Goal: Task Accomplishment & Management: Complete application form

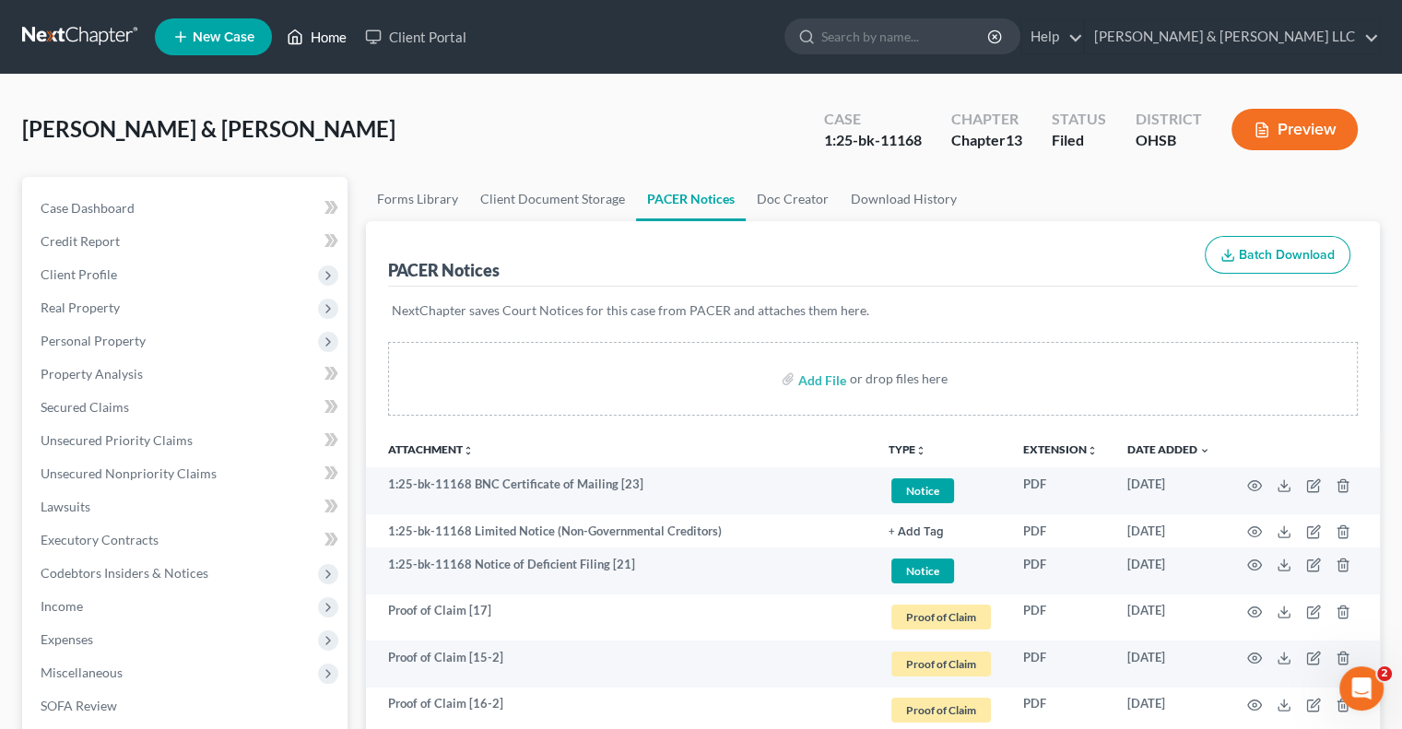
click at [324, 41] on link "Home" at bounding box center [316, 36] width 78 height 33
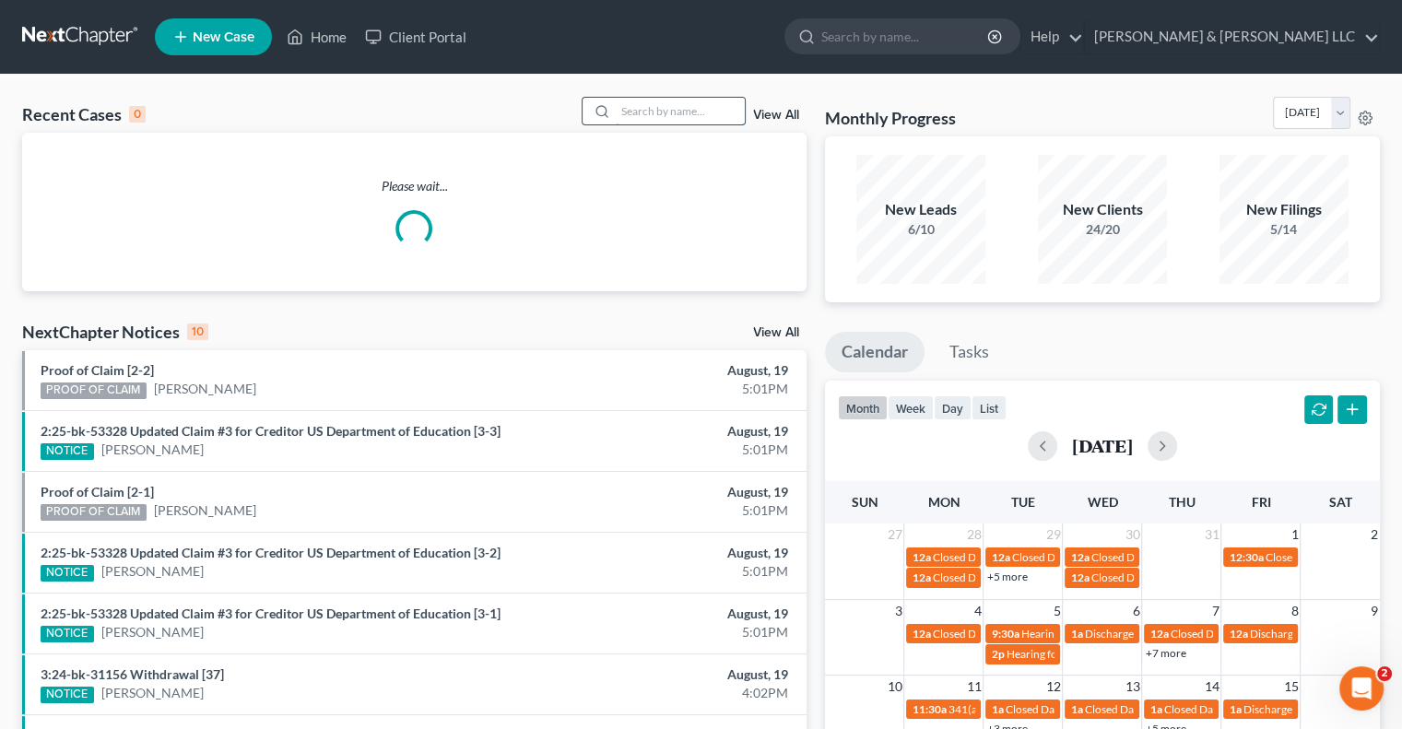
click at [670, 111] on input "search" at bounding box center [680, 111] width 129 height 27
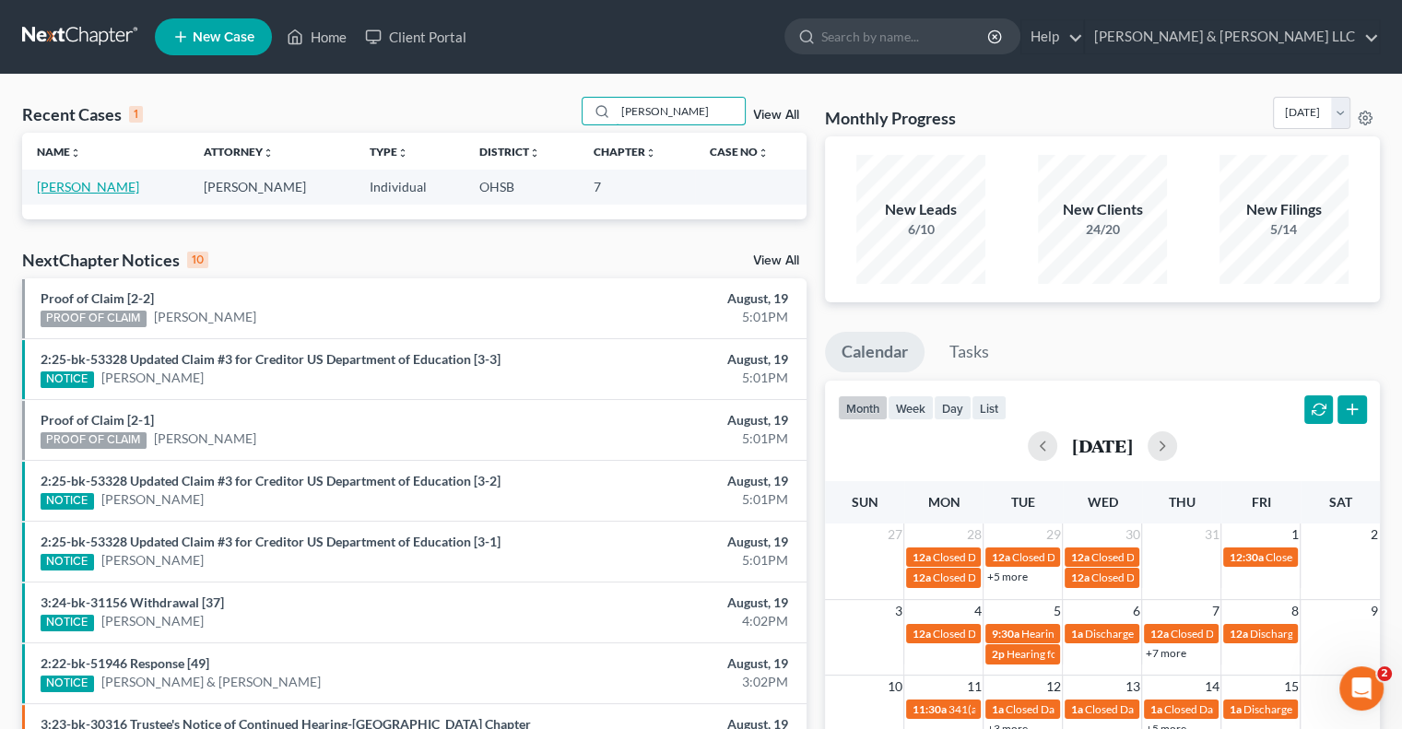
type input "[PERSON_NAME]"
click at [101, 187] on link "[PERSON_NAME]" at bounding box center [88, 187] width 102 height 16
select select "3"
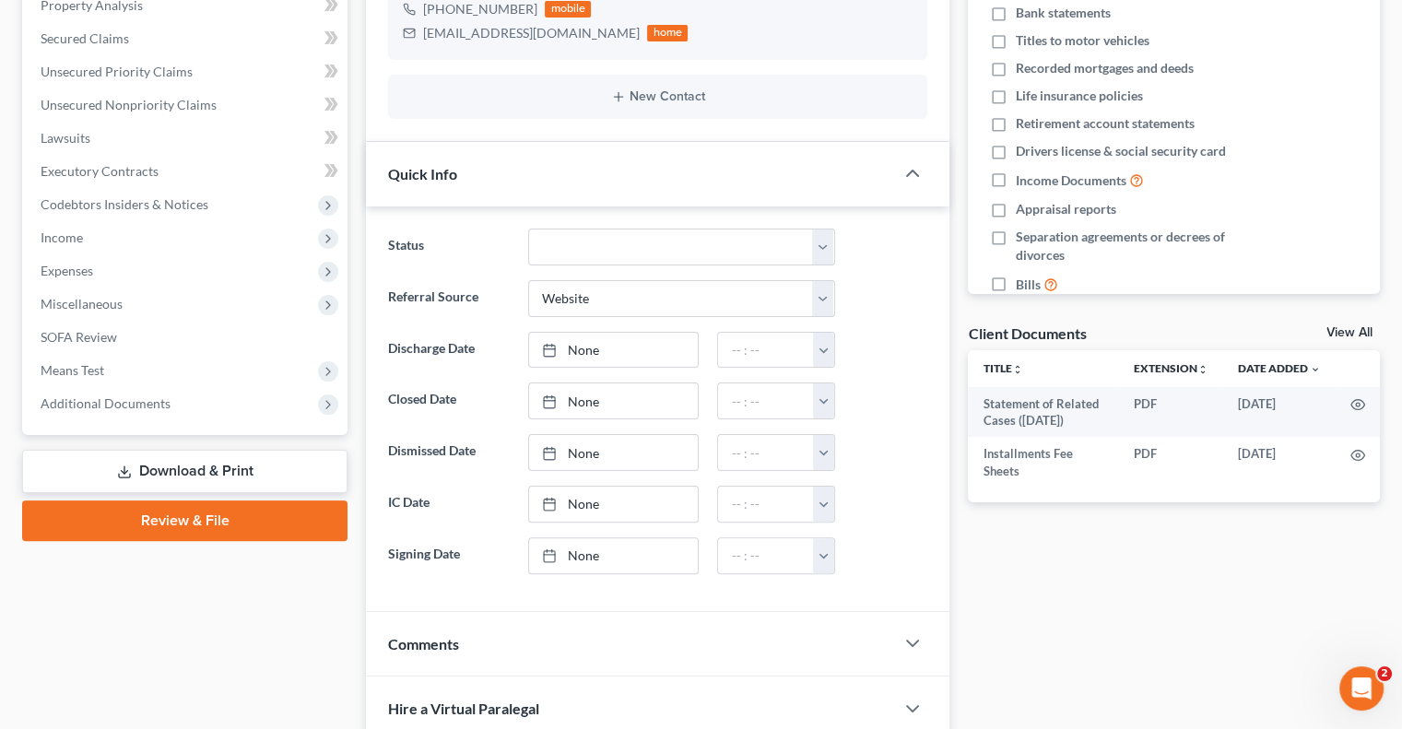
scroll to position [276, 0]
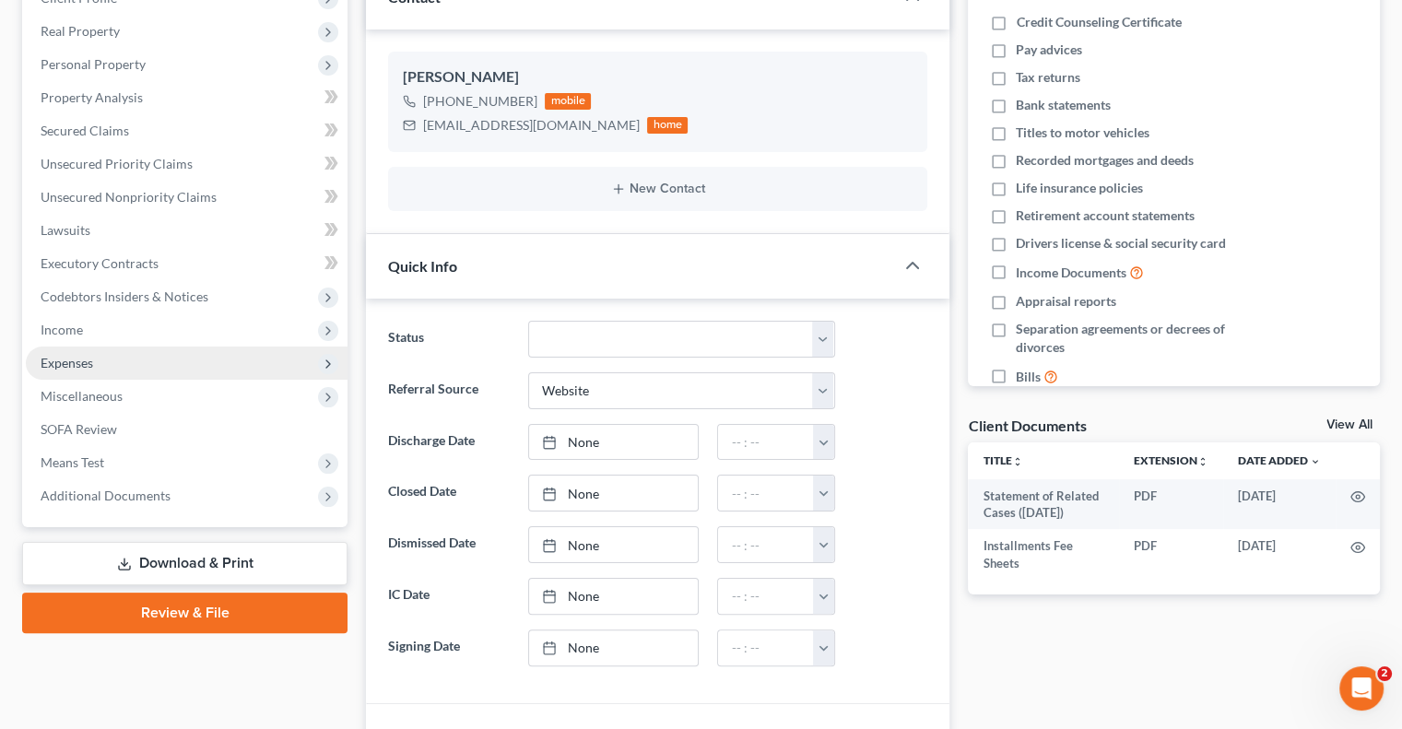
click at [96, 358] on span "Expenses" at bounding box center [187, 363] width 322 height 33
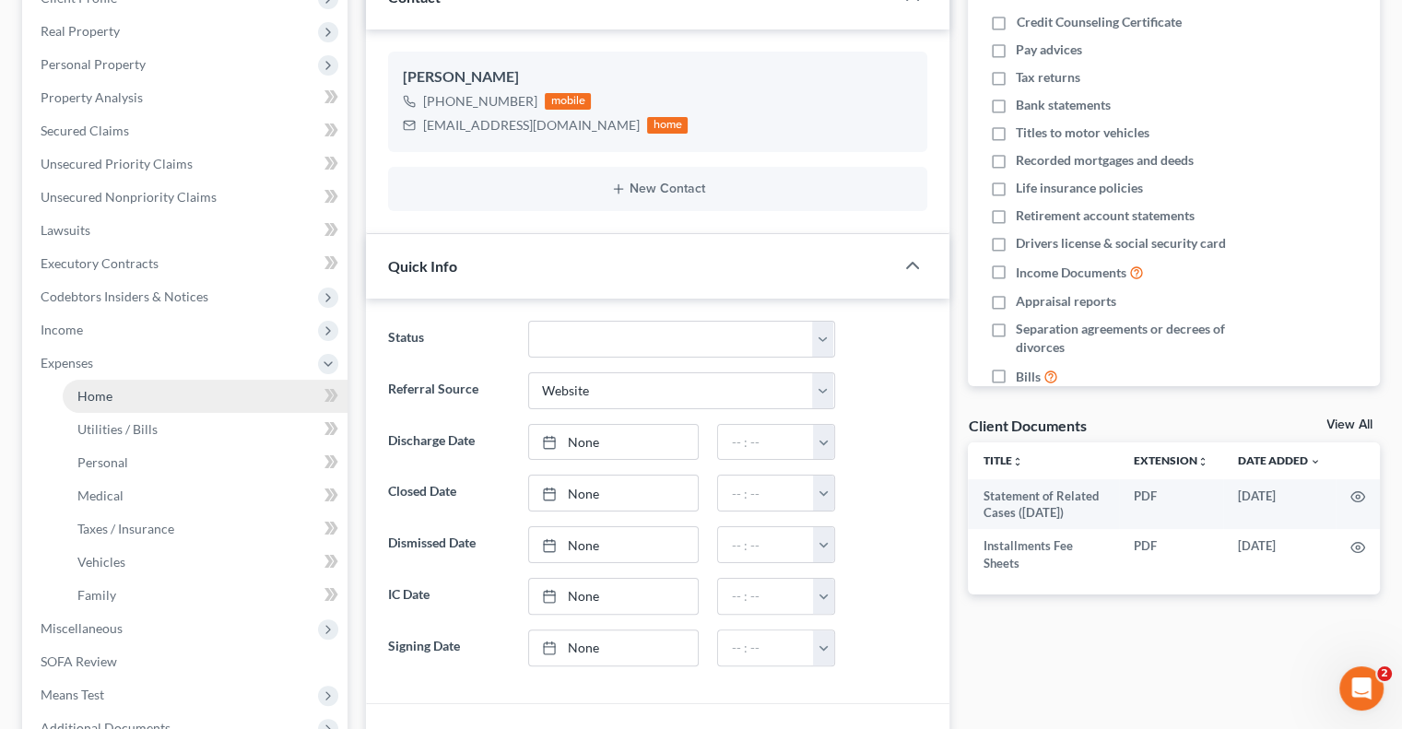
click at [115, 394] on link "Home" at bounding box center [205, 396] width 285 height 33
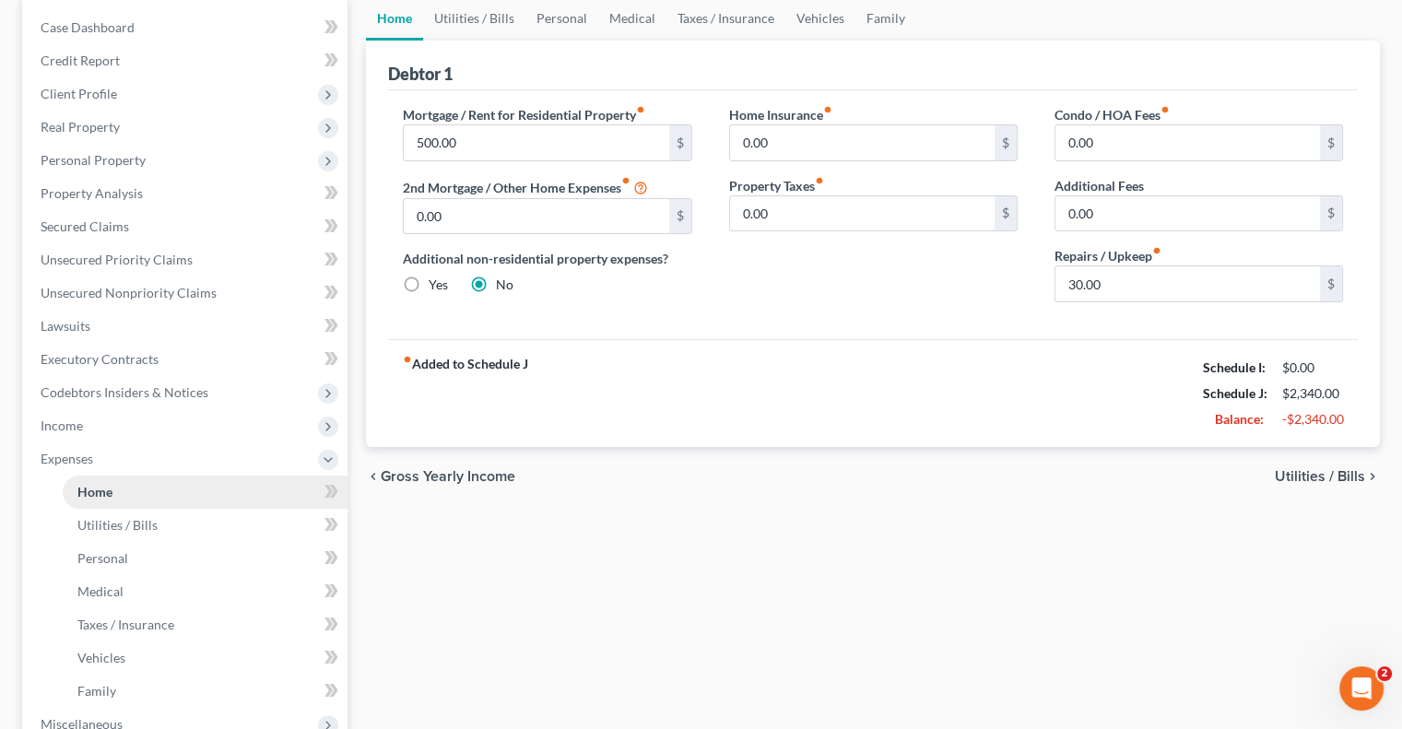
scroll to position [184, 0]
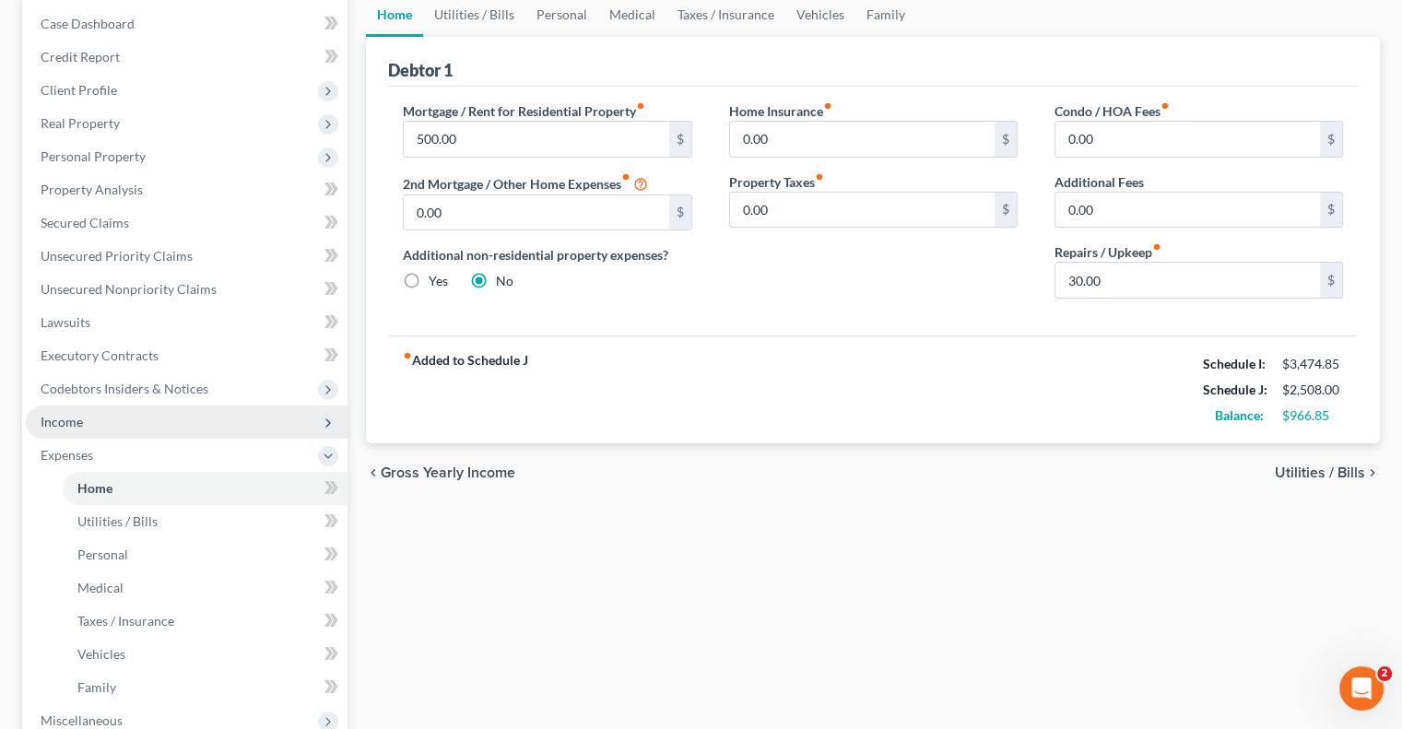
click at [111, 415] on span "Income" at bounding box center [187, 421] width 322 height 33
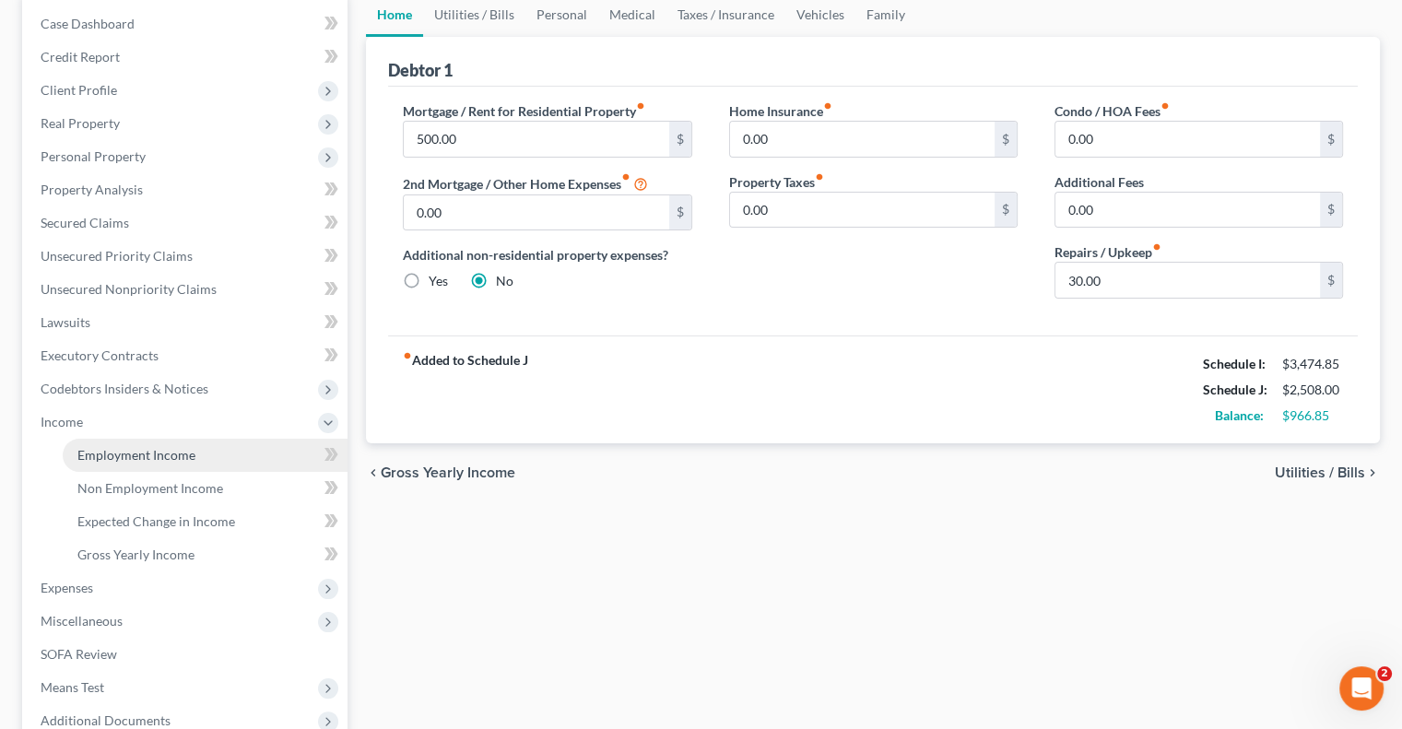
click at [144, 452] on span "Employment Income" at bounding box center [136, 455] width 118 height 16
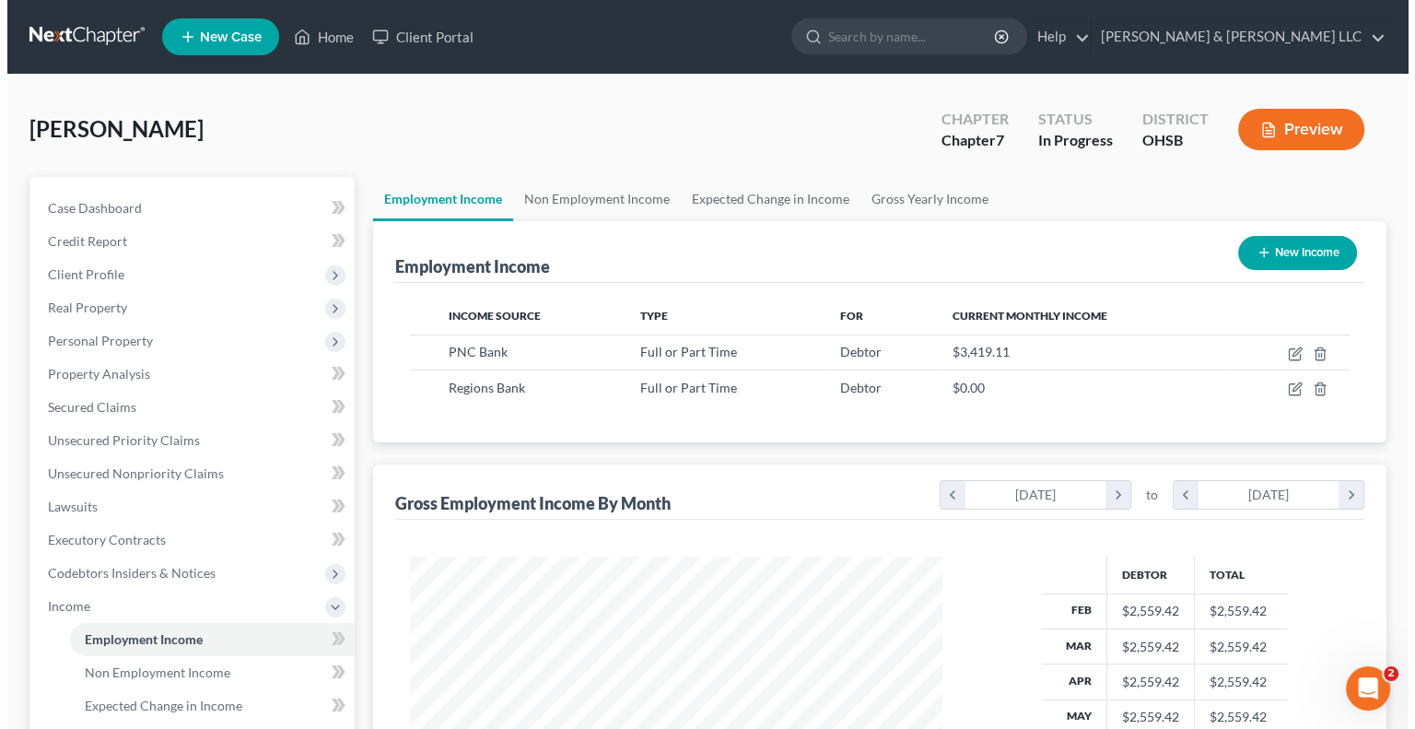
scroll to position [328, 569]
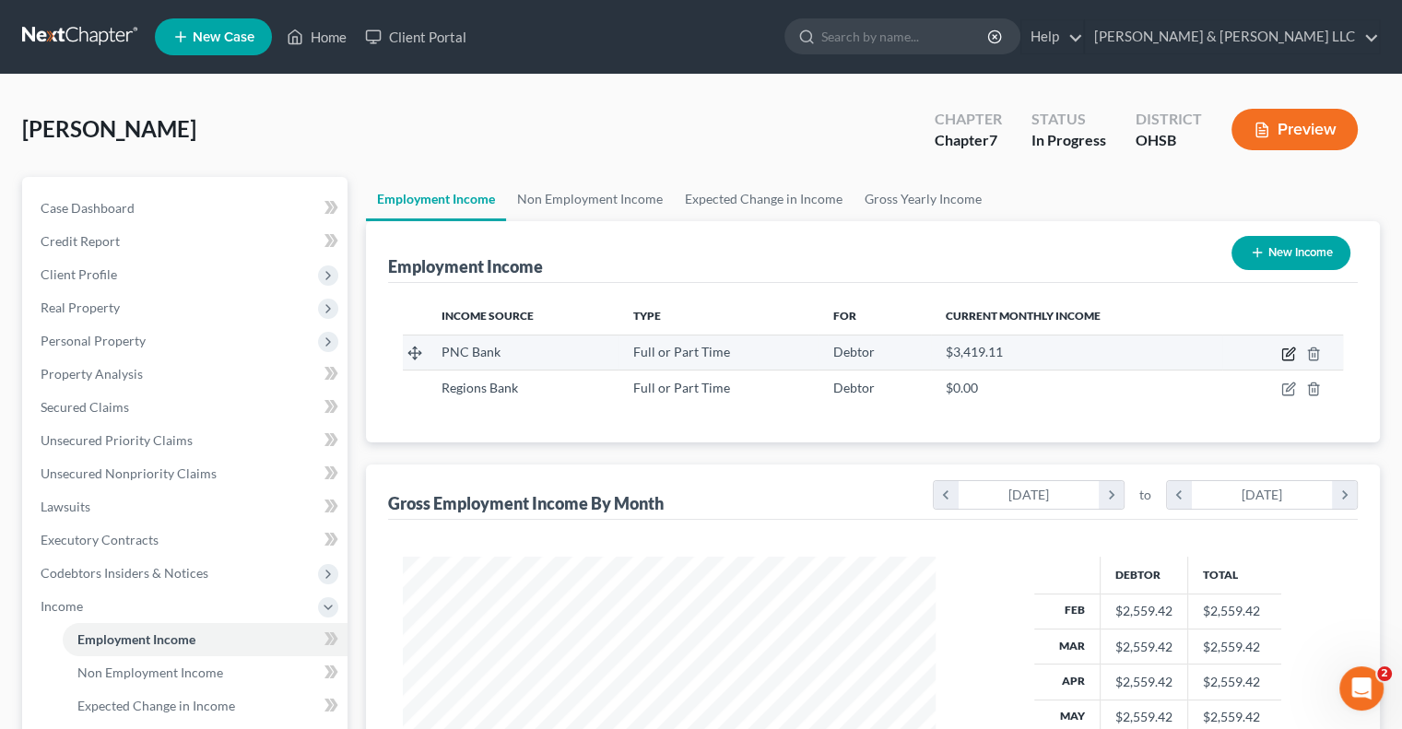
click at [1291, 349] on icon "button" at bounding box center [1288, 354] width 15 height 15
select select "0"
select select "36"
select select "2"
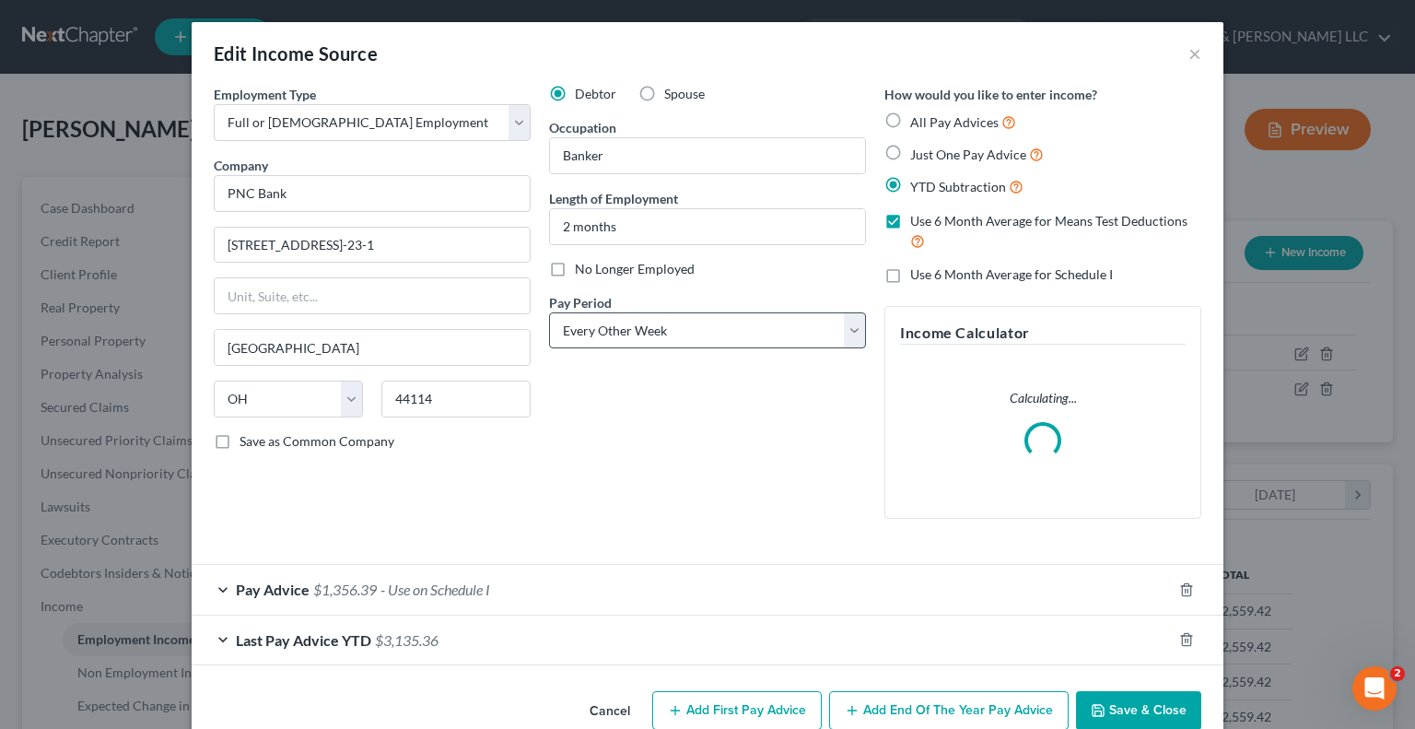
scroll to position [36, 0]
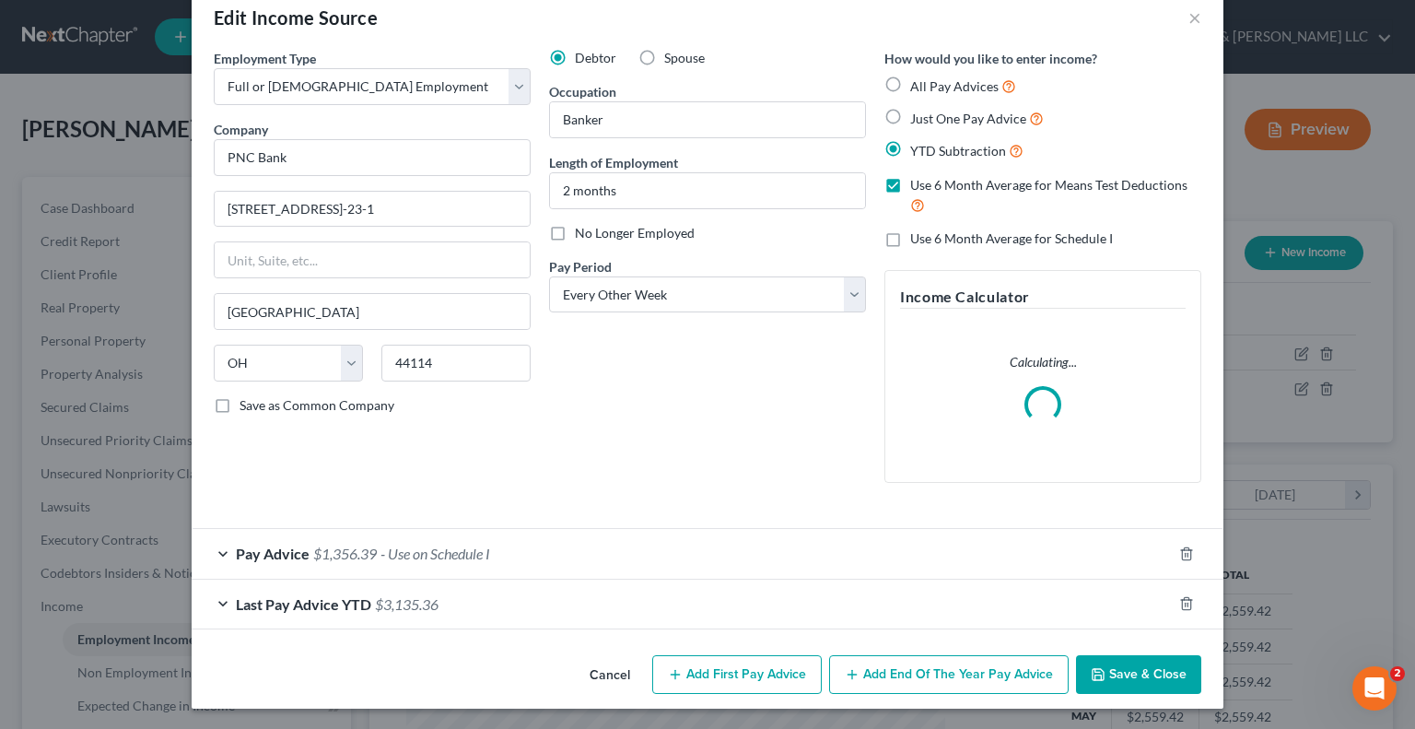
click at [243, 554] on span "Pay Advice" at bounding box center [273, 554] width 74 height 18
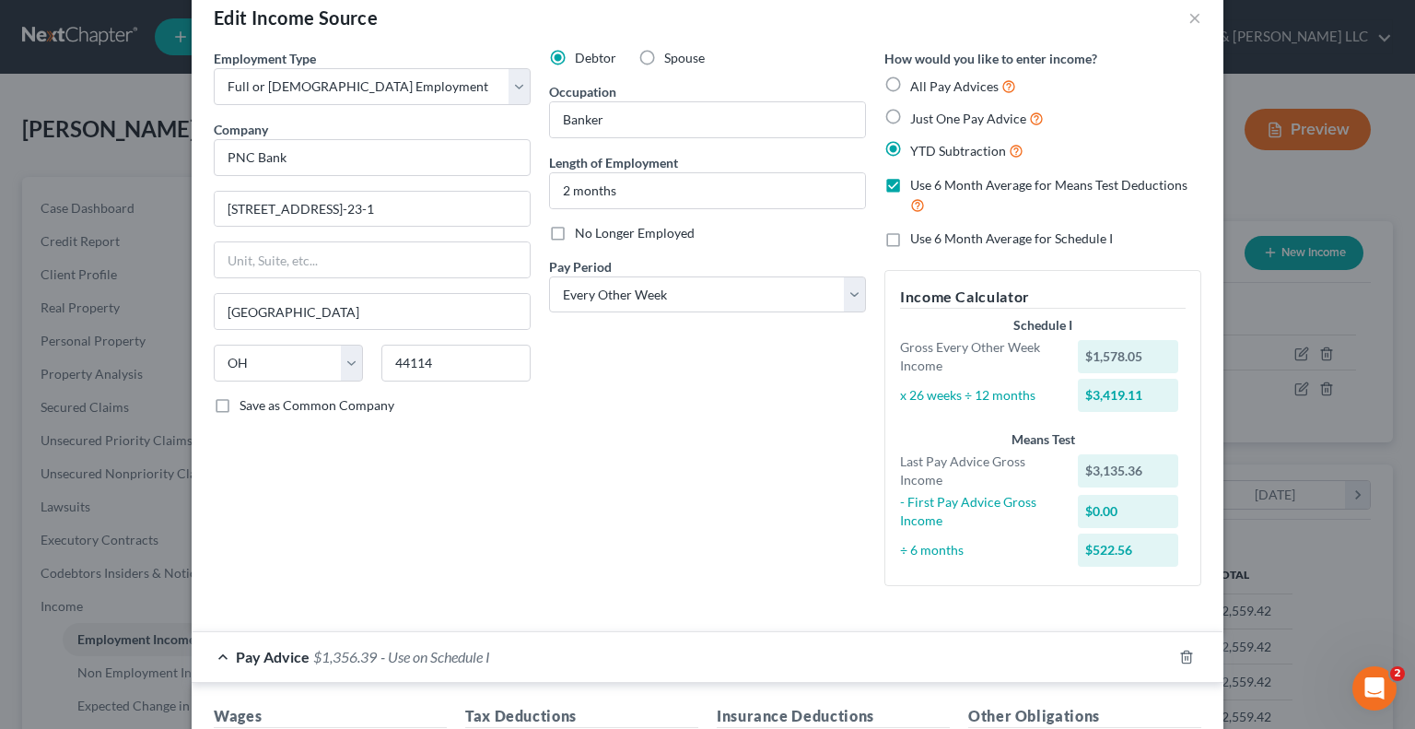
click at [575, 233] on label "No Longer Employed" at bounding box center [635, 233] width 120 height 18
click at [582, 233] on input "No Longer Employed" at bounding box center [588, 230] width 12 height 12
checkbox input "true"
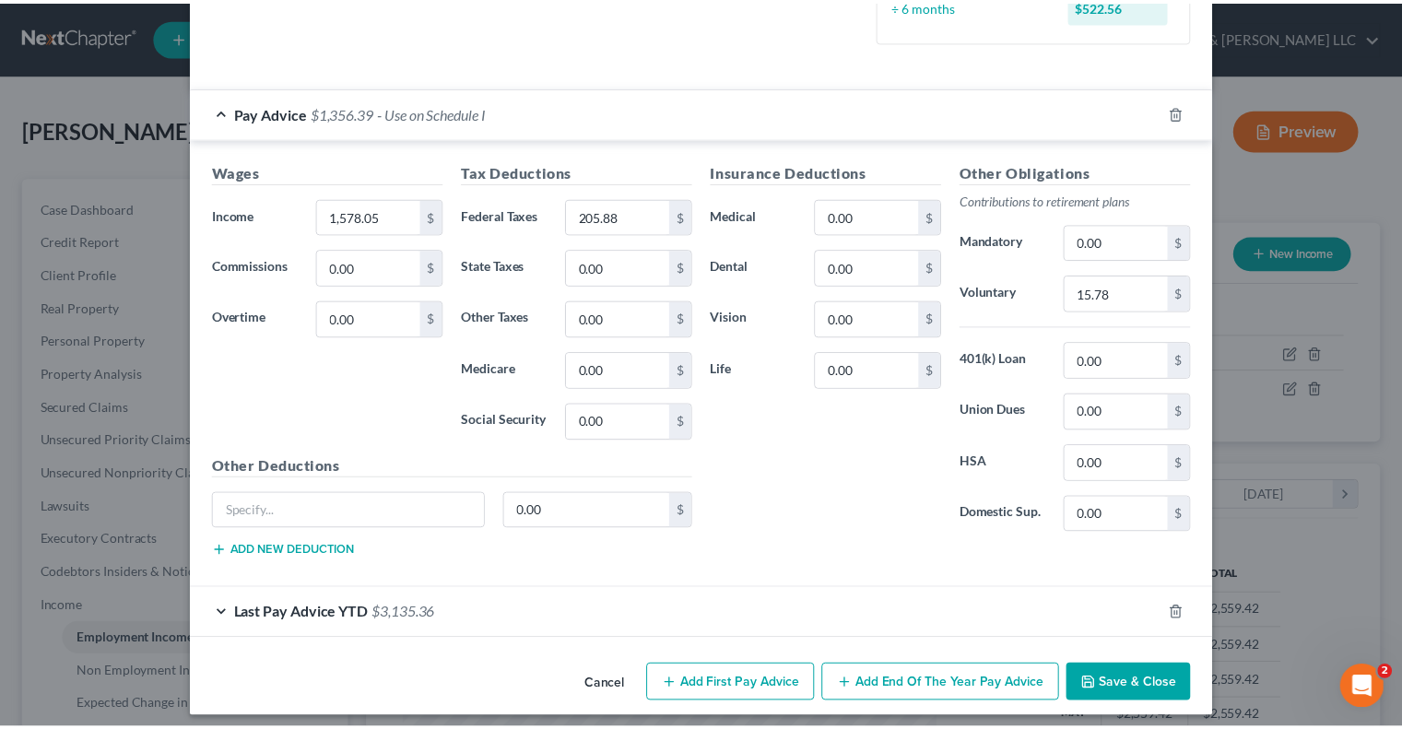
scroll to position [588, 0]
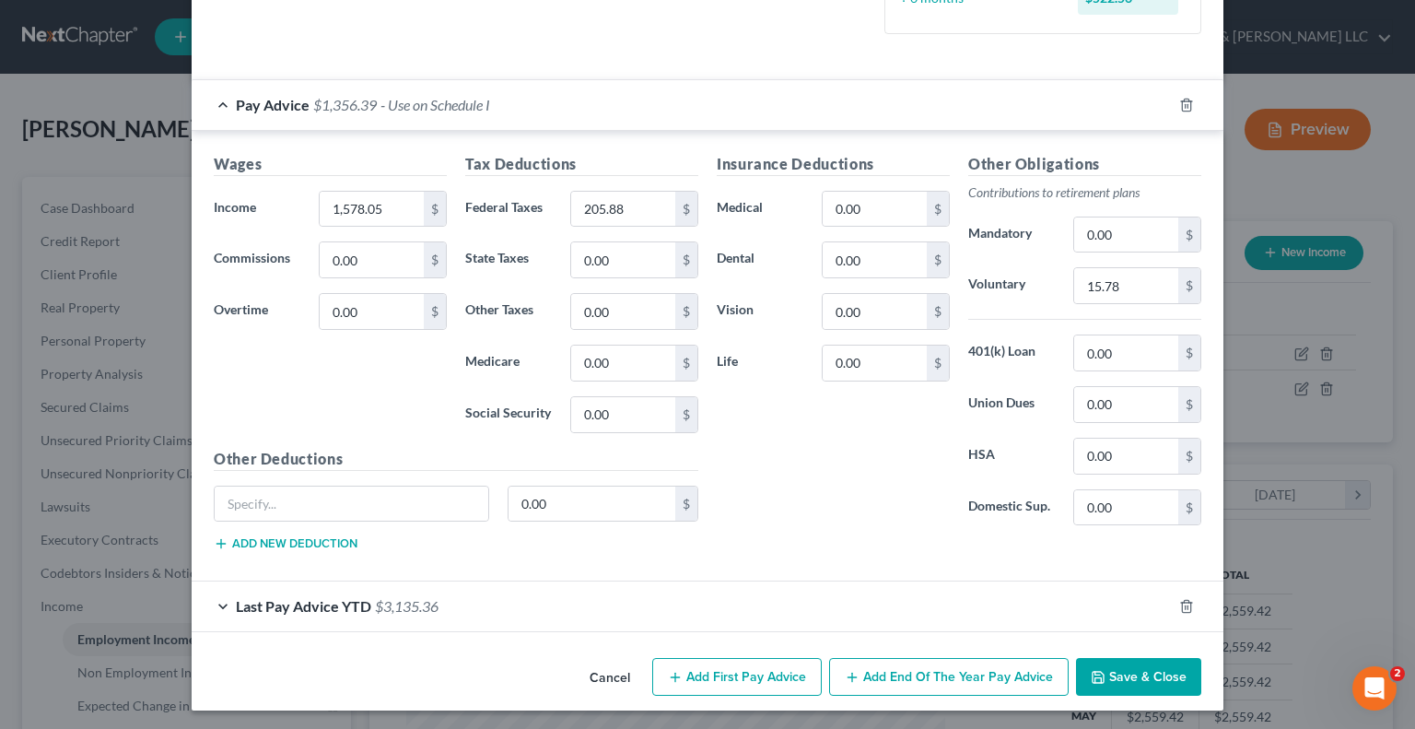
click at [1130, 664] on button "Save & Close" at bounding box center [1138, 677] width 125 height 39
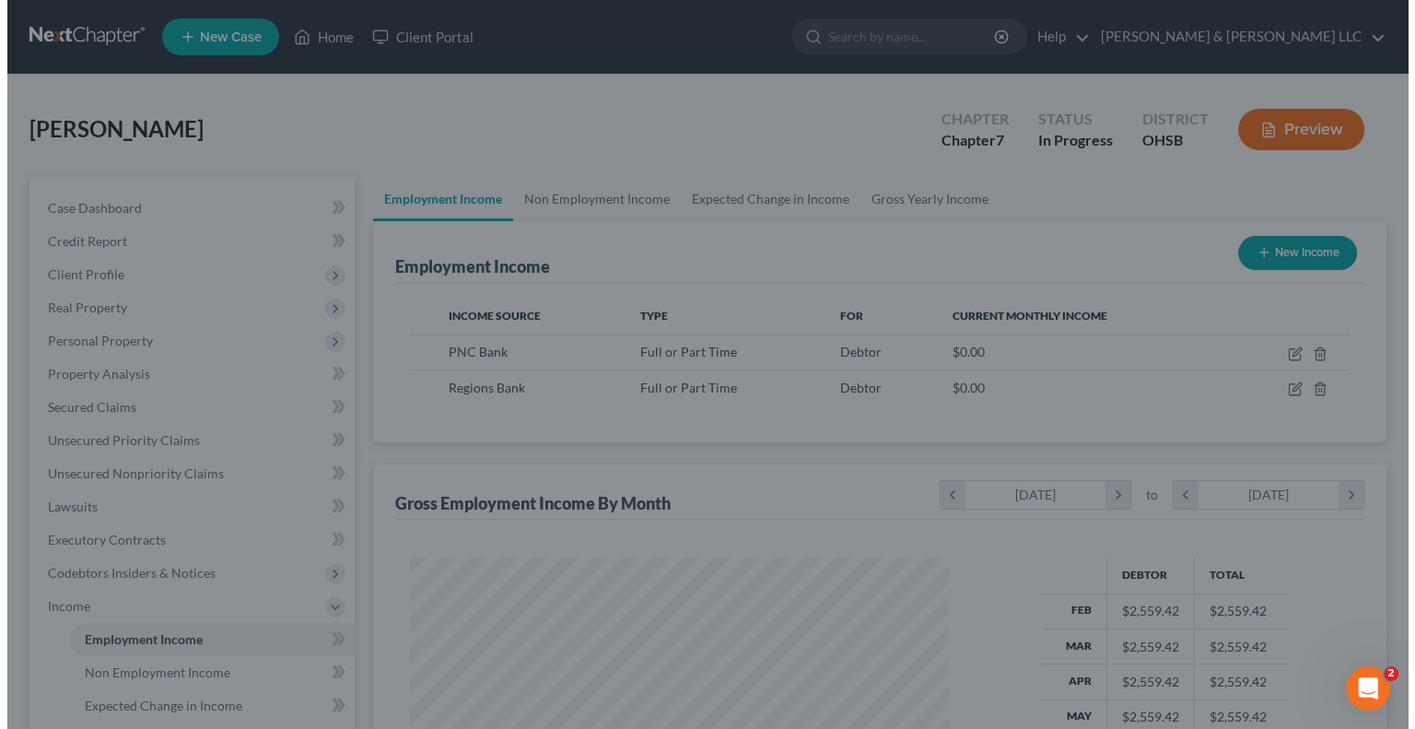
scroll to position [921219, 920978]
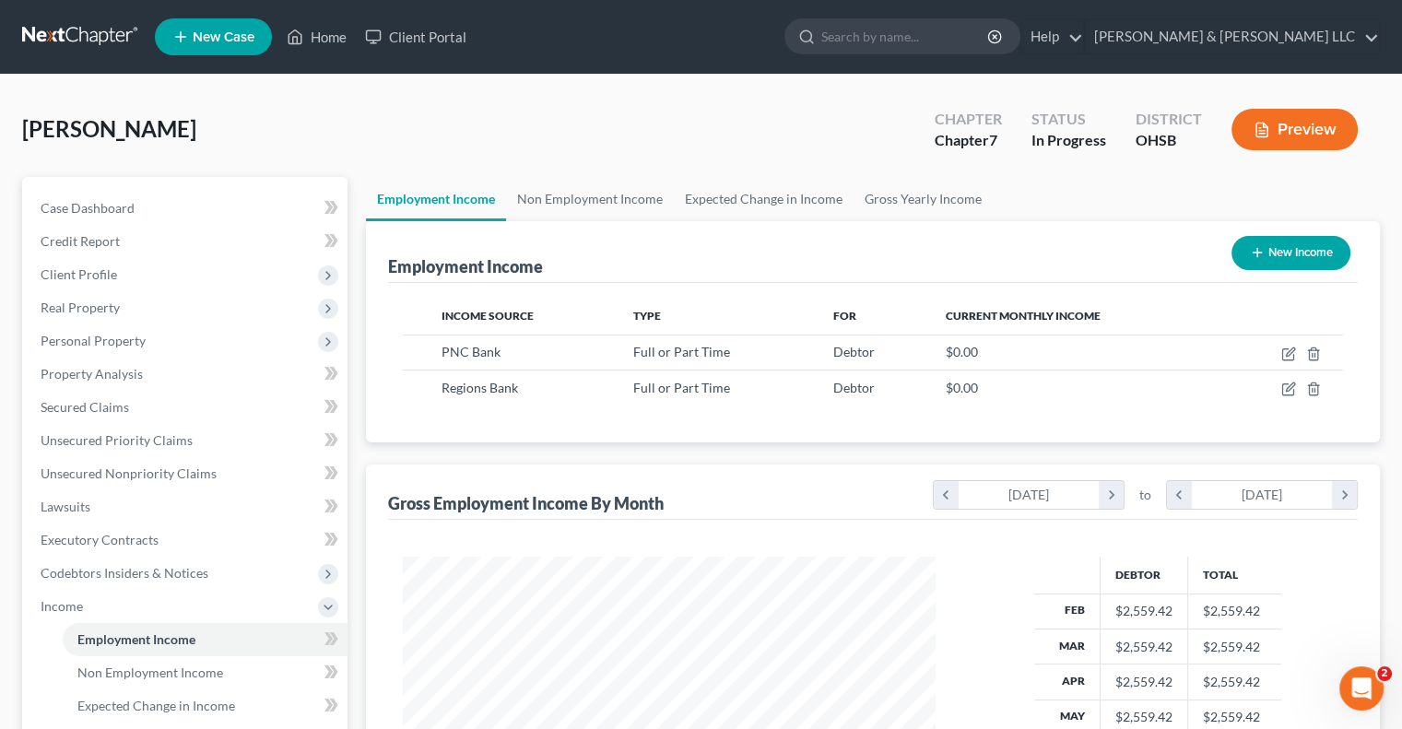
click at [1268, 254] on button "New Income" at bounding box center [1290, 253] width 119 height 34
select select "0"
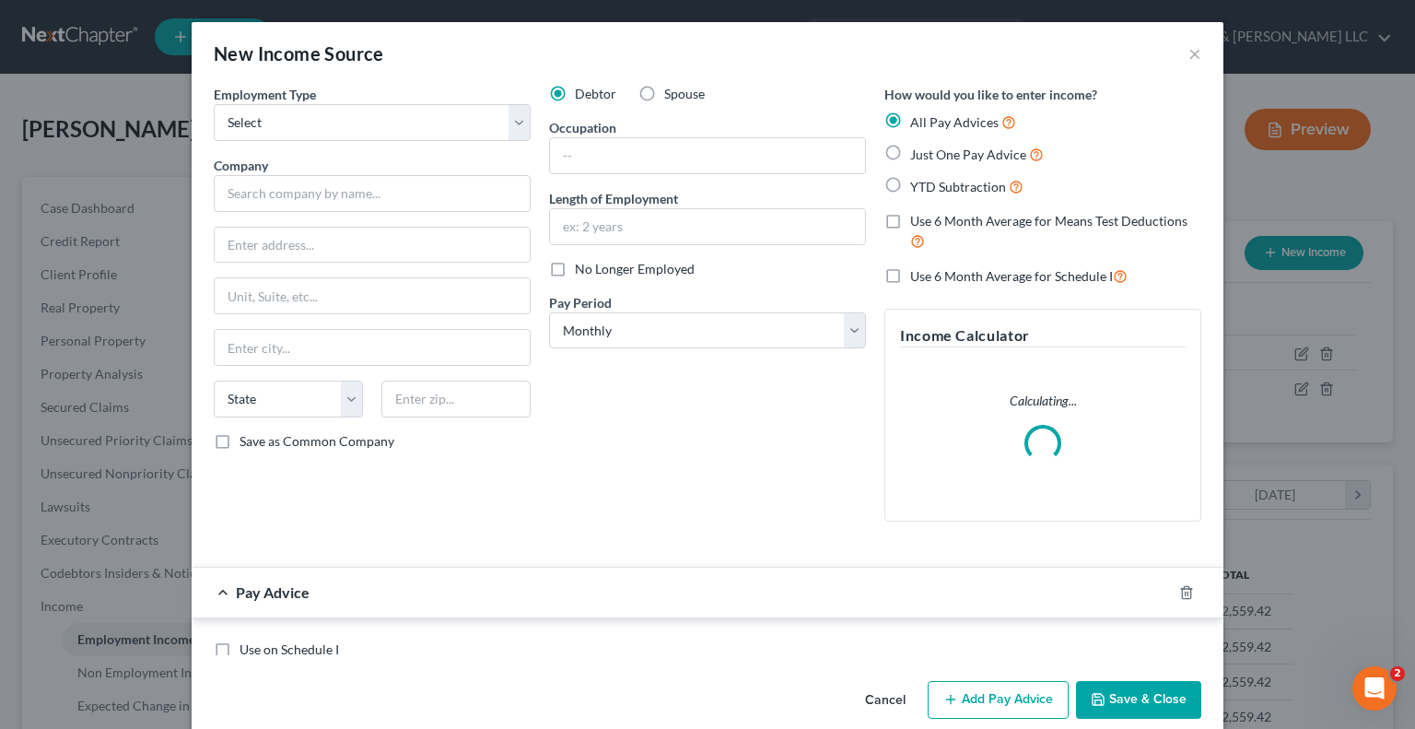
scroll to position [328, 575]
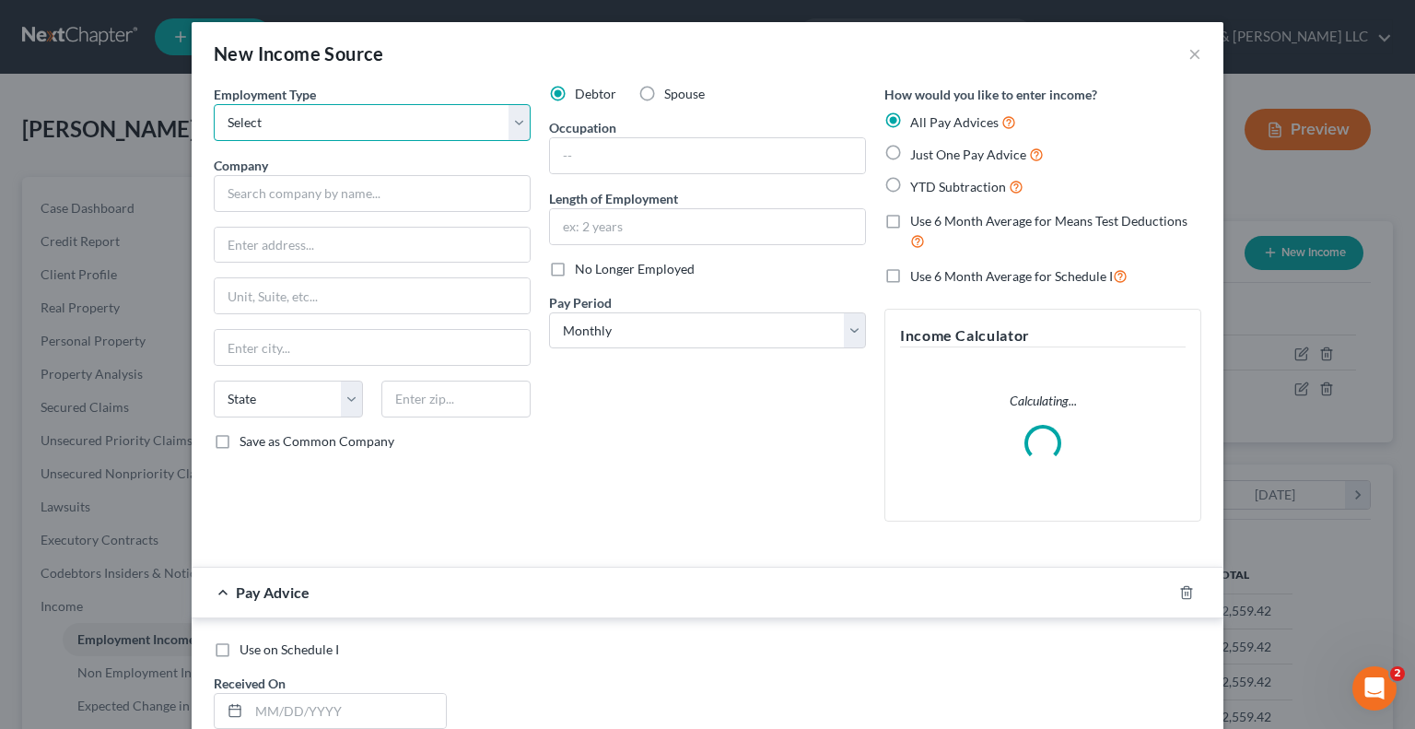
click at [512, 127] on select "Select Full or [DEMOGRAPHIC_DATA] Employment Self Employment" at bounding box center [372, 122] width 317 height 37
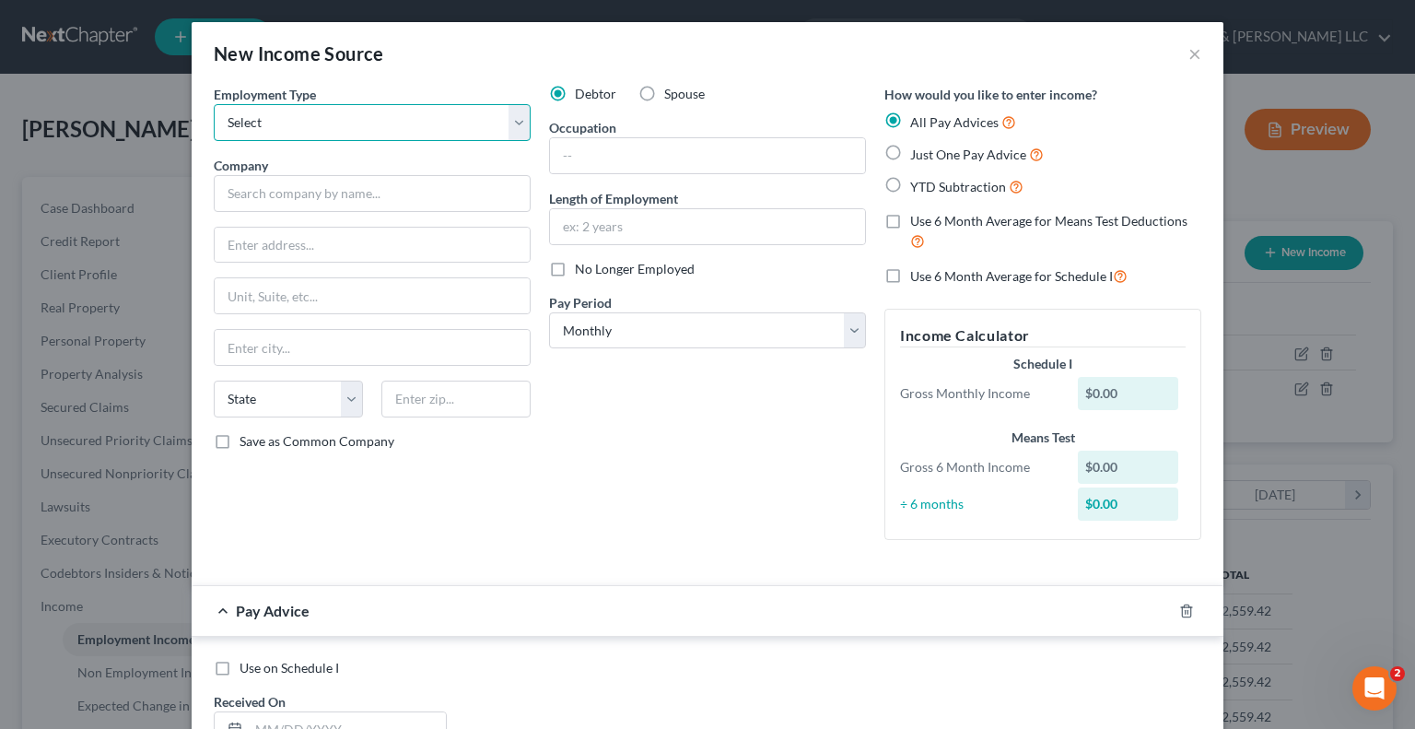
select select "0"
click at [214, 104] on select "Select Full or [DEMOGRAPHIC_DATA] Employment Self Employment" at bounding box center [372, 122] width 317 height 37
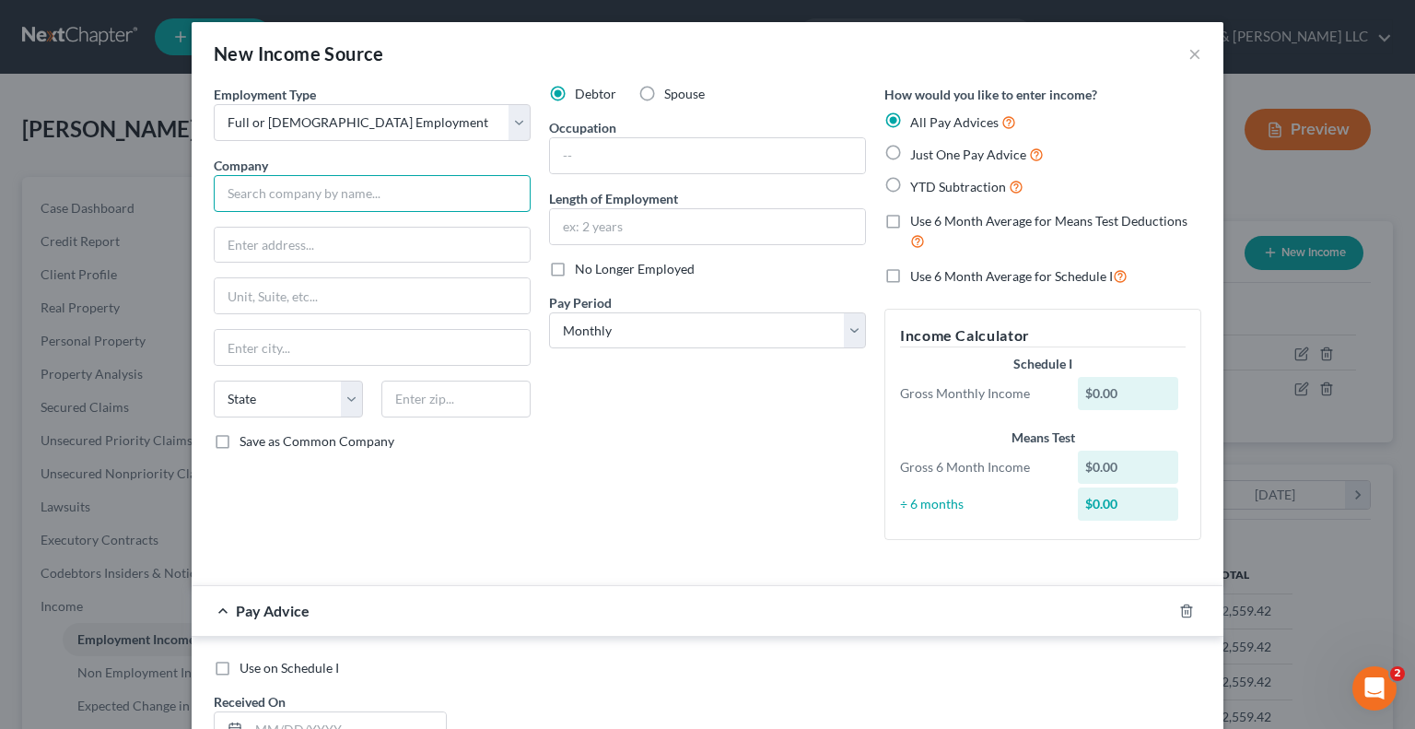
click at [462, 200] on input "text" at bounding box center [372, 193] width 317 height 37
type input "Anticipated Income"
click at [582, 150] on input "text" at bounding box center [707, 155] width 315 height 35
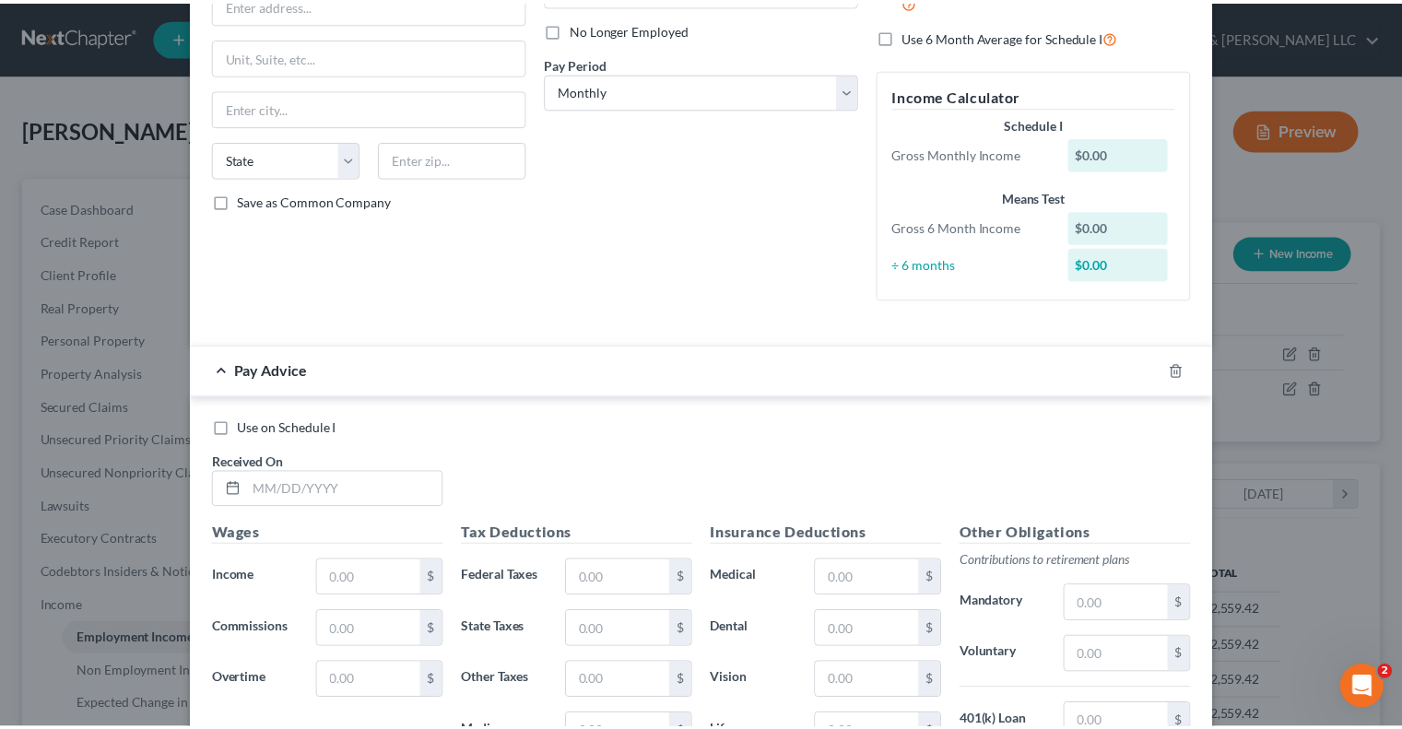
scroll to position [0, 0]
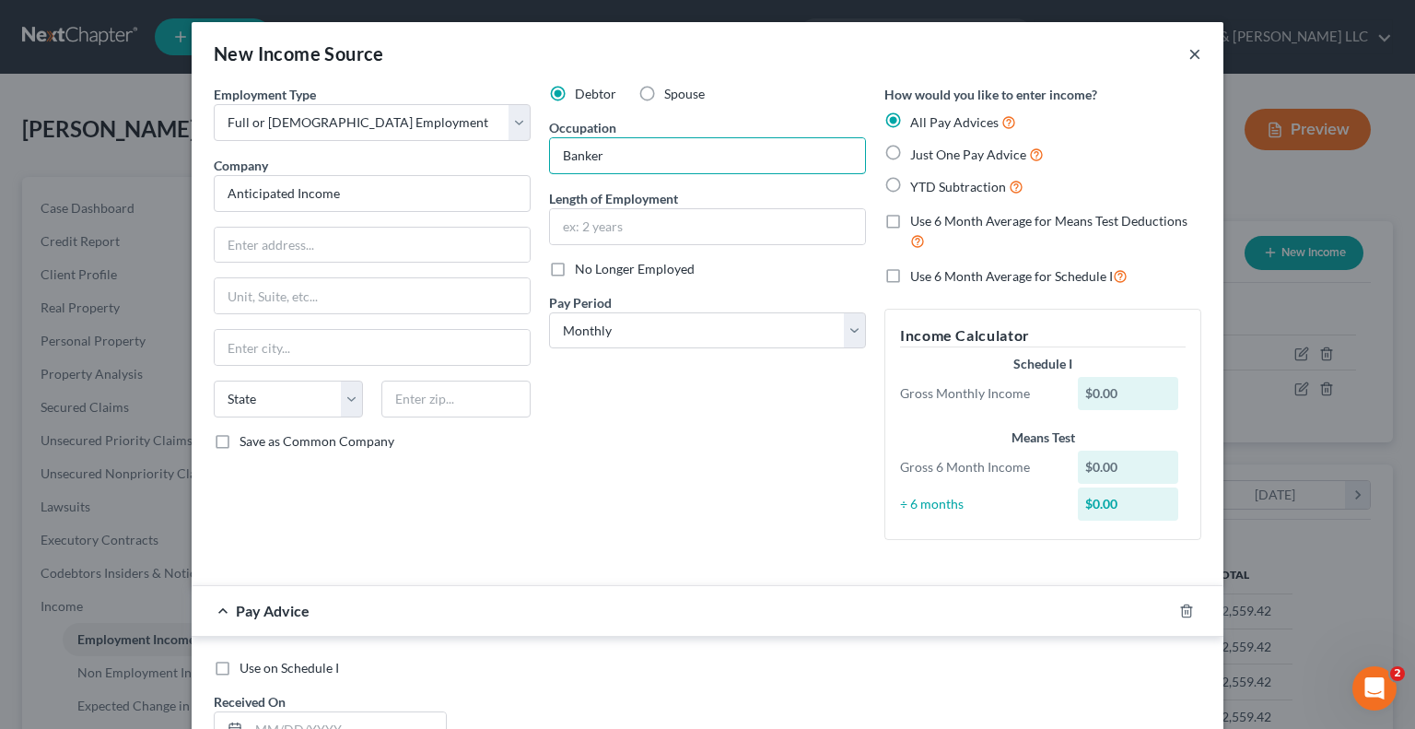
type input "Banker"
click at [1189, 52] on button "×" at bounding box center [1195, 53] width 13 height 22
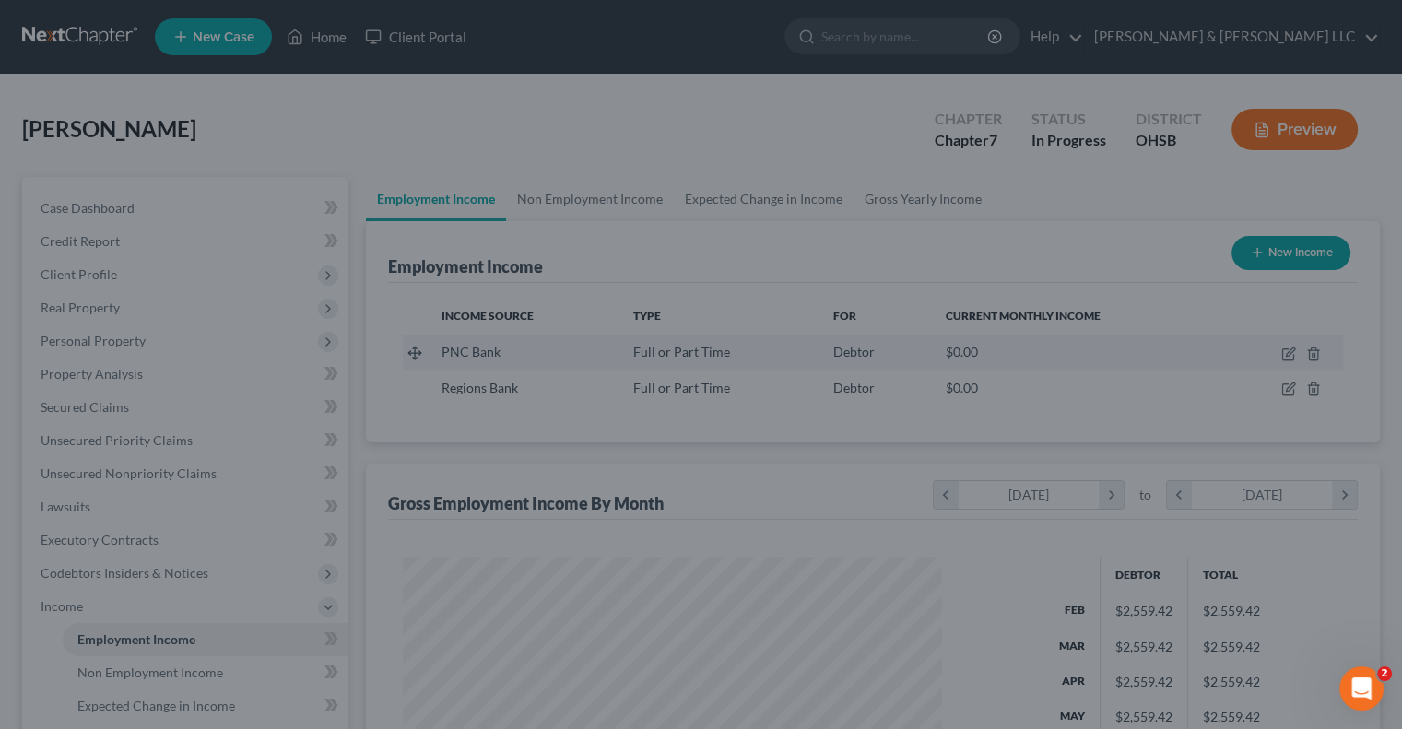
scroll to position [921219, 920978]
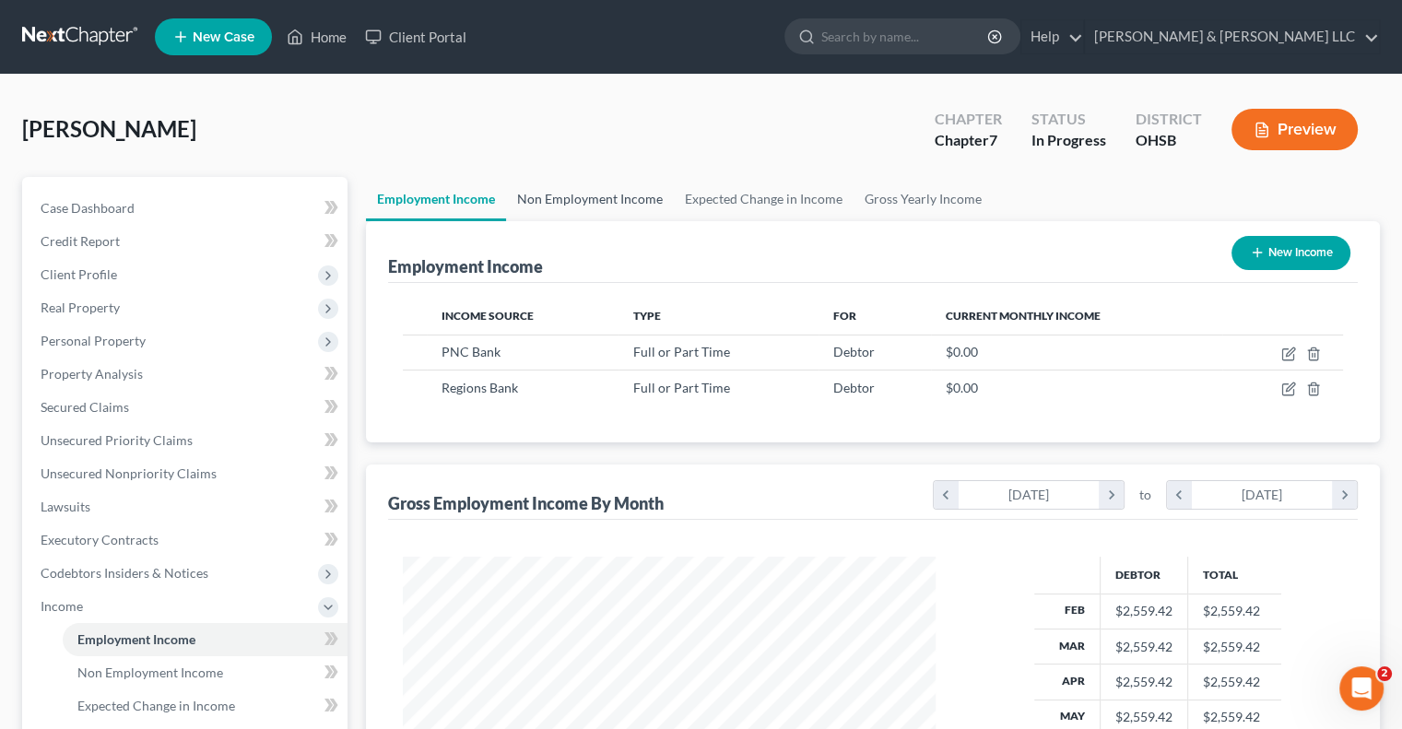
drag, startPoint x: 643, startPoint y: 204, endPoint x: 665, endPoint y: 210, distance: 23.0
click at [643, 204] on link "Non Employment Income" at bounding box center [590, 199] width 168 height 44
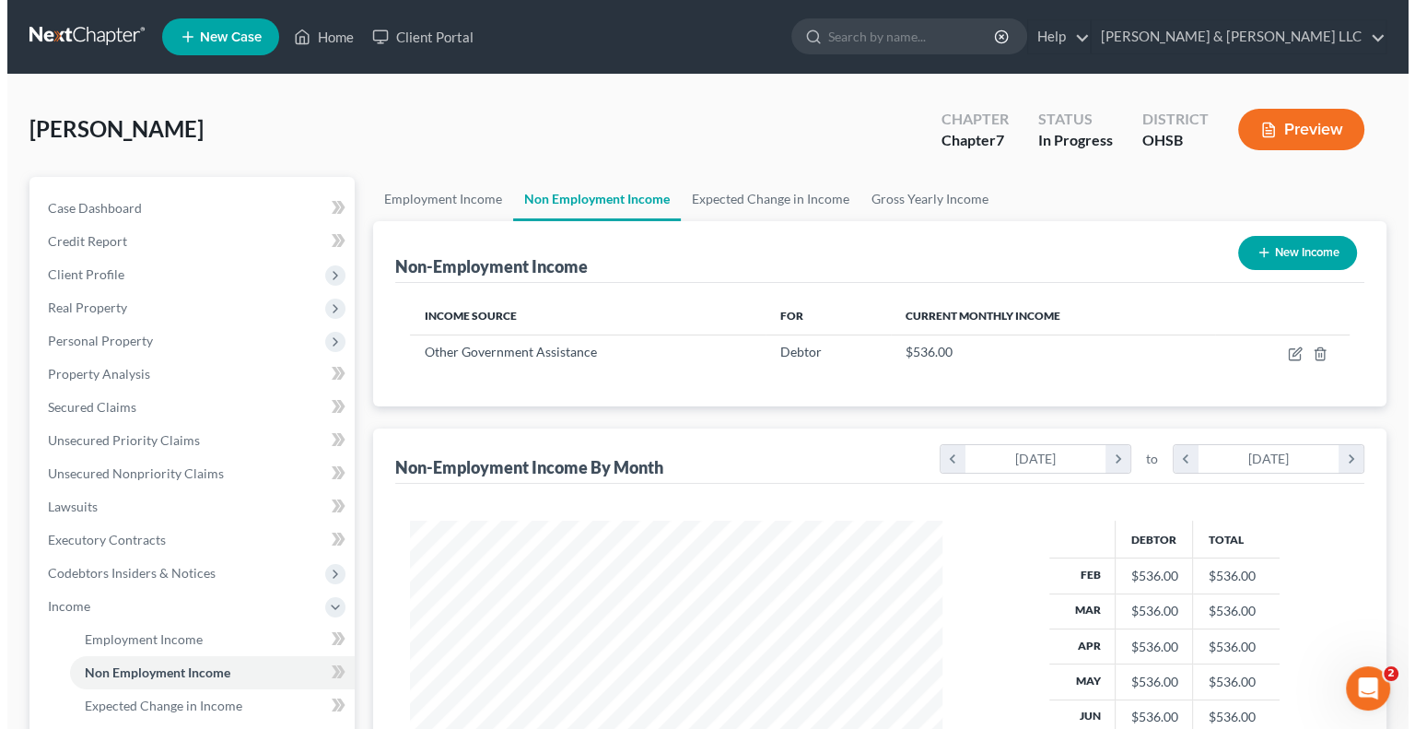
scroll to position [328, 569]
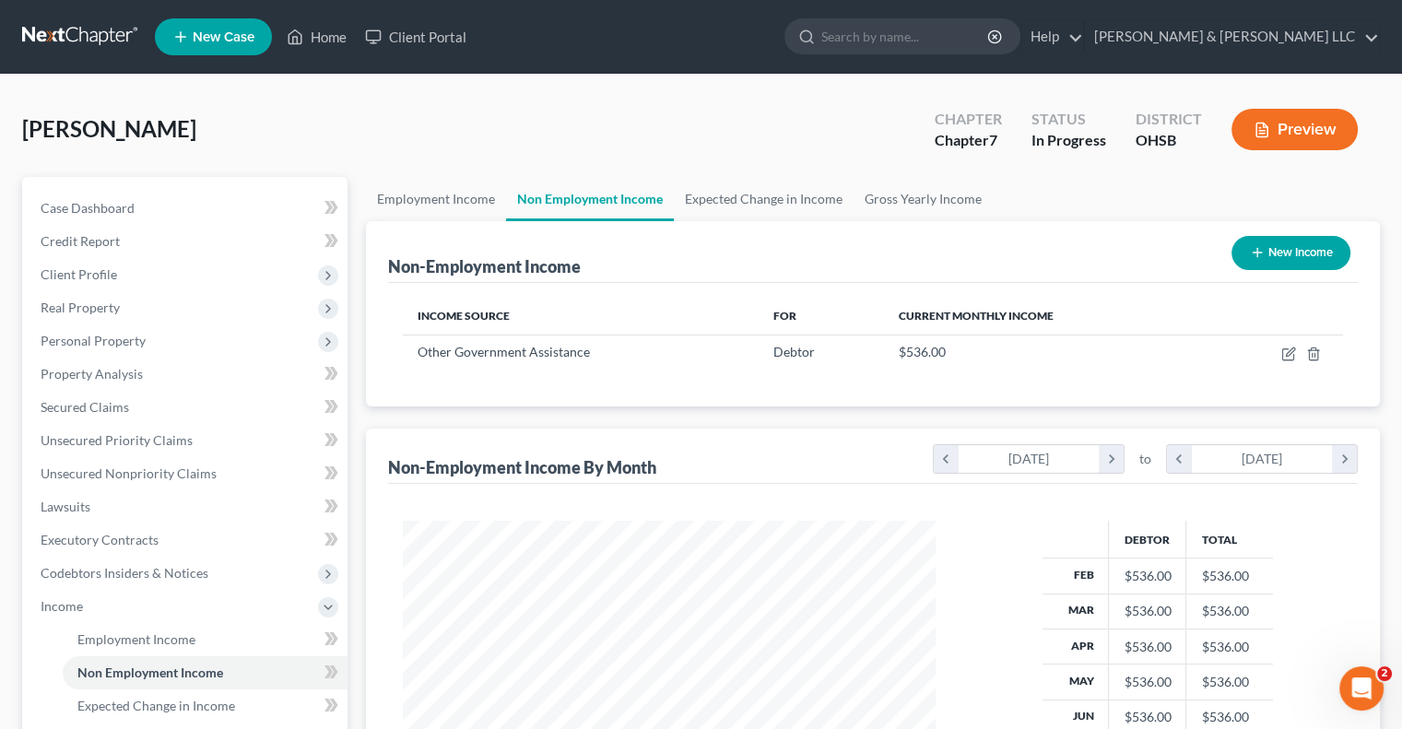
click at [1291, 247] on button "New Income" at bounding box center [1290, 253] width 119 height 34
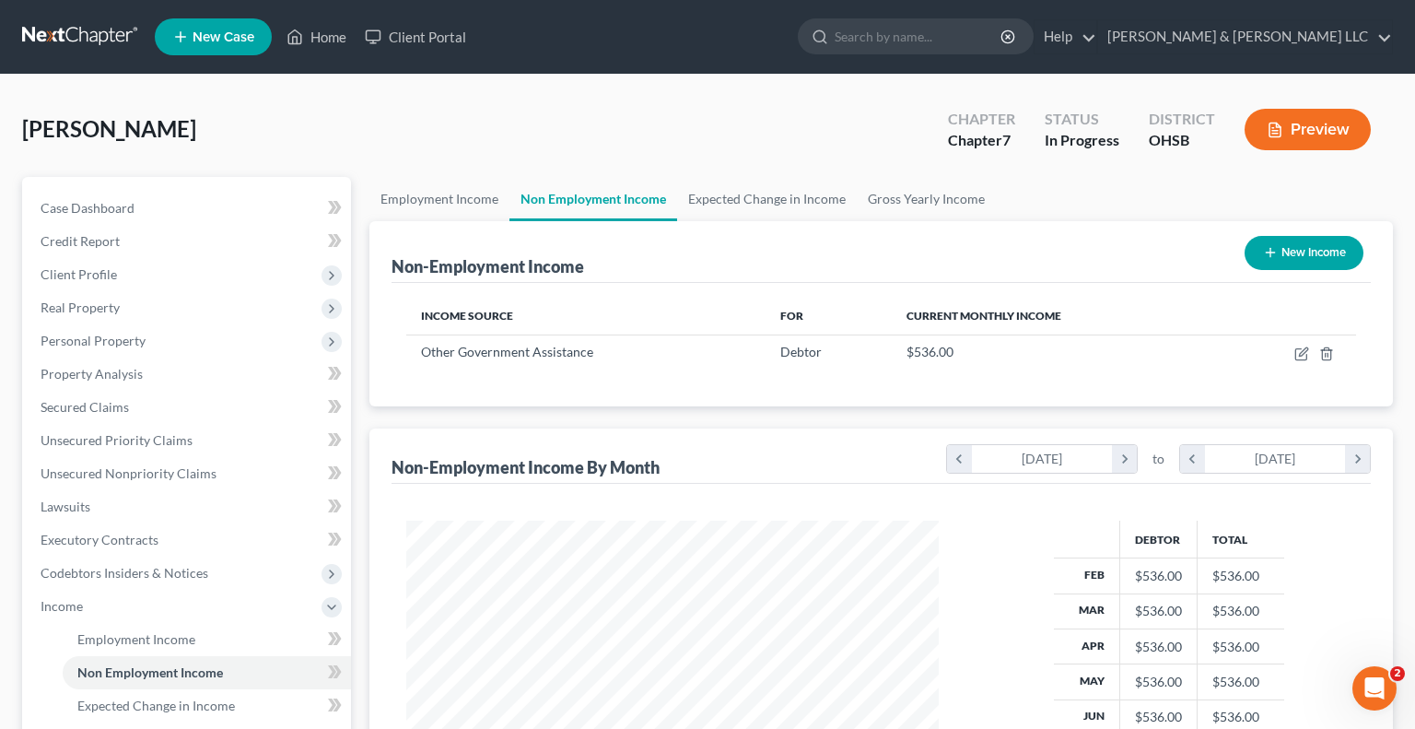
scroll to position [0, 0]
select select "0"
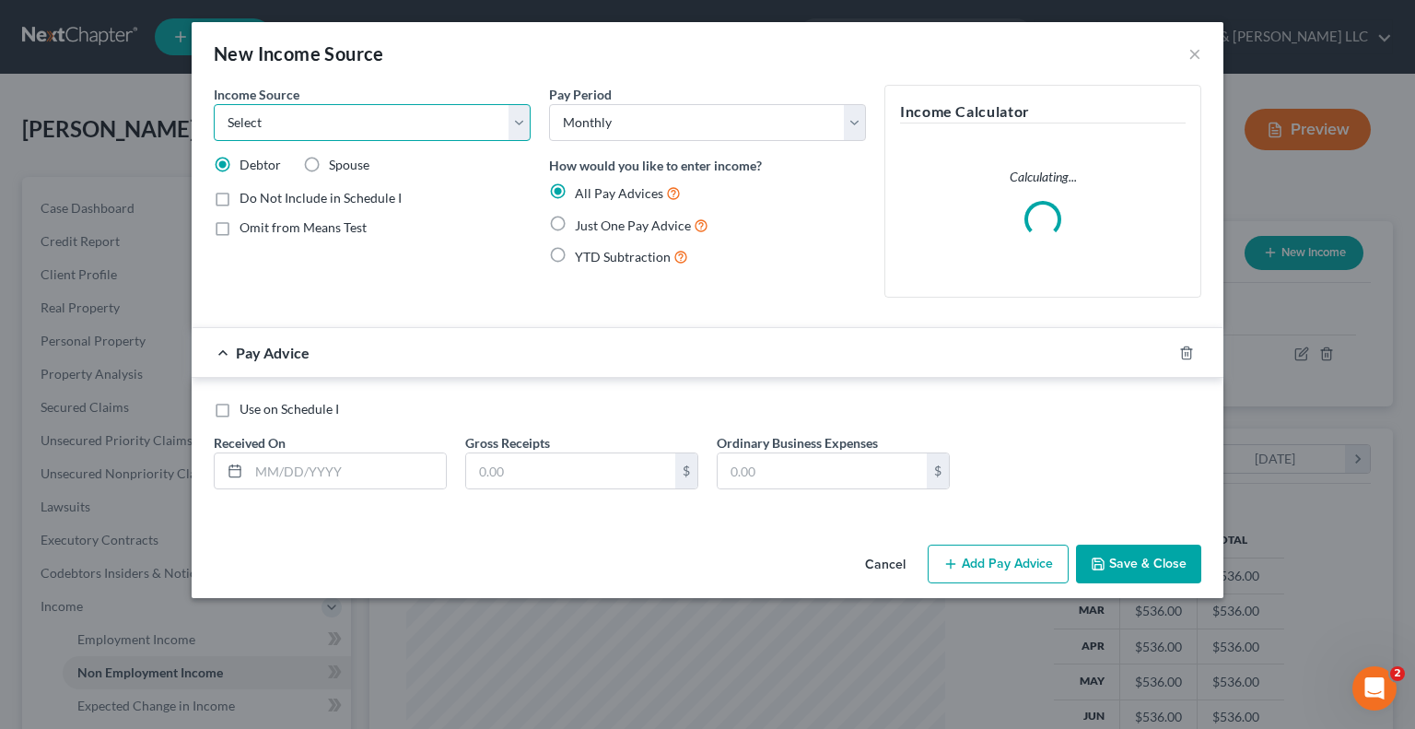
click at [346, 129] on select "Select Unemployment Disability (from employer) Pension Retirement Social Securi…" at bounding box center [372, 122] width 317 height 37
select select "13"
click at [214, 104] on select "Select Unemployment Disability (from employer) Pension Retirement Social Securi…" at bounding box center [372, 122] width 317 height 37
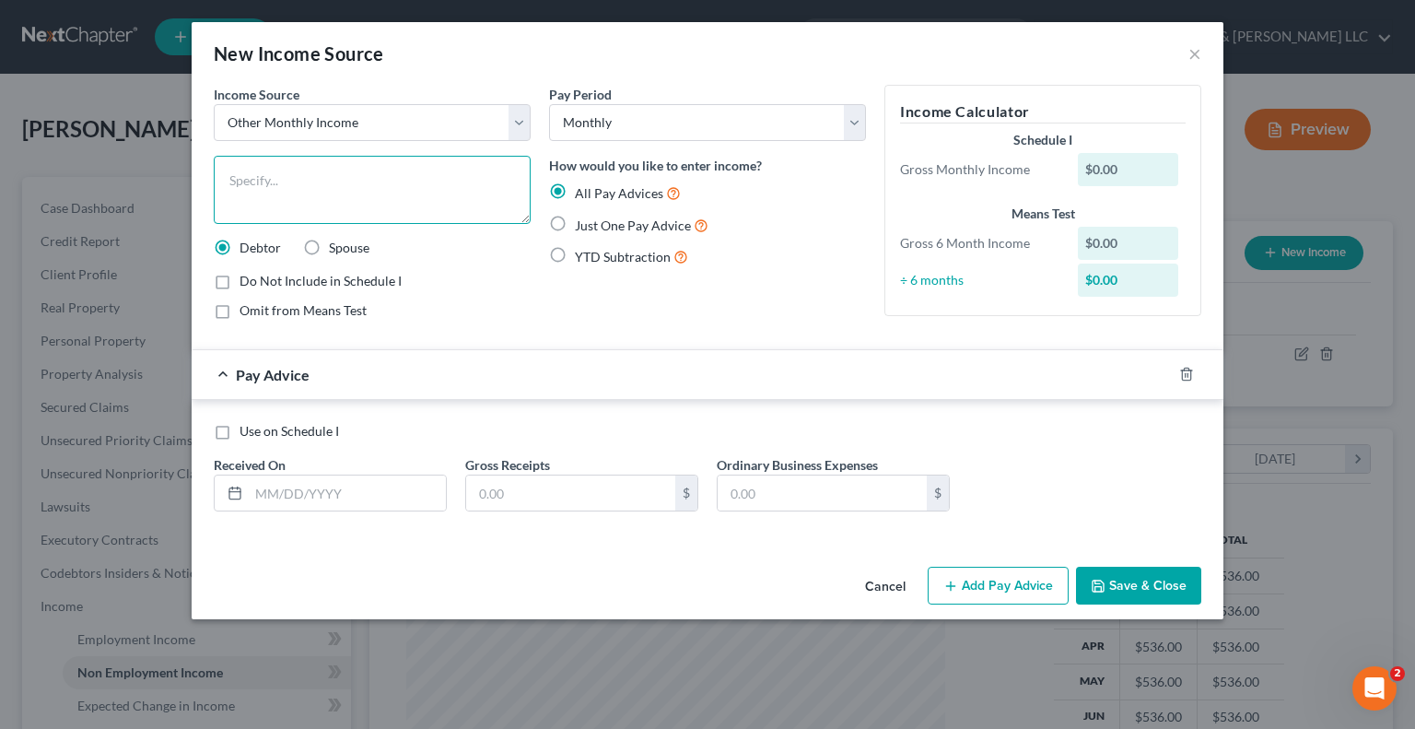
click at [323, 182] on textarea at bounding box center [372, 190] width 317 height 68
type textarea "Anticipated Employment Income"
click at [276, 311] on span "Omit from Means Test" at bounding box center [303, 310] width 127 height 16
click at [259, 311] on input "Omit from Means Test" at bounding box center [253, 307] width 12 height 12
checkbox input "true"
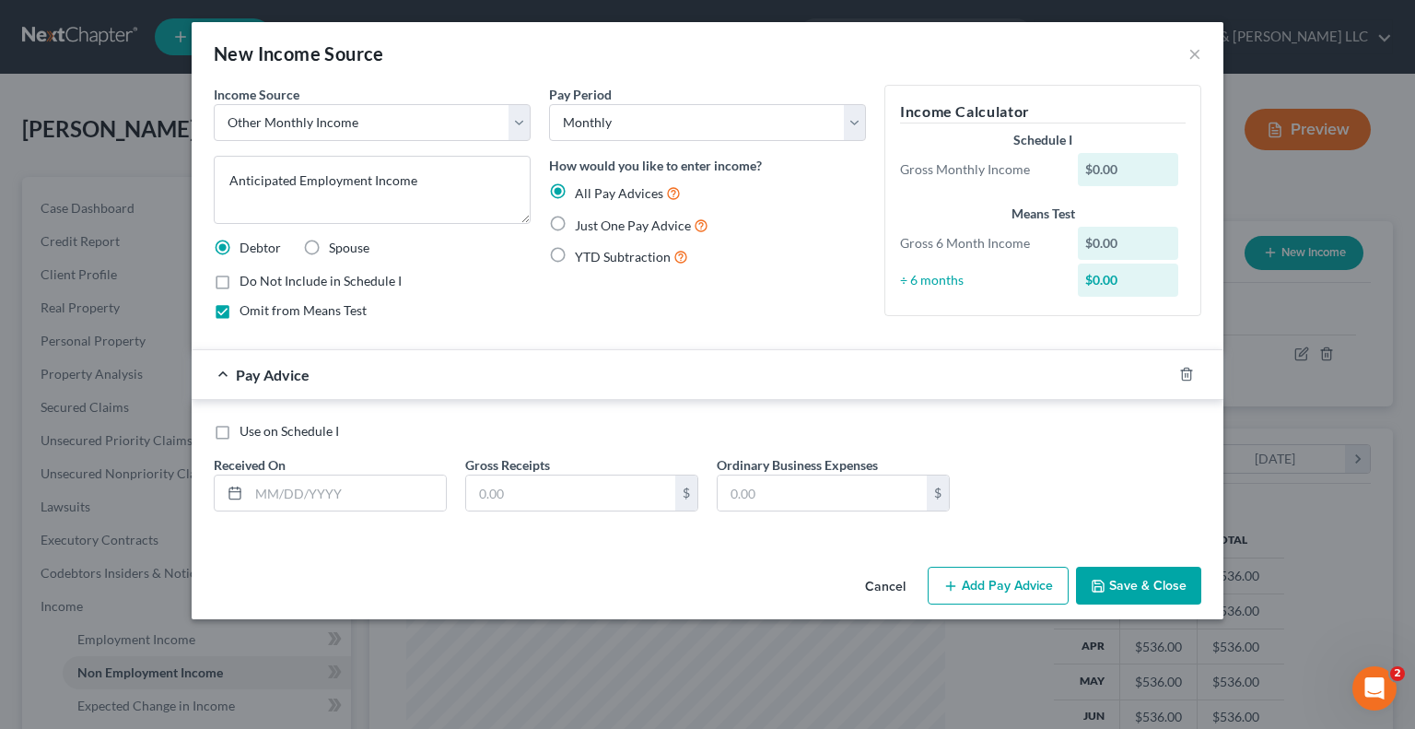
click at [575, 220] on label "Just One Pay Advice" at bounding box center [642, 225] width 134 height 21
click at [582, 220] on input "Just One Pay Advice" at bounding box center [588, 221] width 12 height 12
radio input "true"
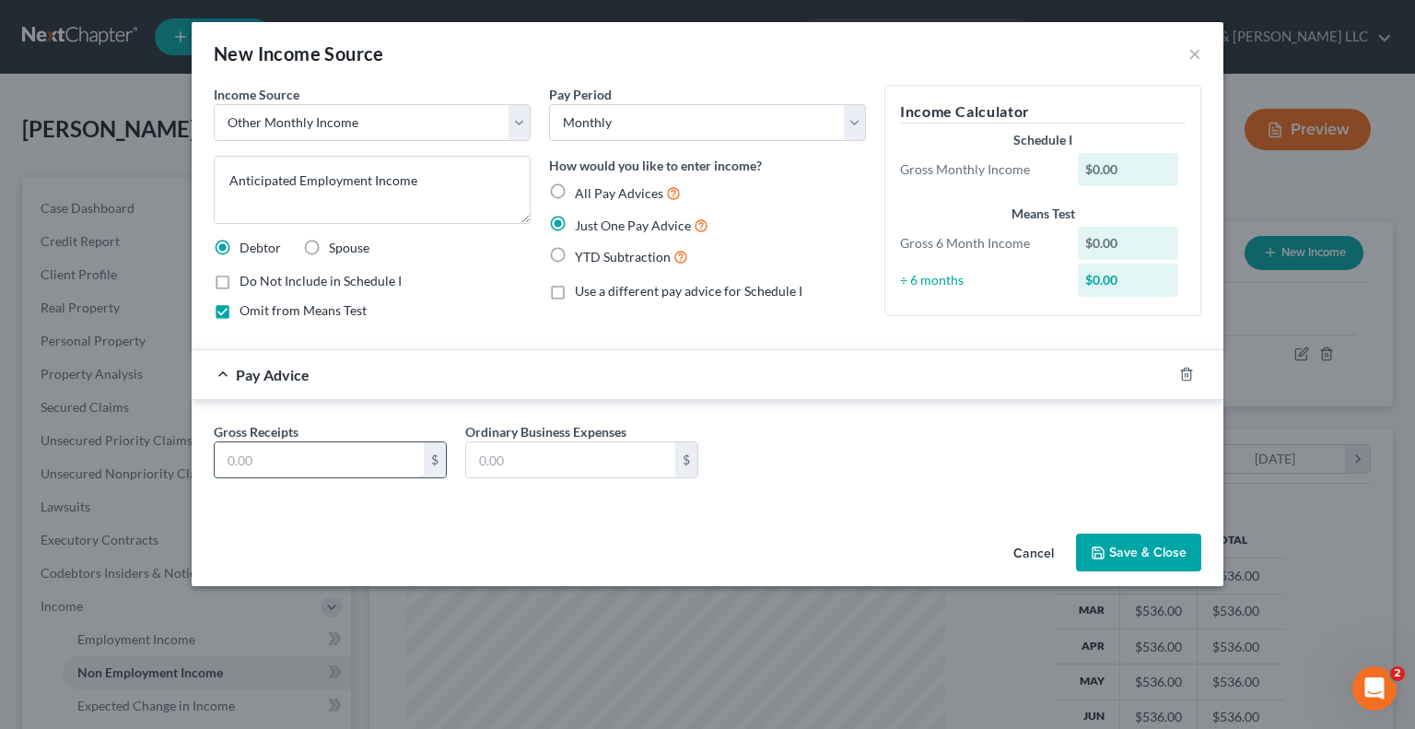
click at [313, 449] on input "text" at bounding box center [319, 459] width 209 height 35
type input "2,700"
click at [1122, 552] on button "Save & Close" at bounding box center [1138, 553] width 125 height 39
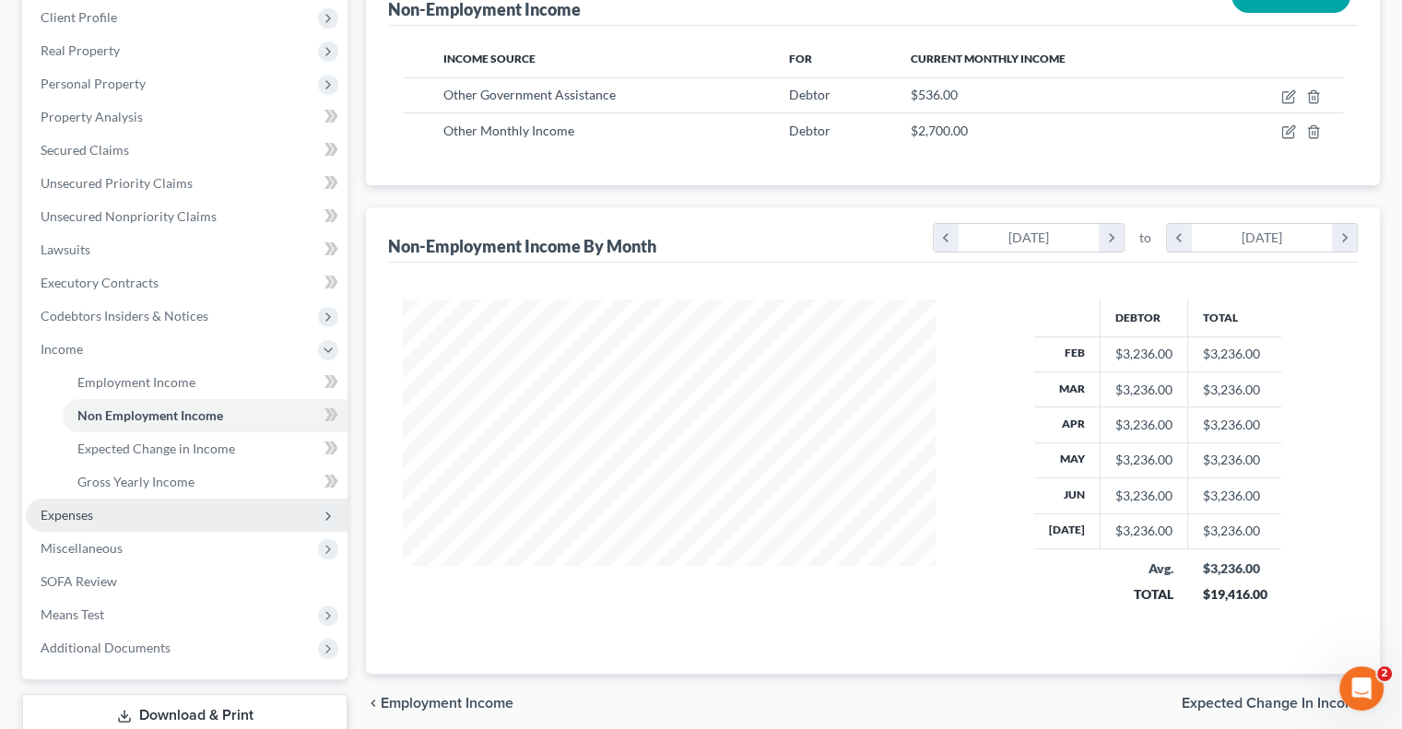
scroll to position [276, 0]
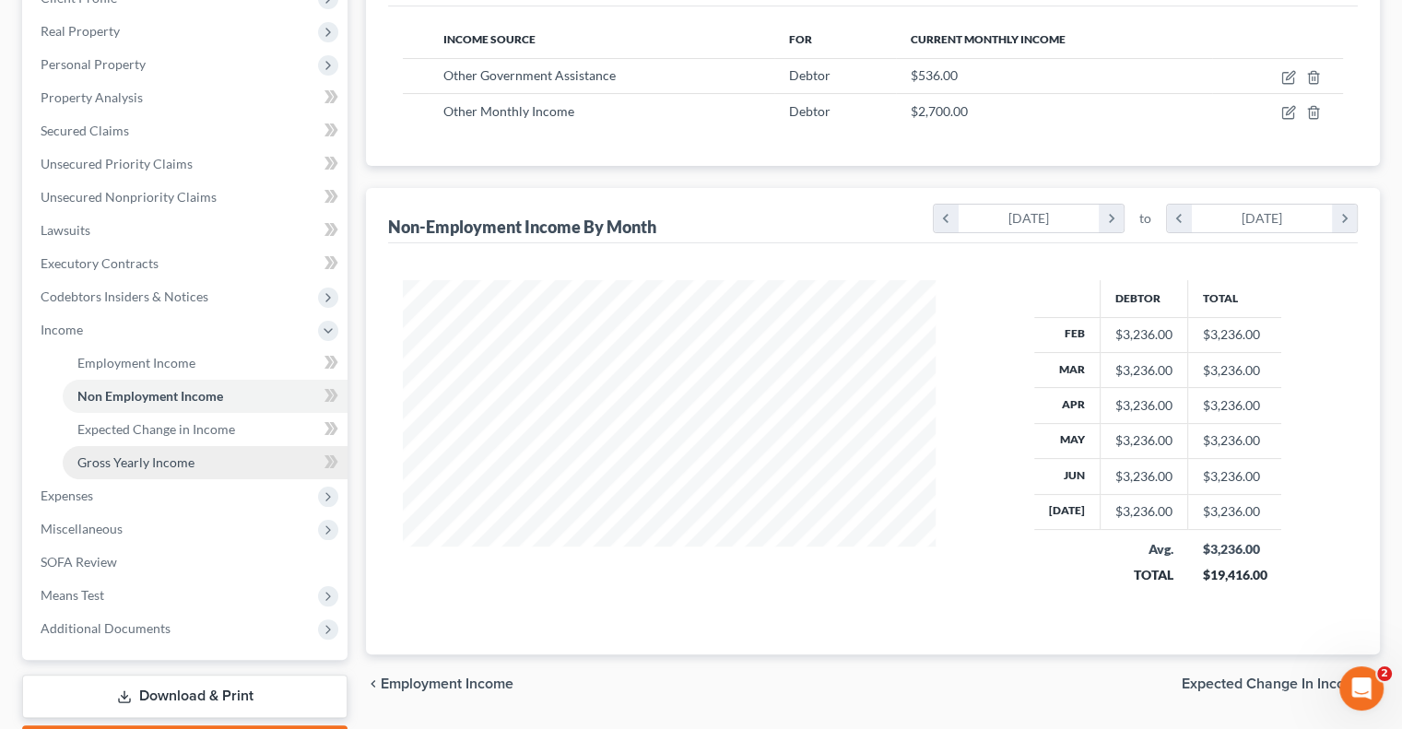
click at [127, 465] on span "Gross Yearly Income" at bounding box center [135, 462] width 117 height 16
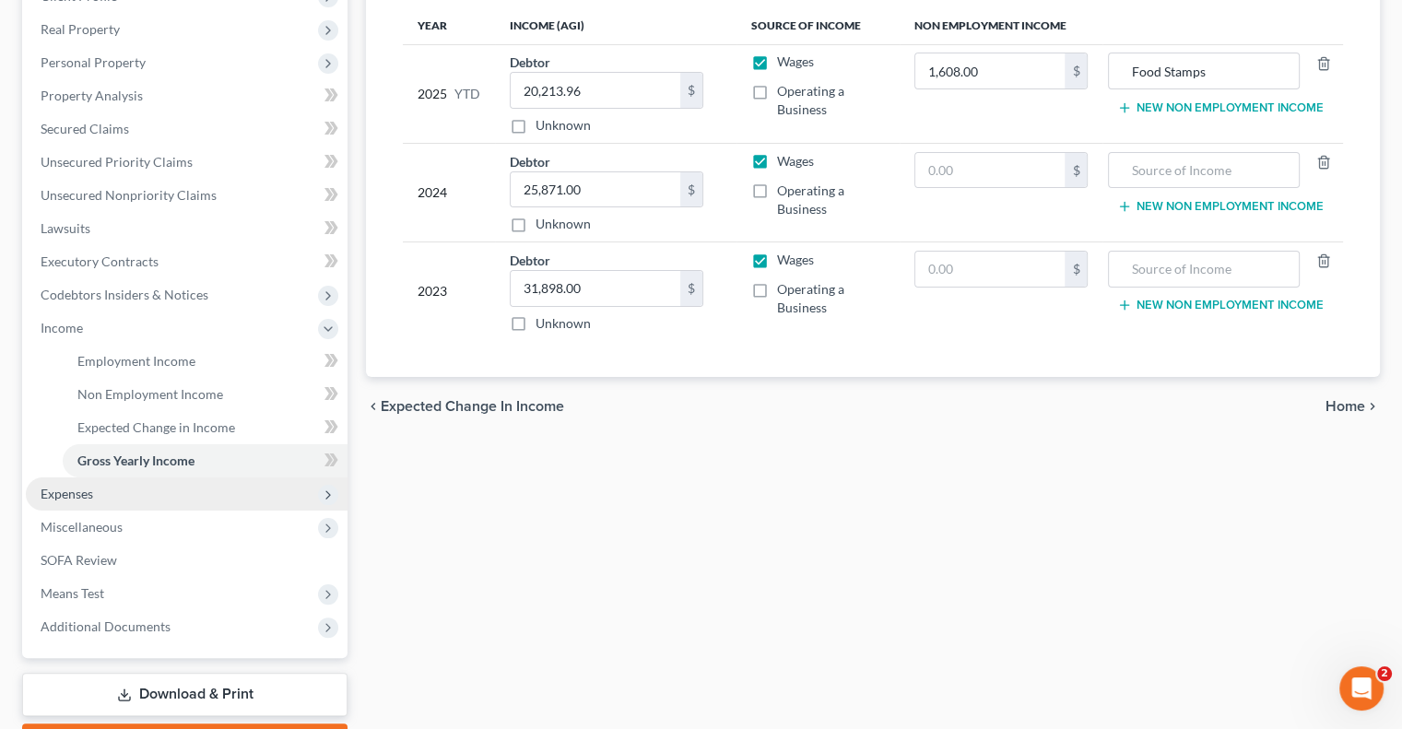
scroll to position [369, 0]
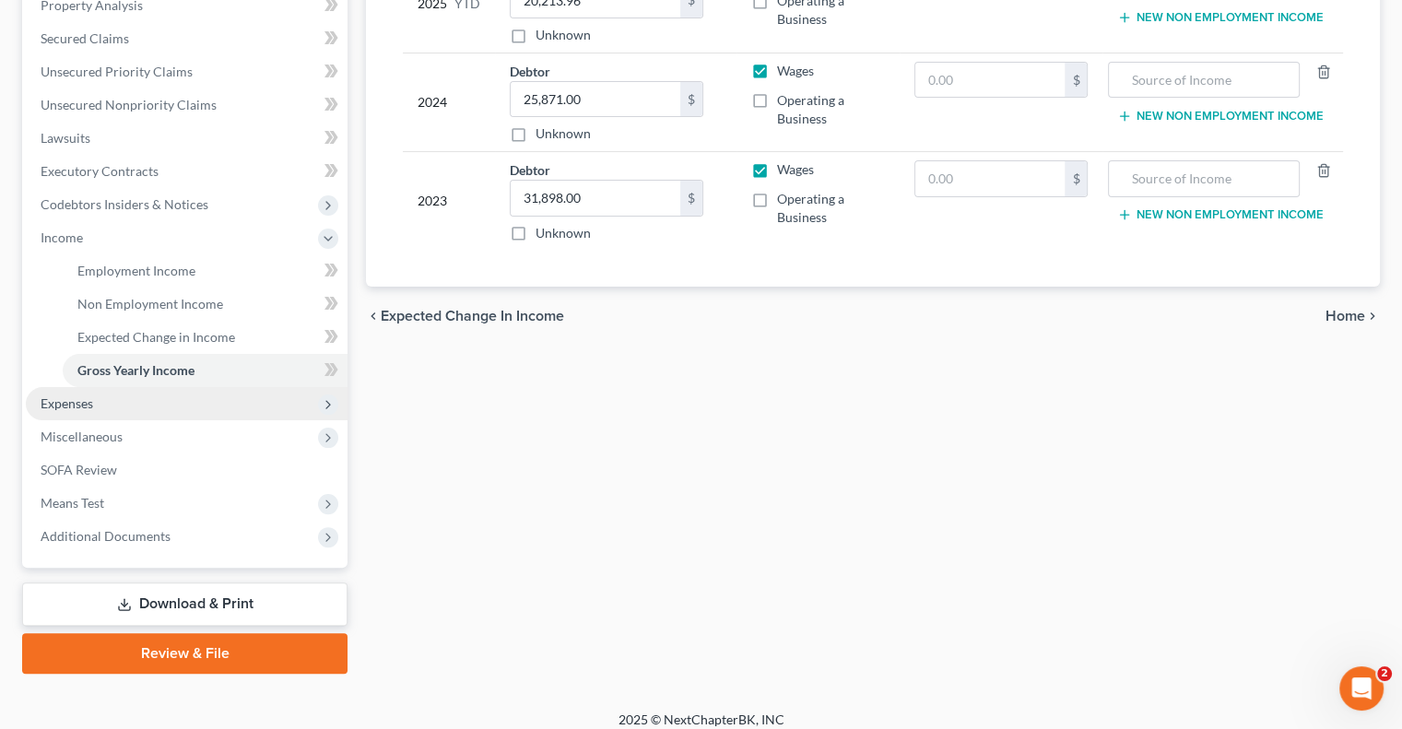
click at [74, 413] on span "Expenses" at bounding box center [187, 403] width 322 height 33
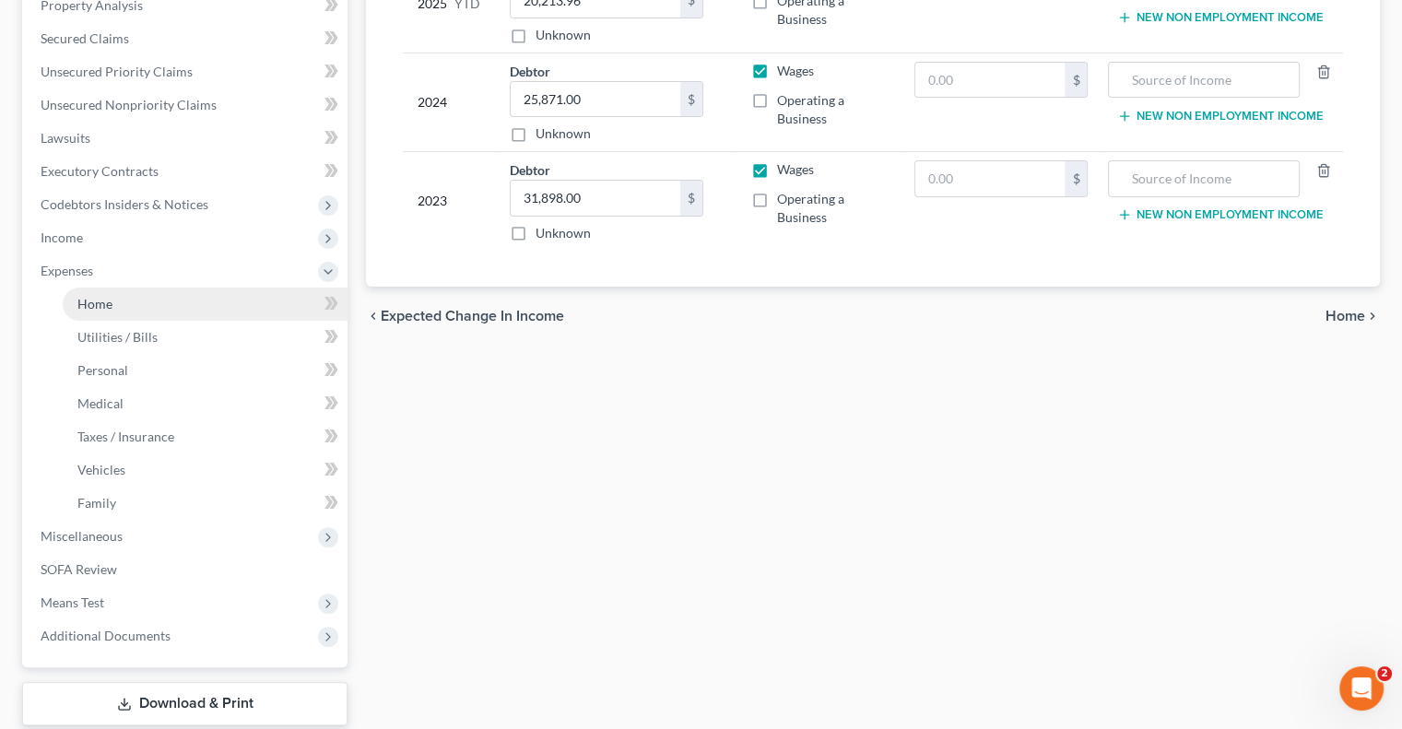
click at [101, 316] on link "Home" at bounding box center [205, 304] width 285 height 33
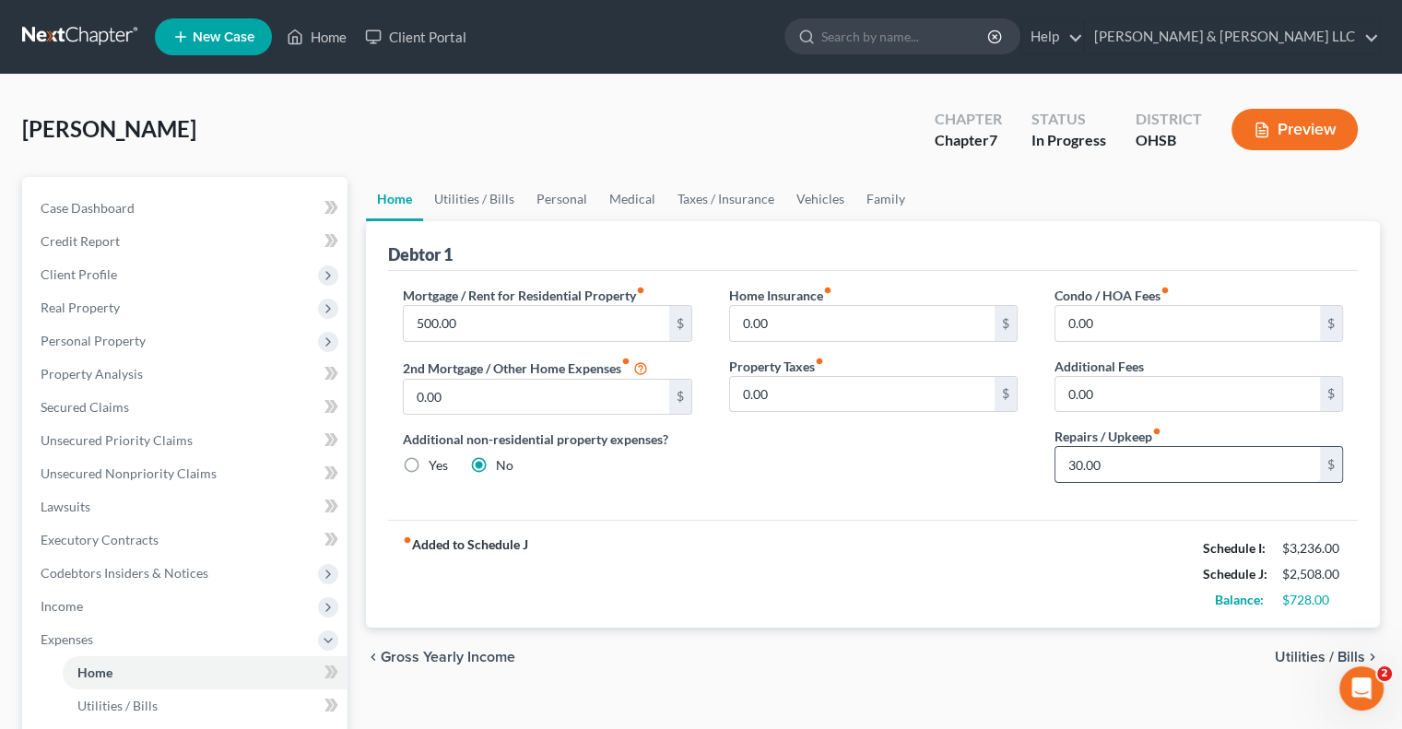
click at [1125, 463] on input "30.00" at bounding box center [1187, 464] width 264 height 35
type input "50"
click at [483, 198] on link "Utilities / Bills" at bounding box center [474, 199] width 102 height 44
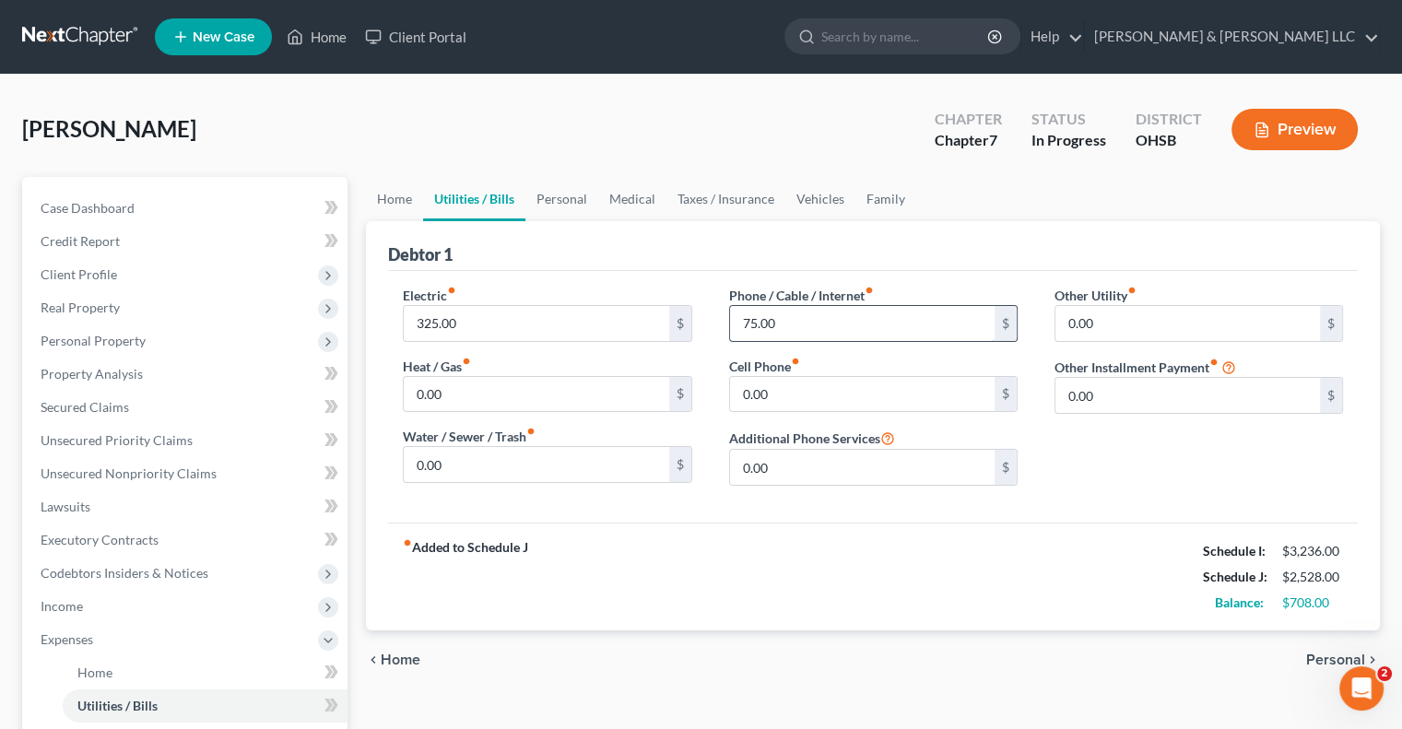
click at [899, 323] on input "75.00" at bounding box center [862, 323] width 264 height 35
click at [1102, 321] on input "0.00" at bounding box center [1187, 323] width 264 height 35
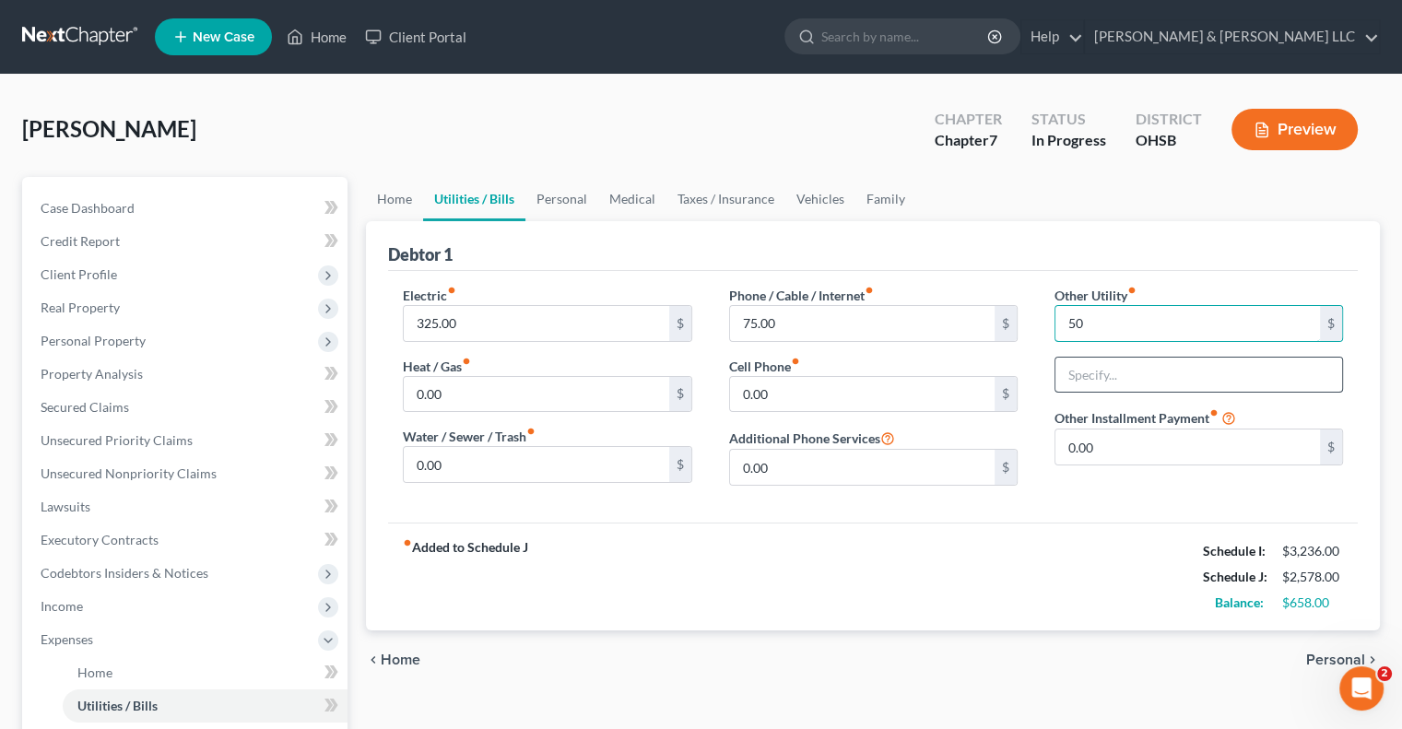
type input "50"
click at [1121, 379] on input "text" at bounding box center [1198, 375] width 287 height 35
type input "Cable/Internet/Streaming Services"
click at [587, 202] on link "Personal" at bounding box center [561, 199] width 73 height 44
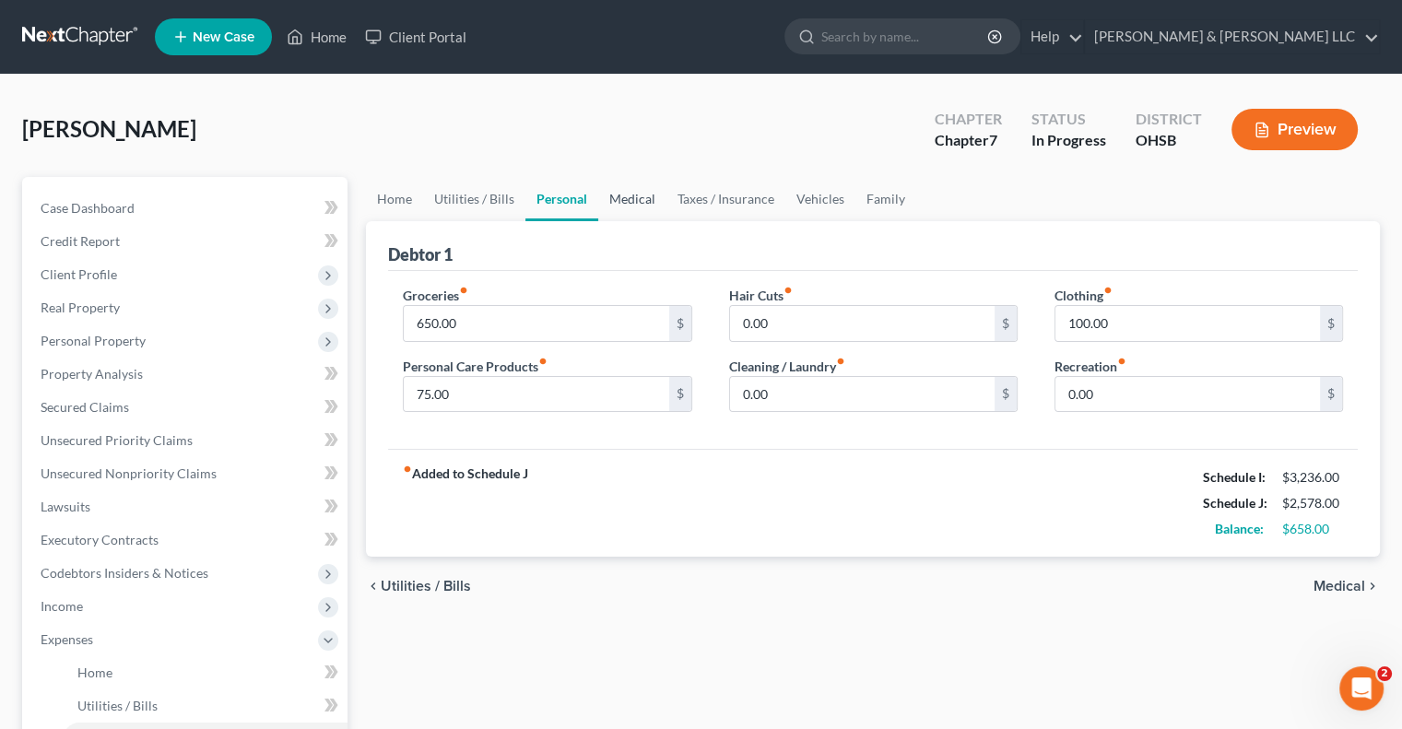
click at [625, 201] on link "Medical" at bounding box center [632, 199] width 68 height 44
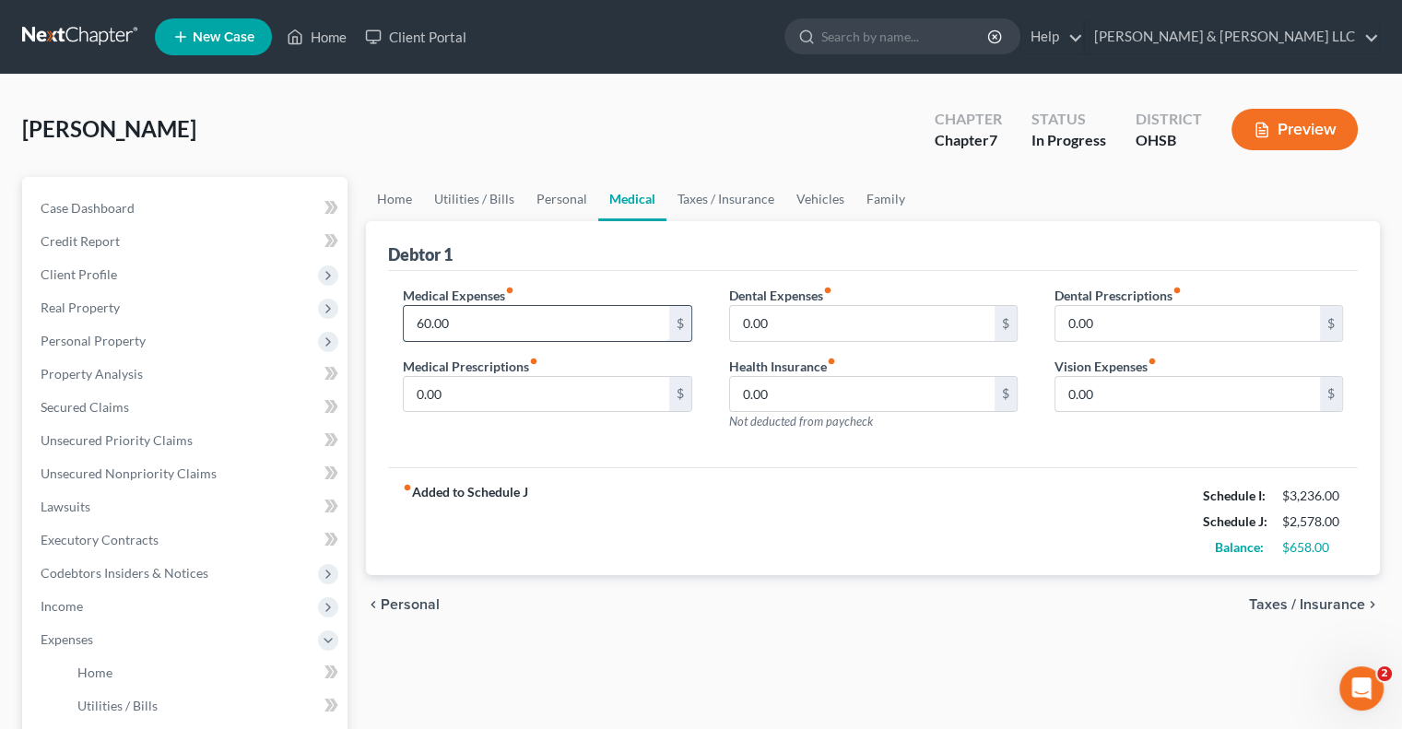
click at [480, 320] on input "60.00" at bounding box center [536, 323] width 264 height 35
click at [693, 195] on link "Taxes / Insurance" at bounding box center [725, 199] width 119 height 44
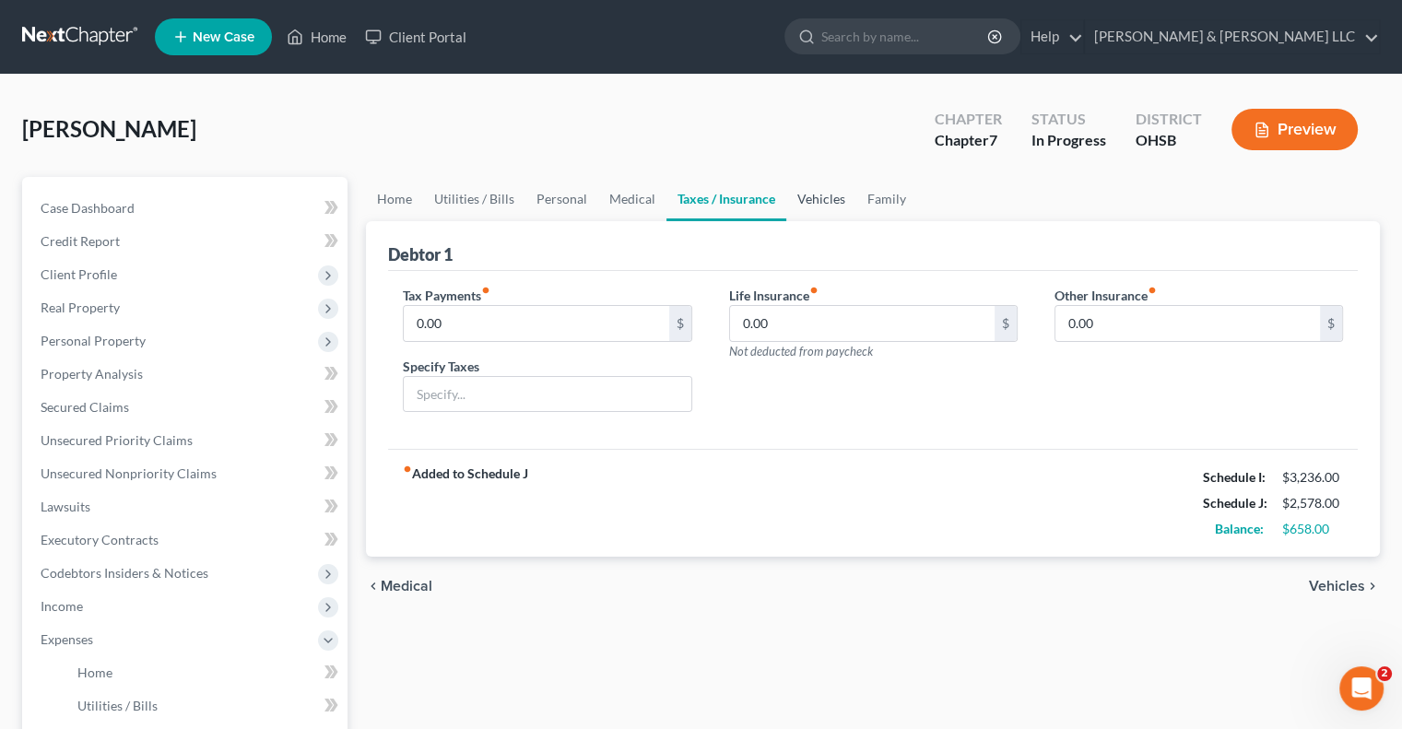
click at [816, 194] on link "Vehicles" at bounding box center [821, 199] width 70 height 44
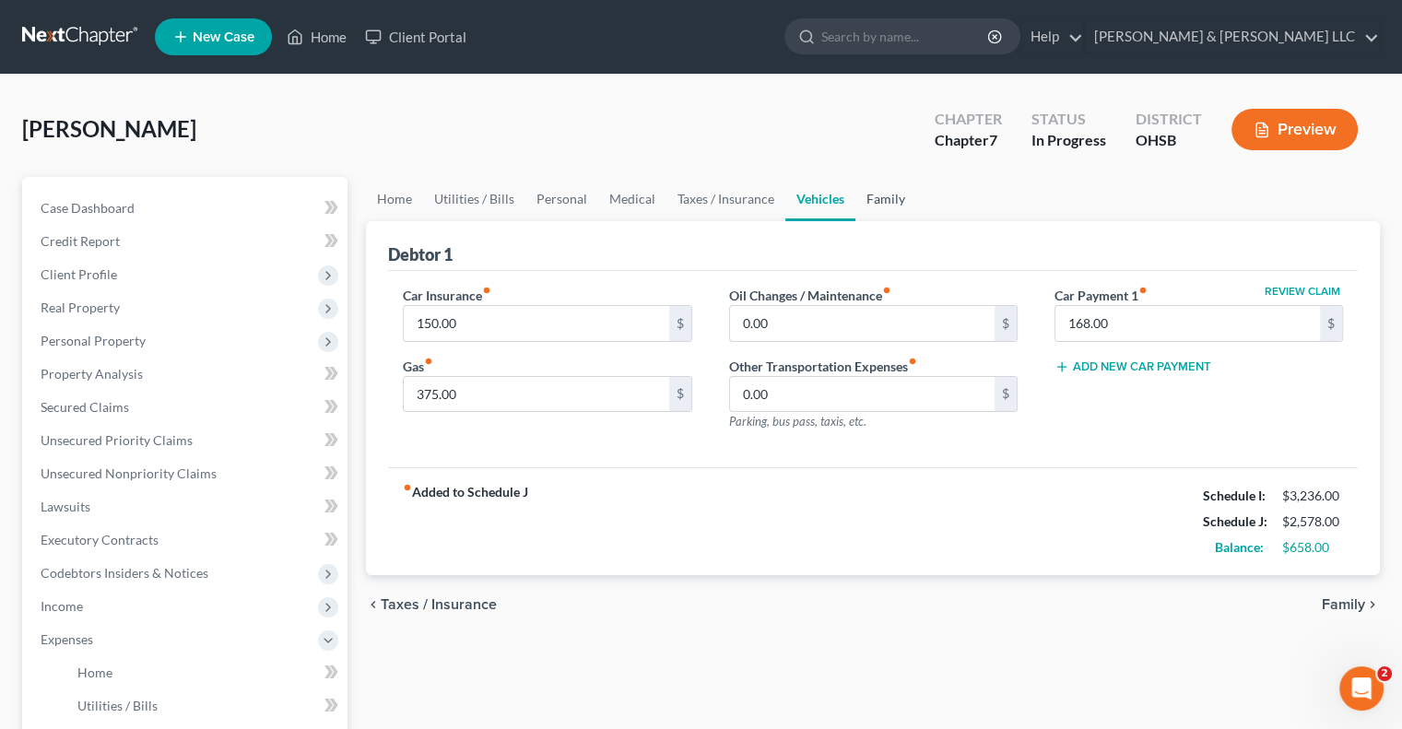
click at [874, 201] on link "Family" at bounding box center [885, 199] width 61 height 44
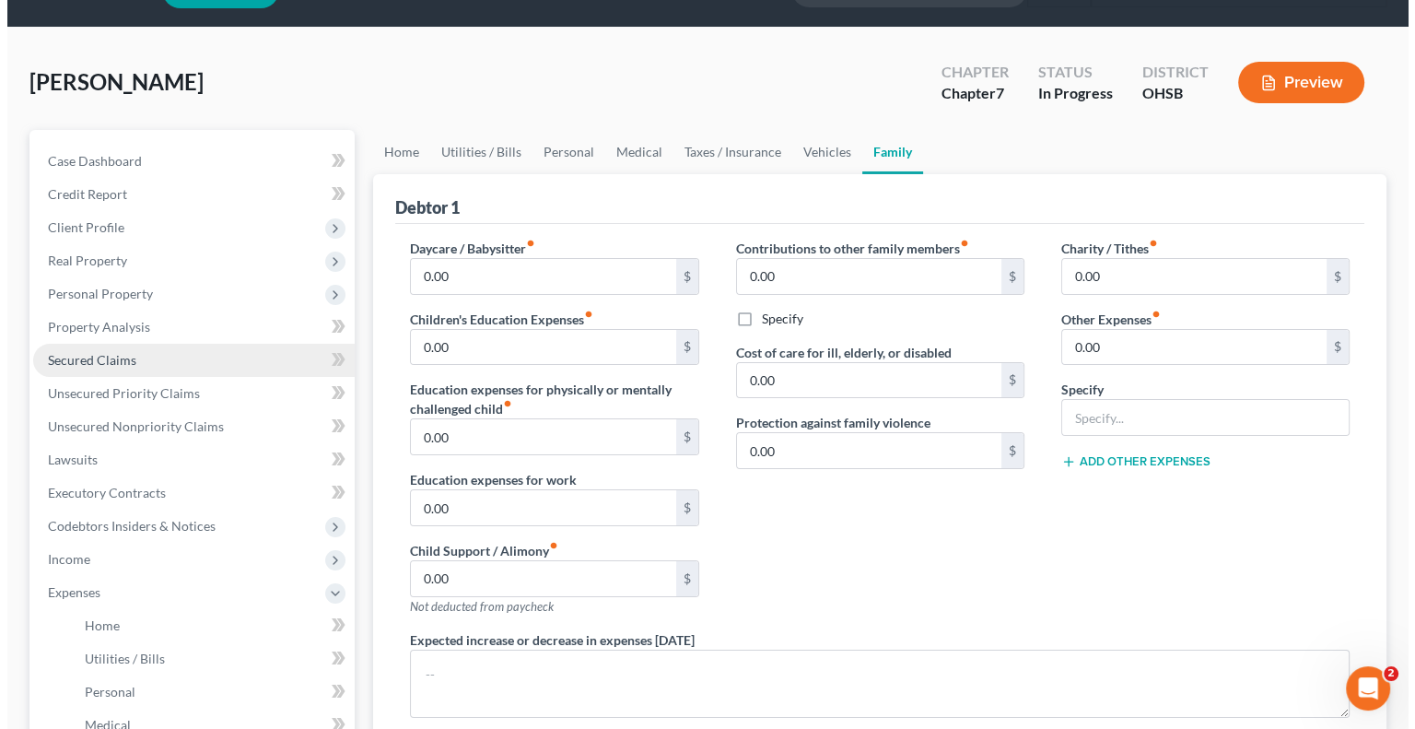
scroll to position [92, 0]
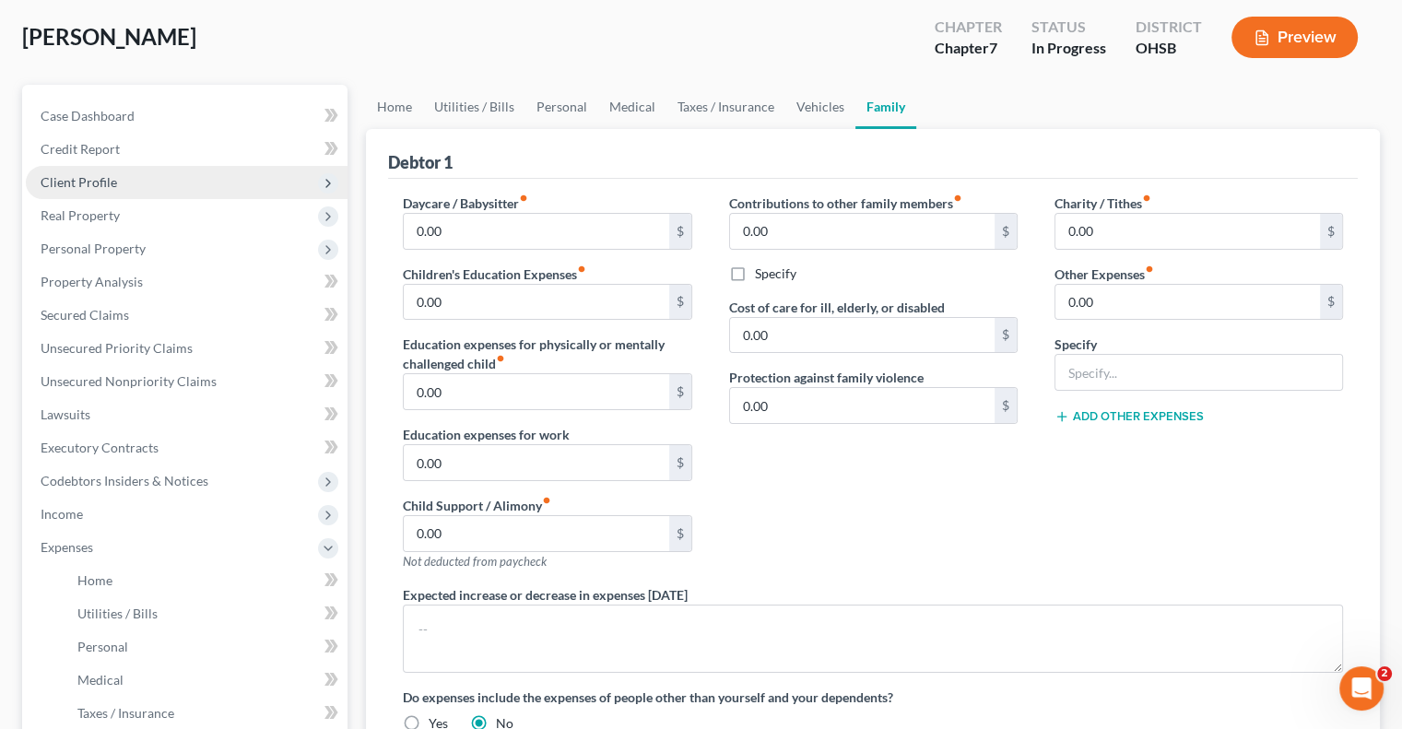
click at [113, 189] on span "Client Profile" at bounding box center [79, 182] width 76 height 16
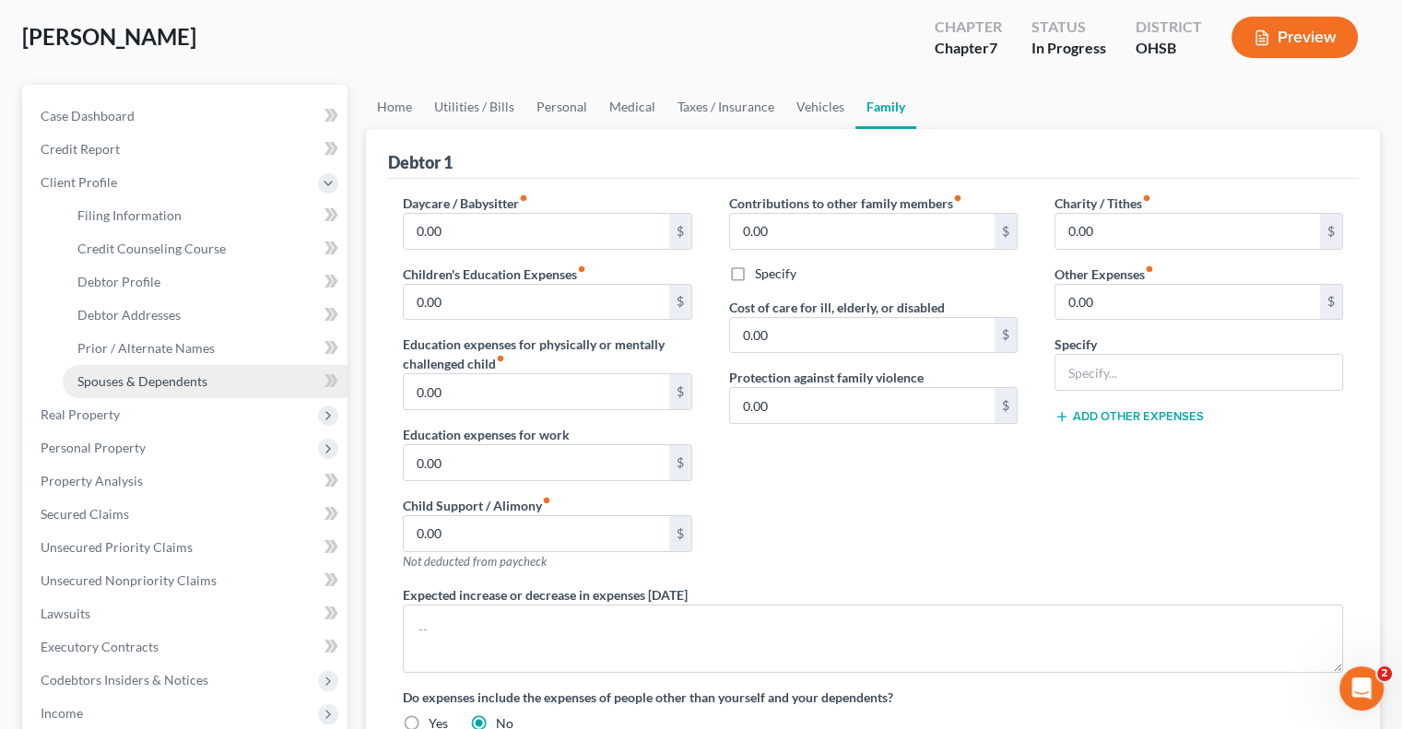
click at [144, 386] on span "Spouses & Dependents" at bounding box center [142, 381] width 130 height 16
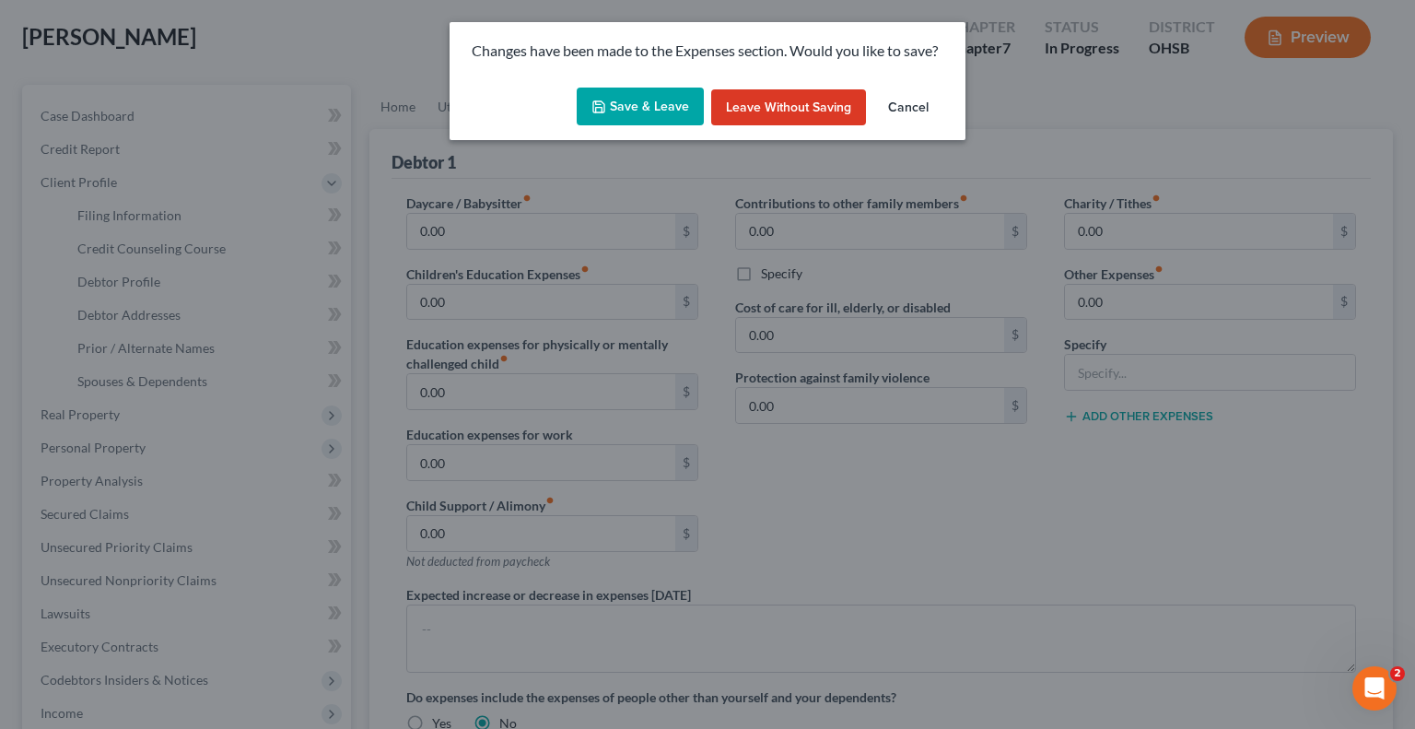
click at [614, 113] on button "Save & Leave" at bounding box center [640, 107] width 127 height 39
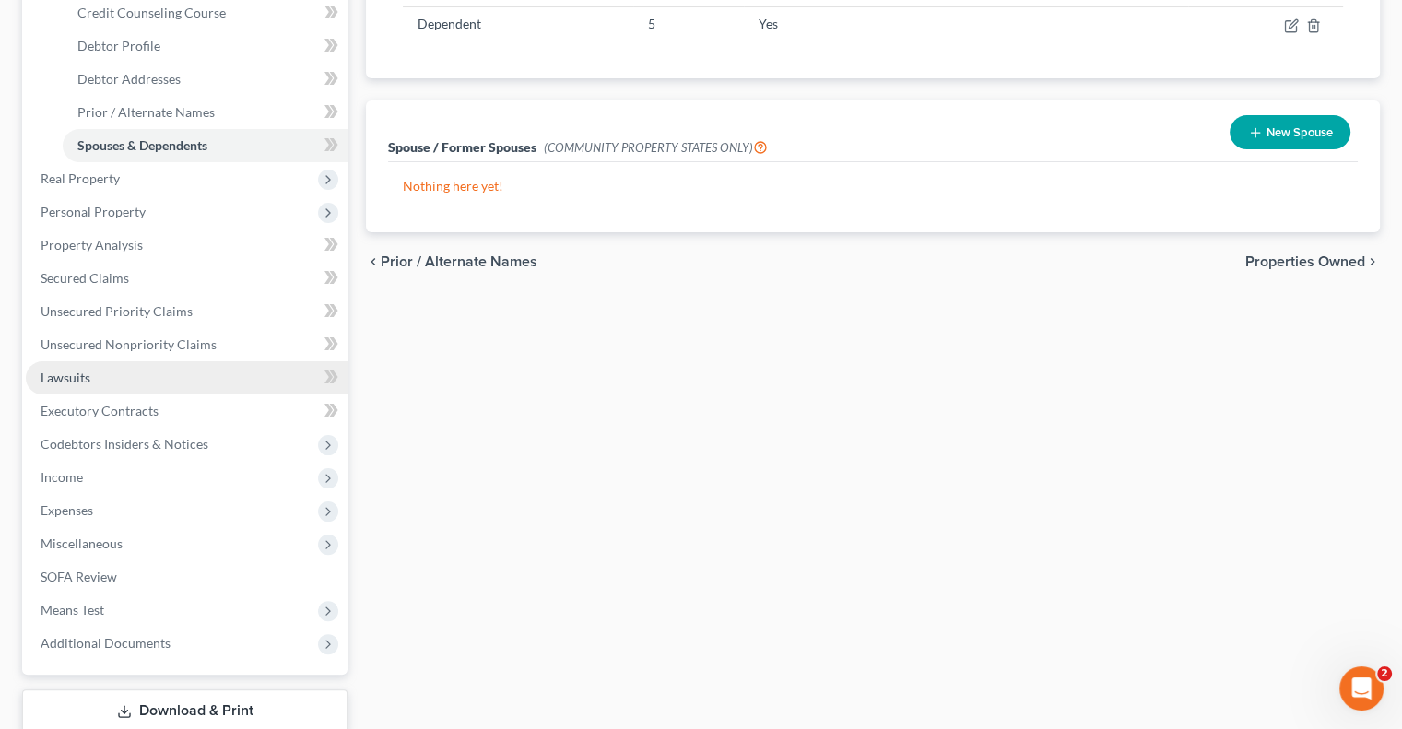
scroll to position [369, 0]
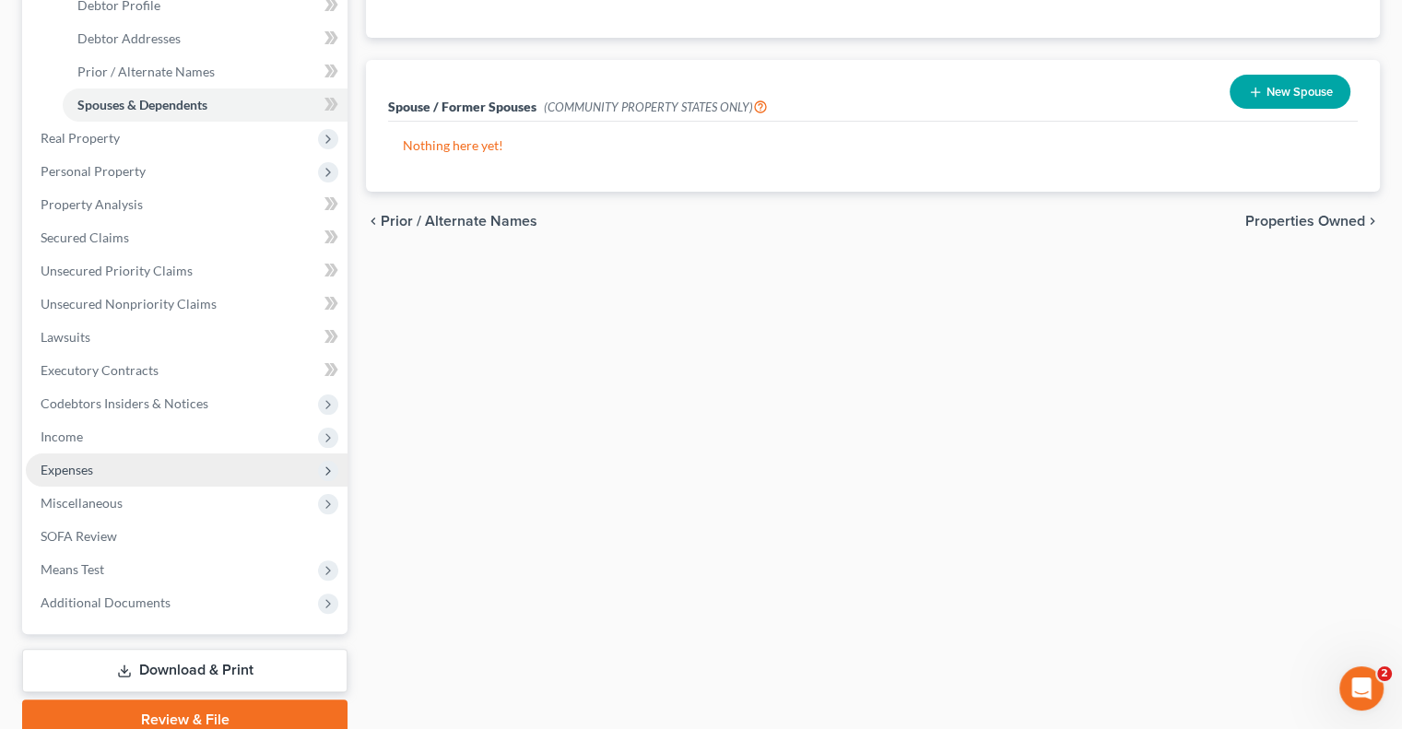
click at [112, 475] on span "Expenses" at bounding box center [187, 469] width 322 height 33
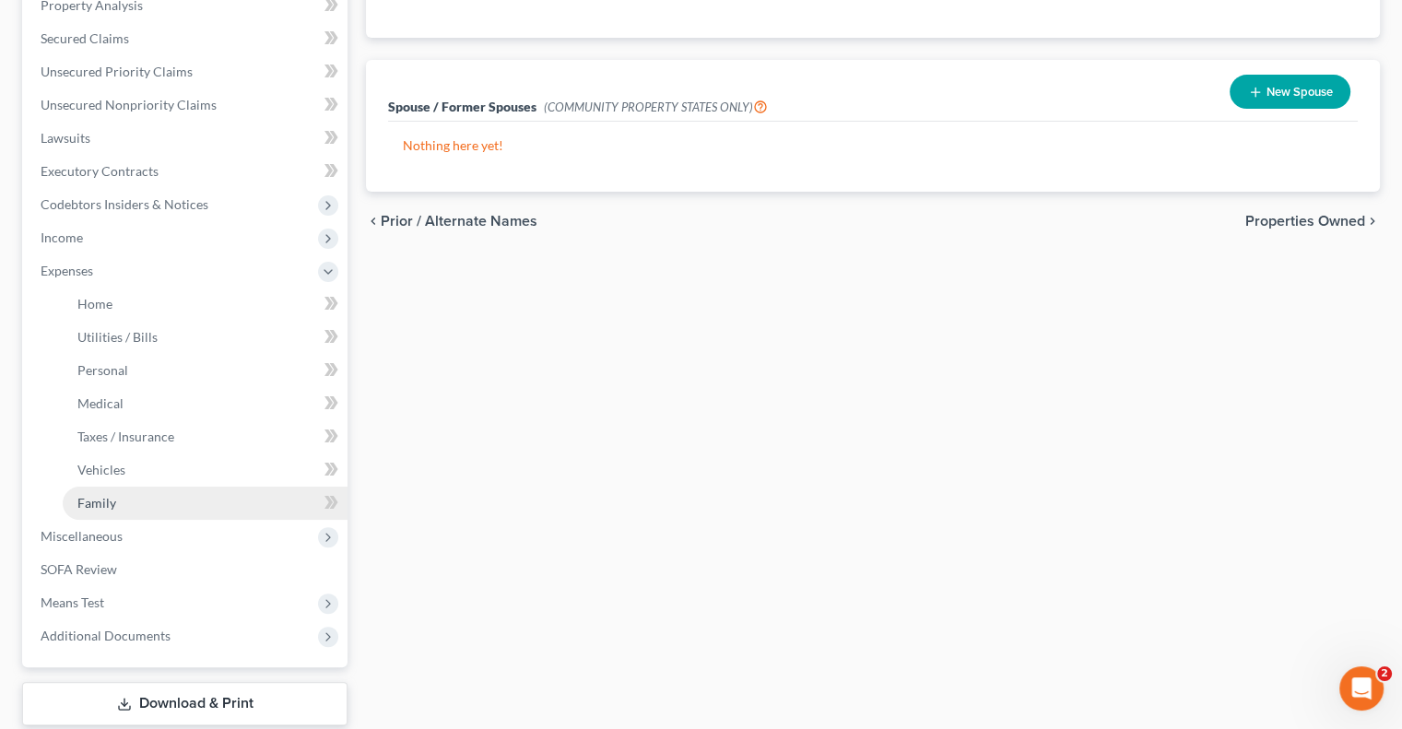
click at [127, 511] on link "Family" at bounding box center [205, 503] width 285 height 33
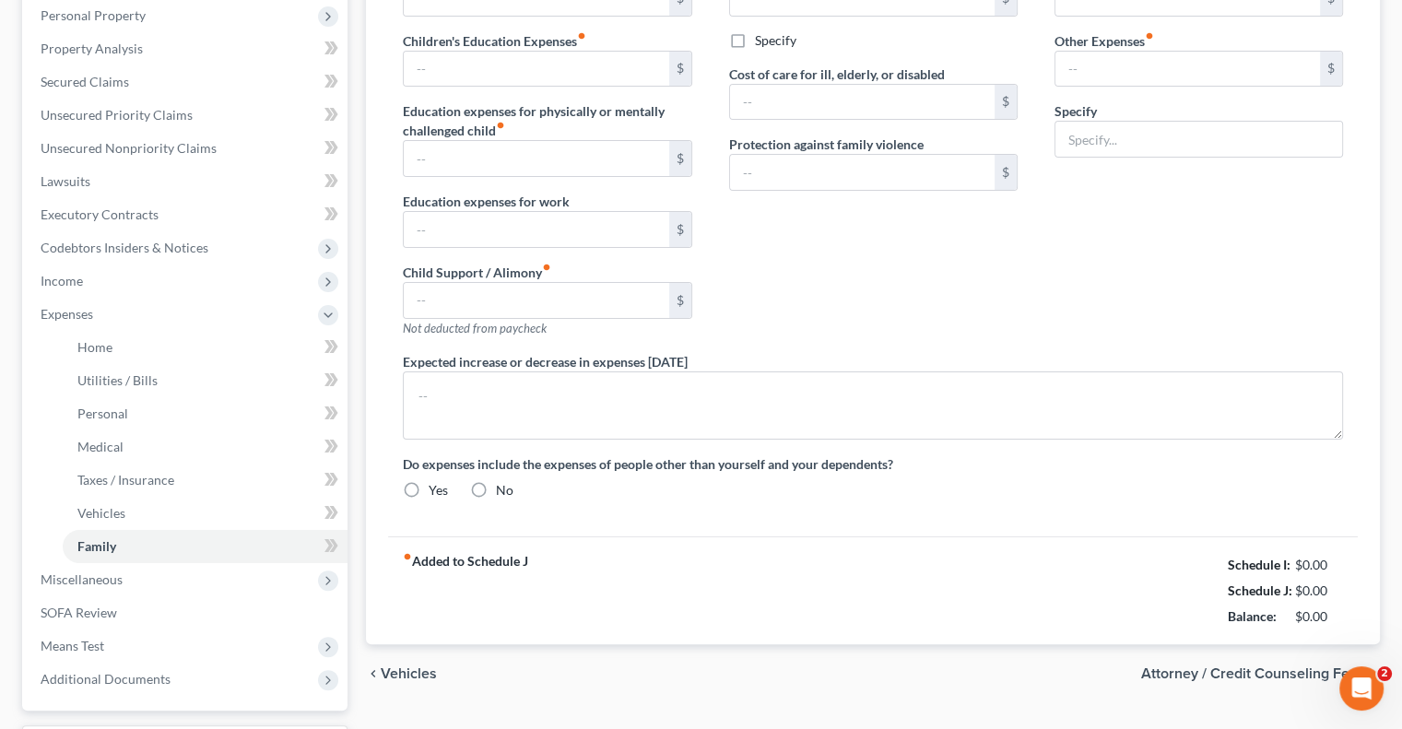
type input "0.00"
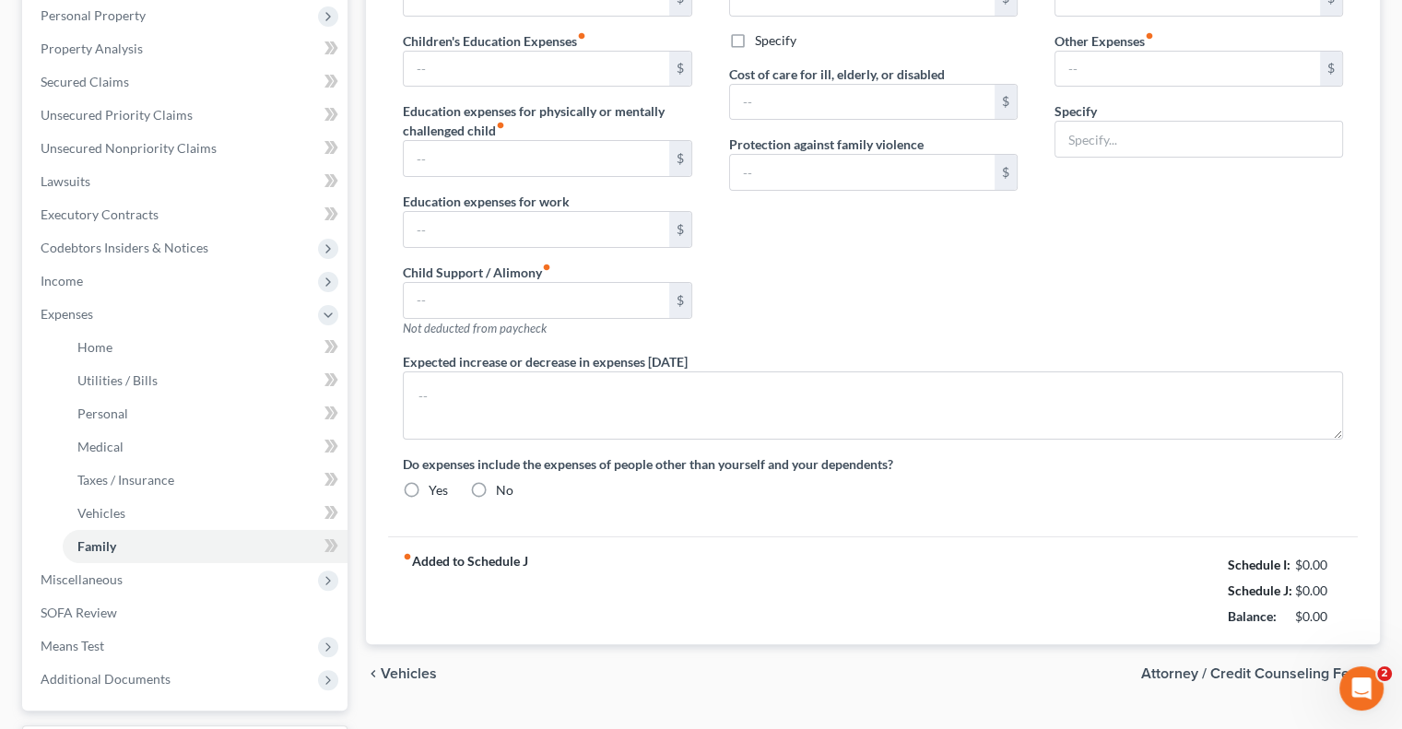
type input "0.00"
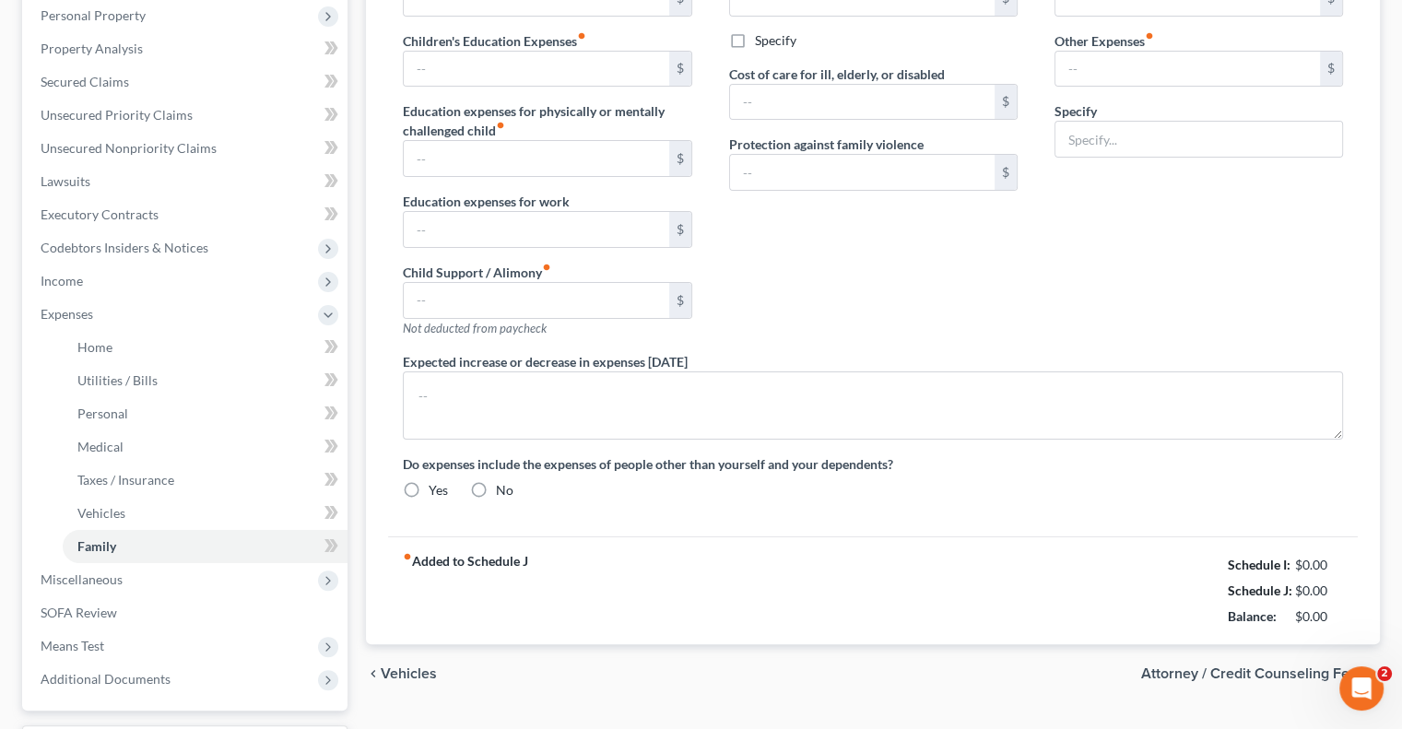
radio input "true"
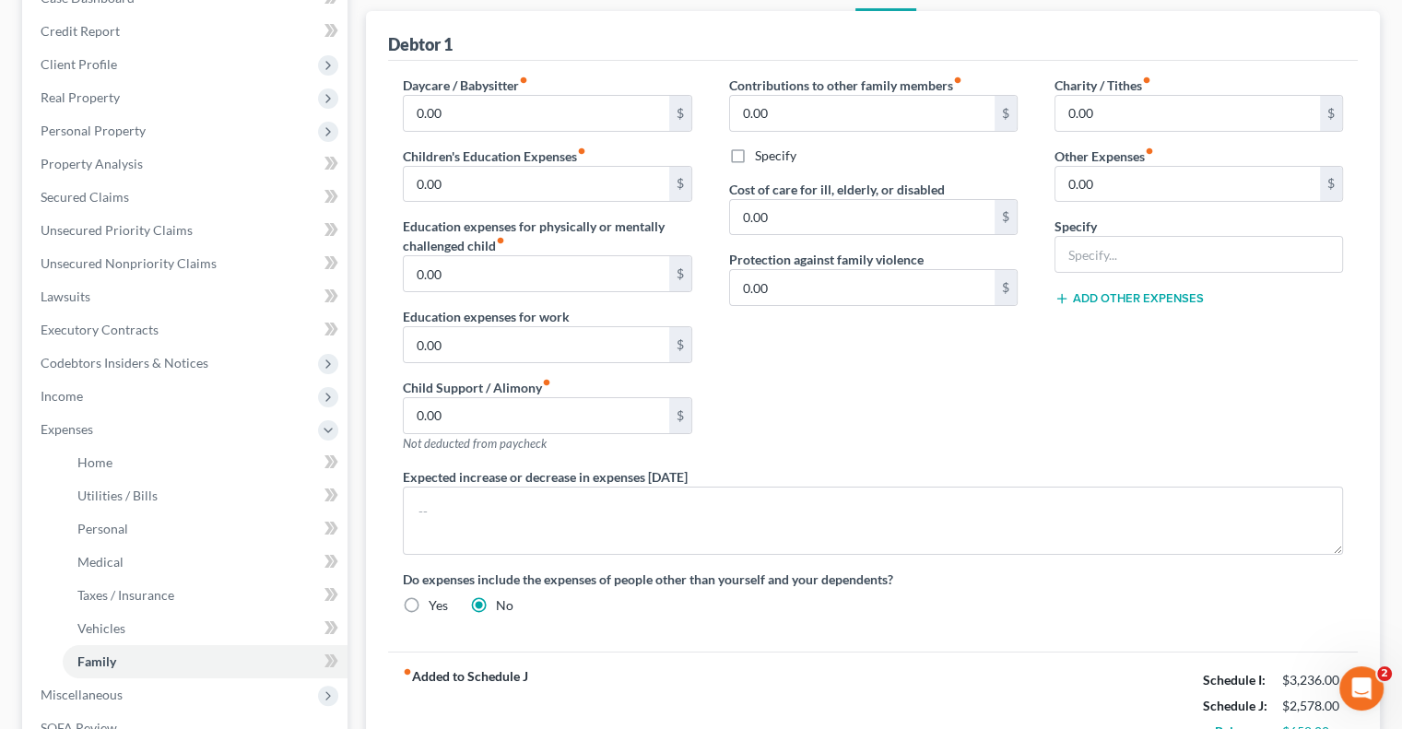
scroll to position [92, 0]
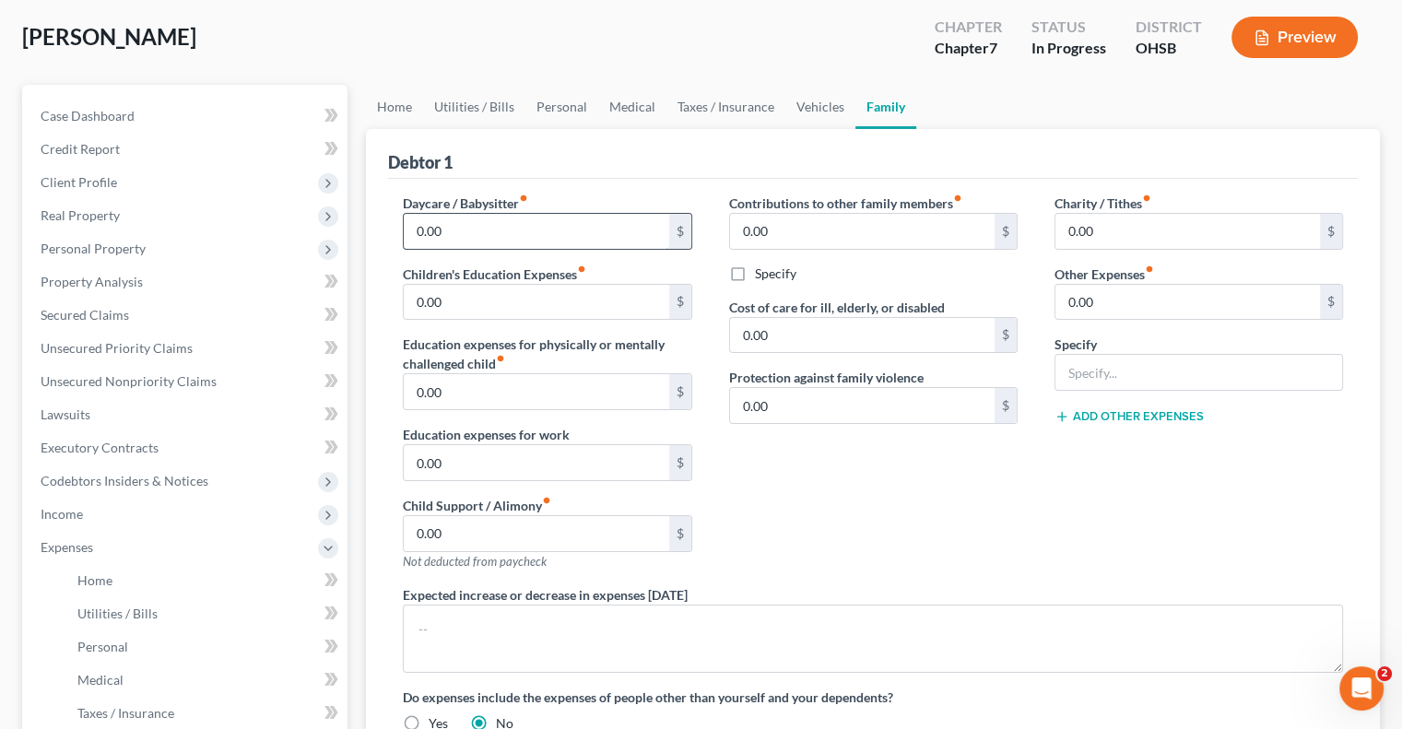
click at [501, 241] on input "0.00" at bounding box center [536, 231] width 264 height 35
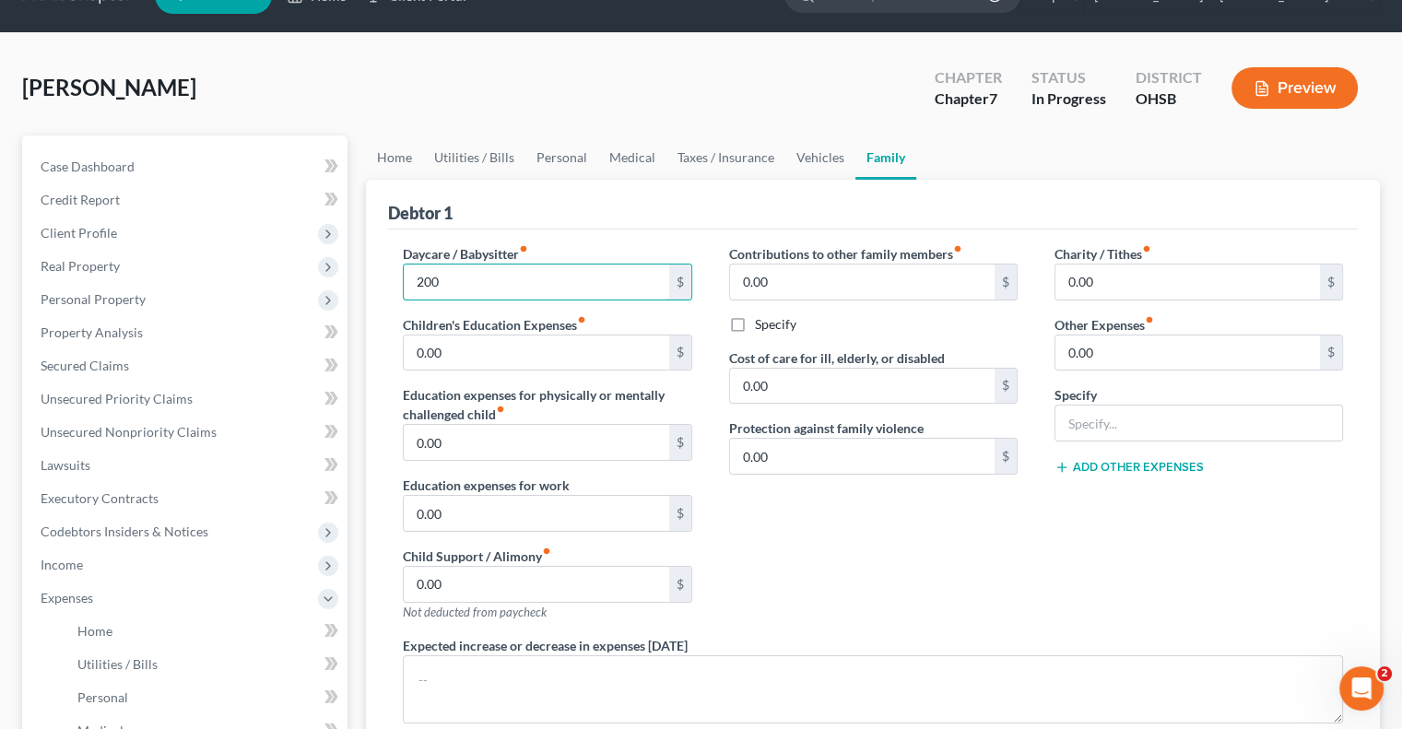
scroll to position [0, 0]
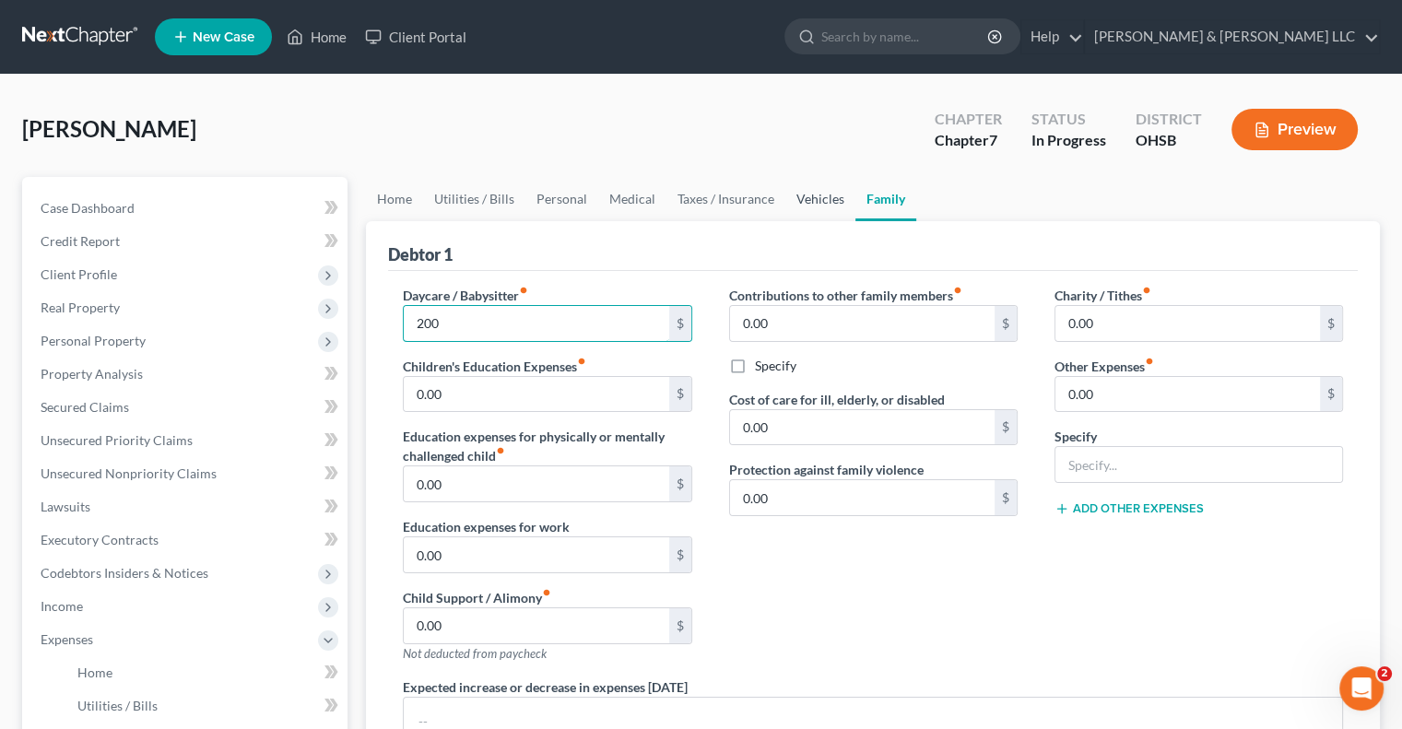
type input "200"
click at [807, 197] on link "Vehicles" at bounding box center [820, 199] width 70 height 44
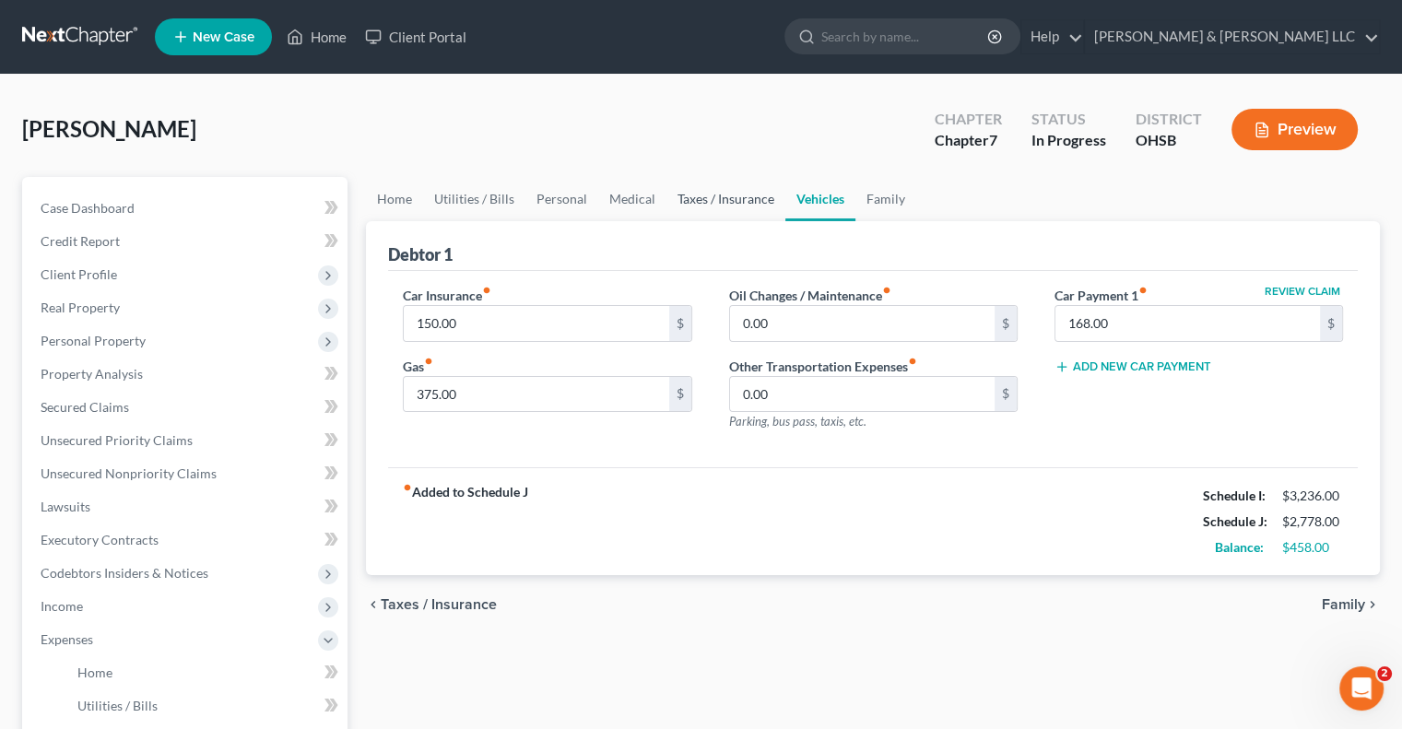
click at [737, 202] on link "Taxes / Insurance" at bounding box center [725, 199] width 119 height 44
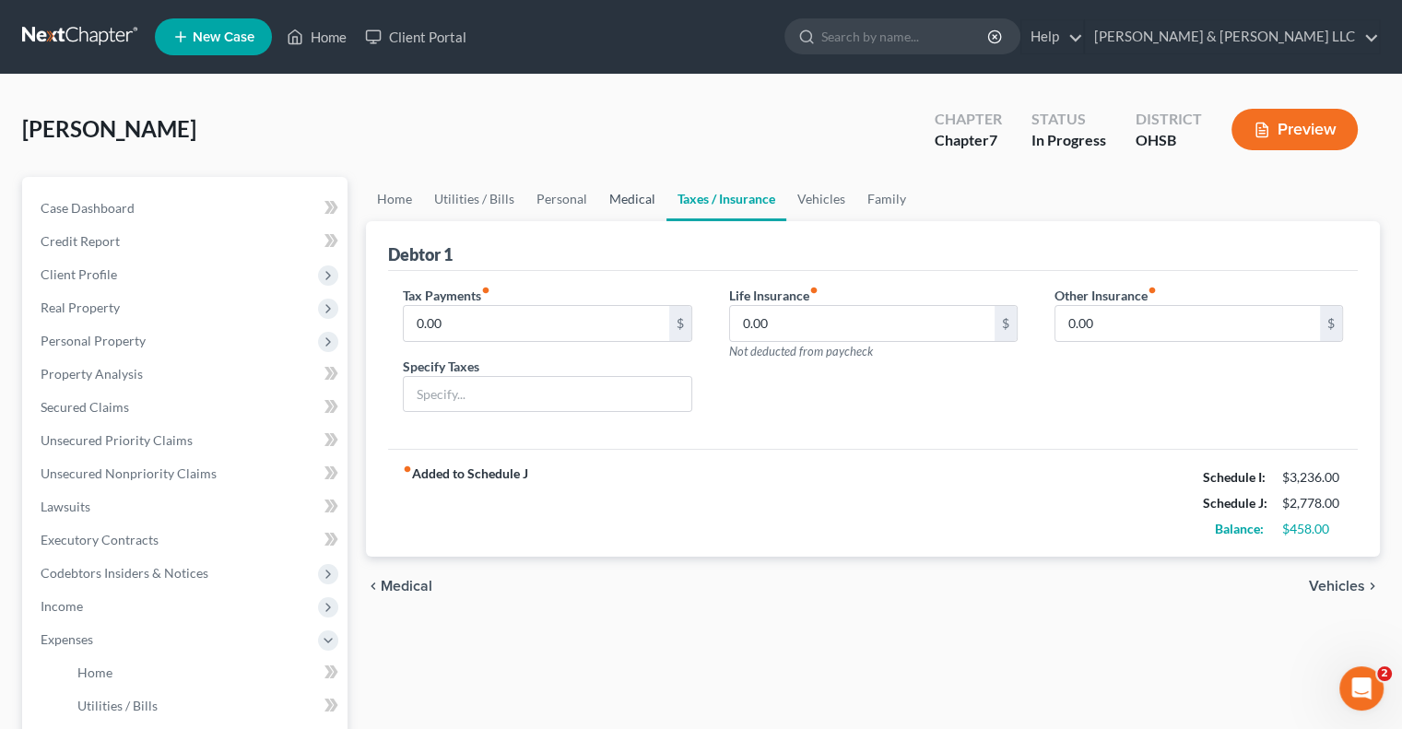
click at [622, 203] on link "Medical" at bounding box center [632, 199] width 68 height 44
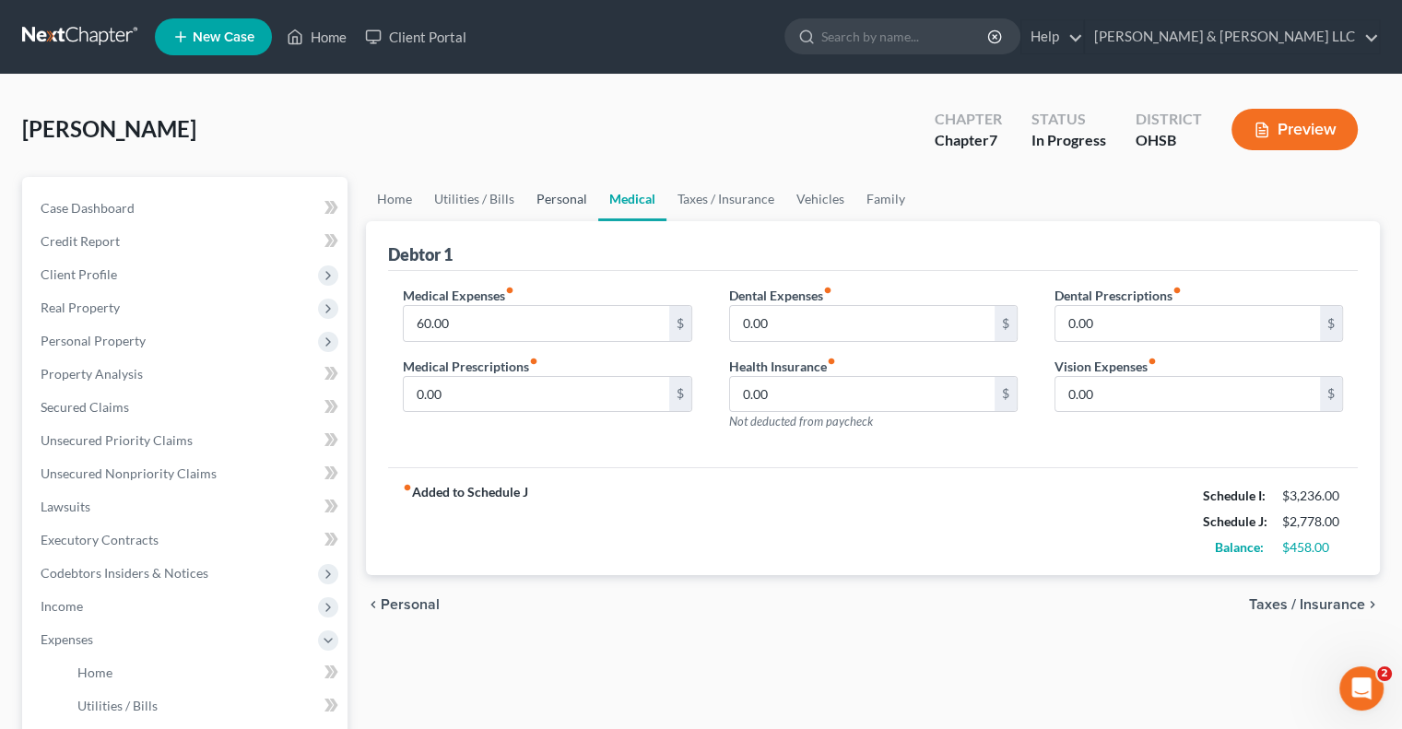
click at [560, 203] on link "Personal" at bounding box center [561, 199] width 73 height 44
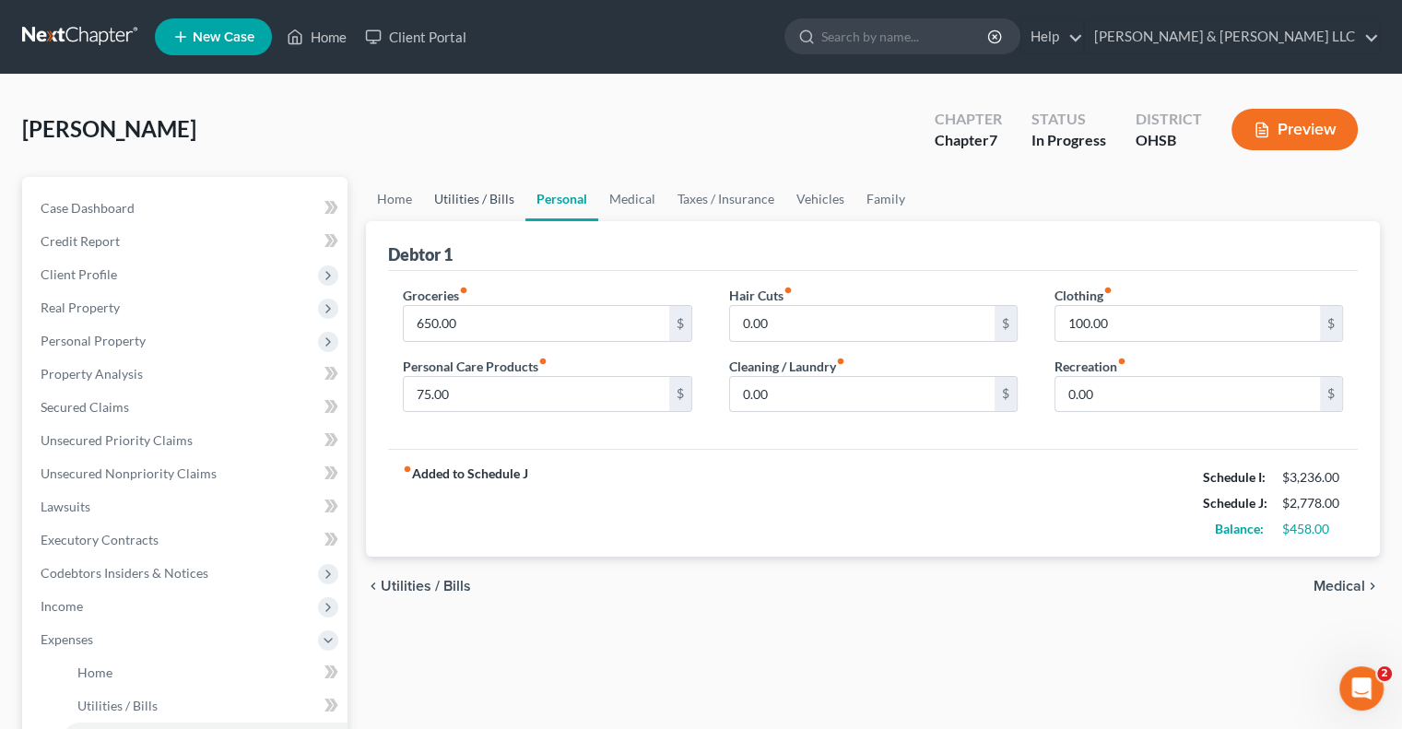
click at [479, 203] on link "Utilities / Bills" at bounding box center [474, 199] width 102 height 44
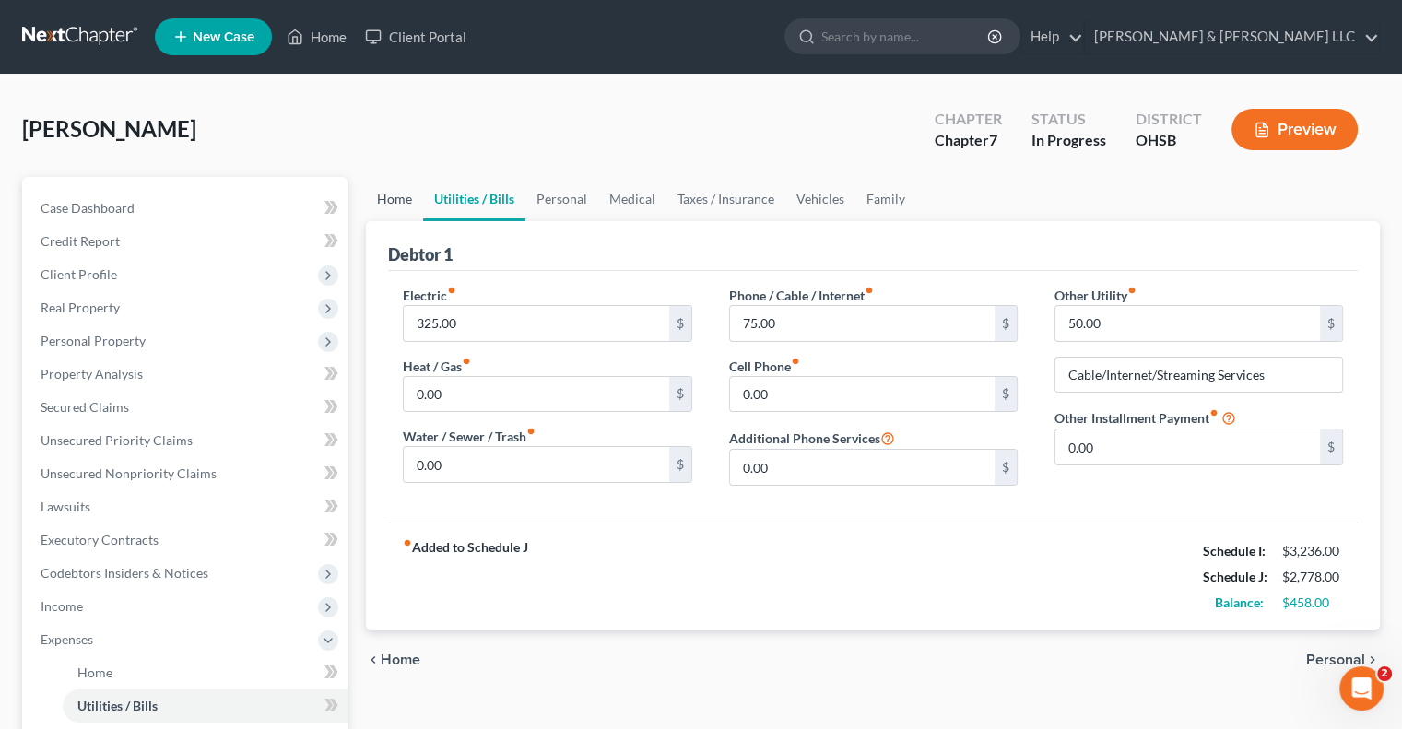
click at [398, 197] on link "Home" at bounding box center [394, 199] width 57 height 44
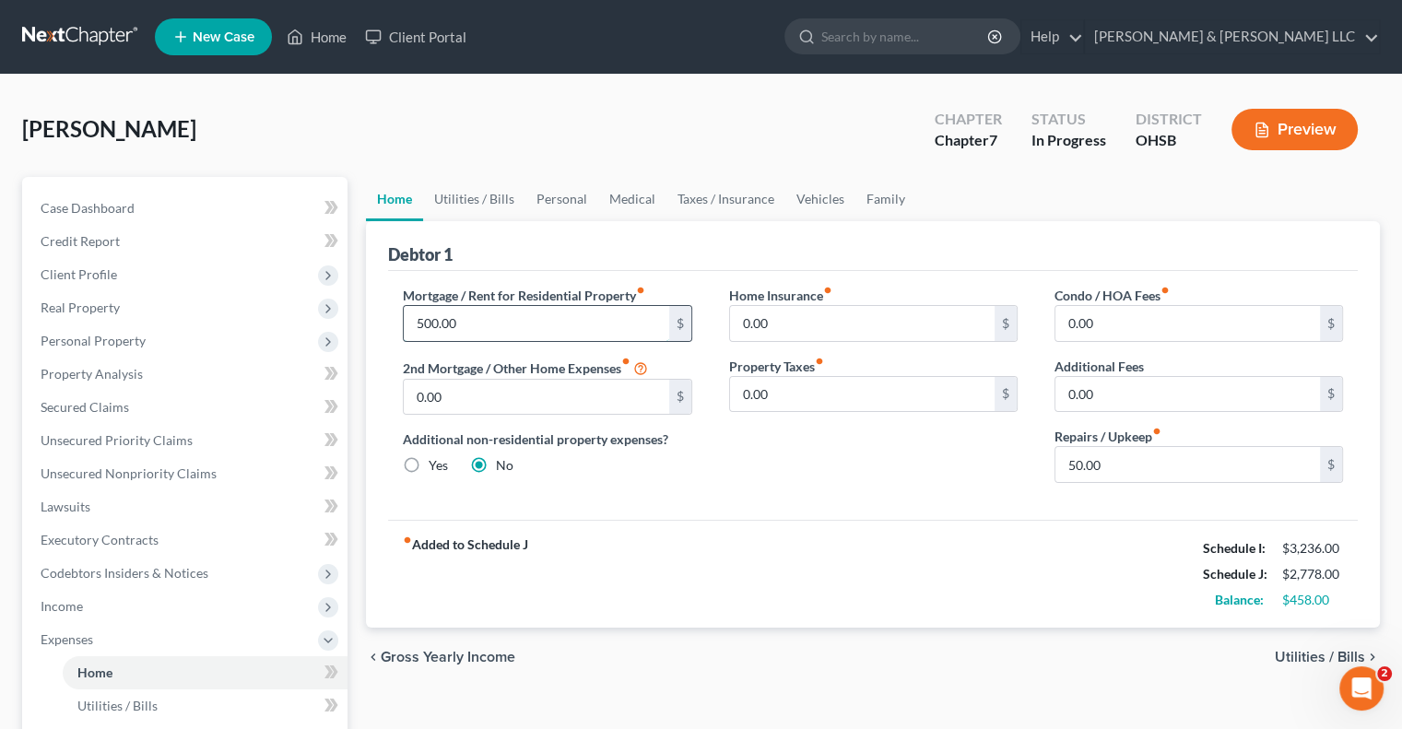
click at [476, 320] on input "500.00" at bounding box center [536, 323] width 264 height 35
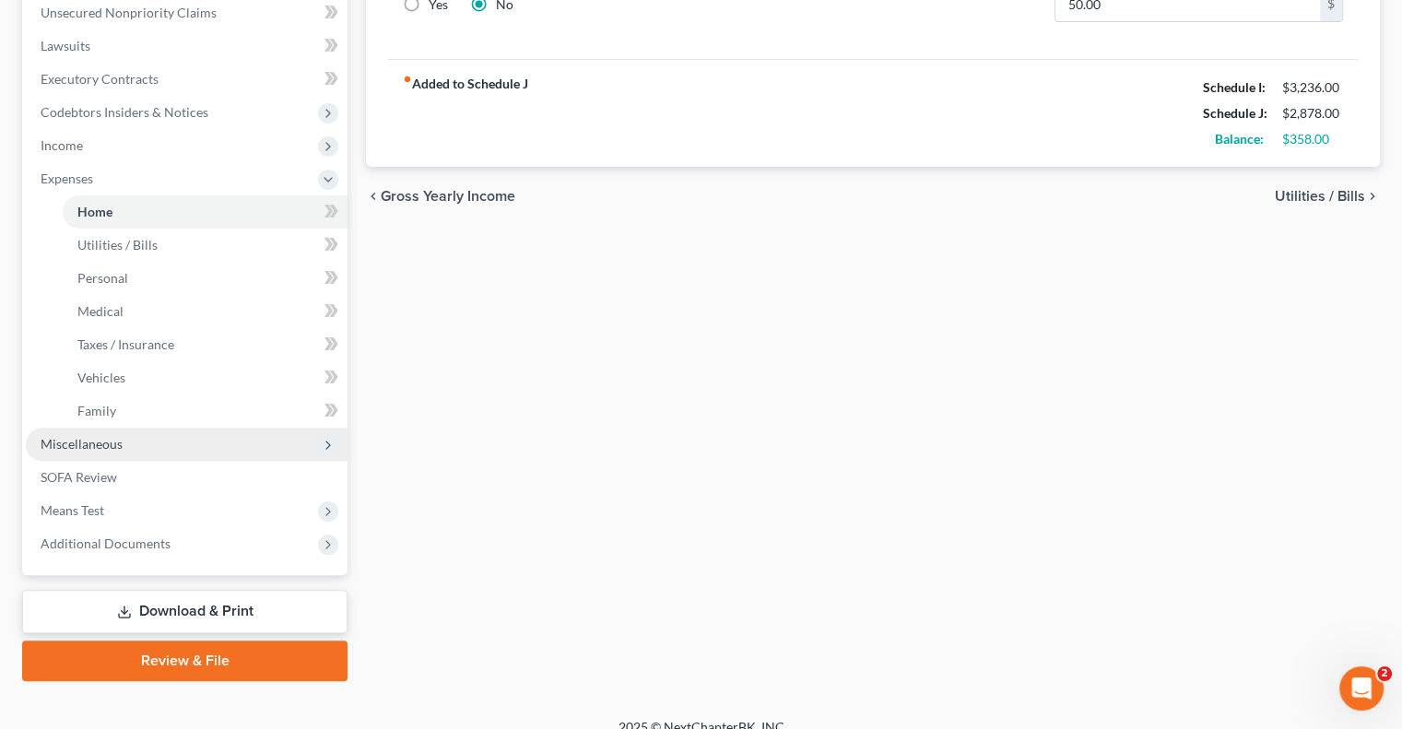
click at [154, 445] on span "Miscellaneous" at bounding box center [187, 444] width 322 height 33
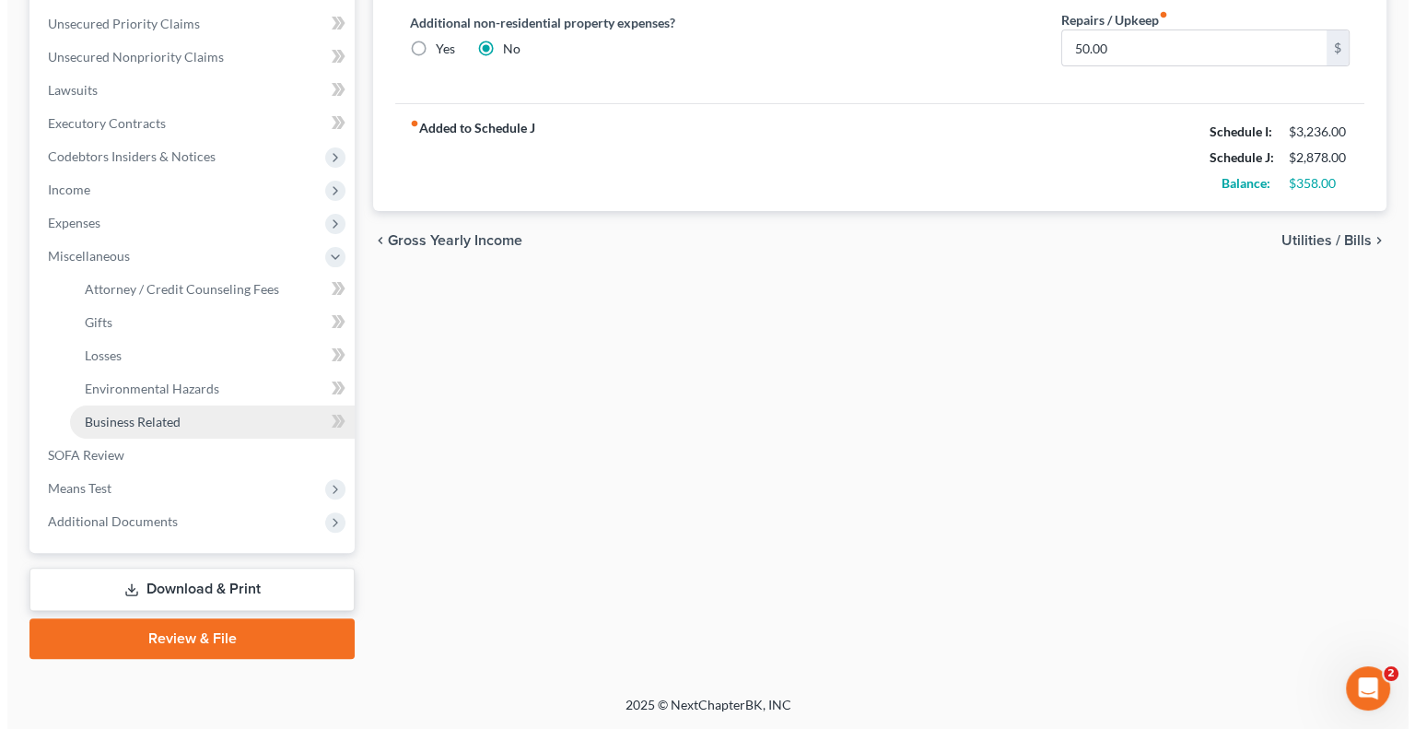
scroll to position [415, 0]
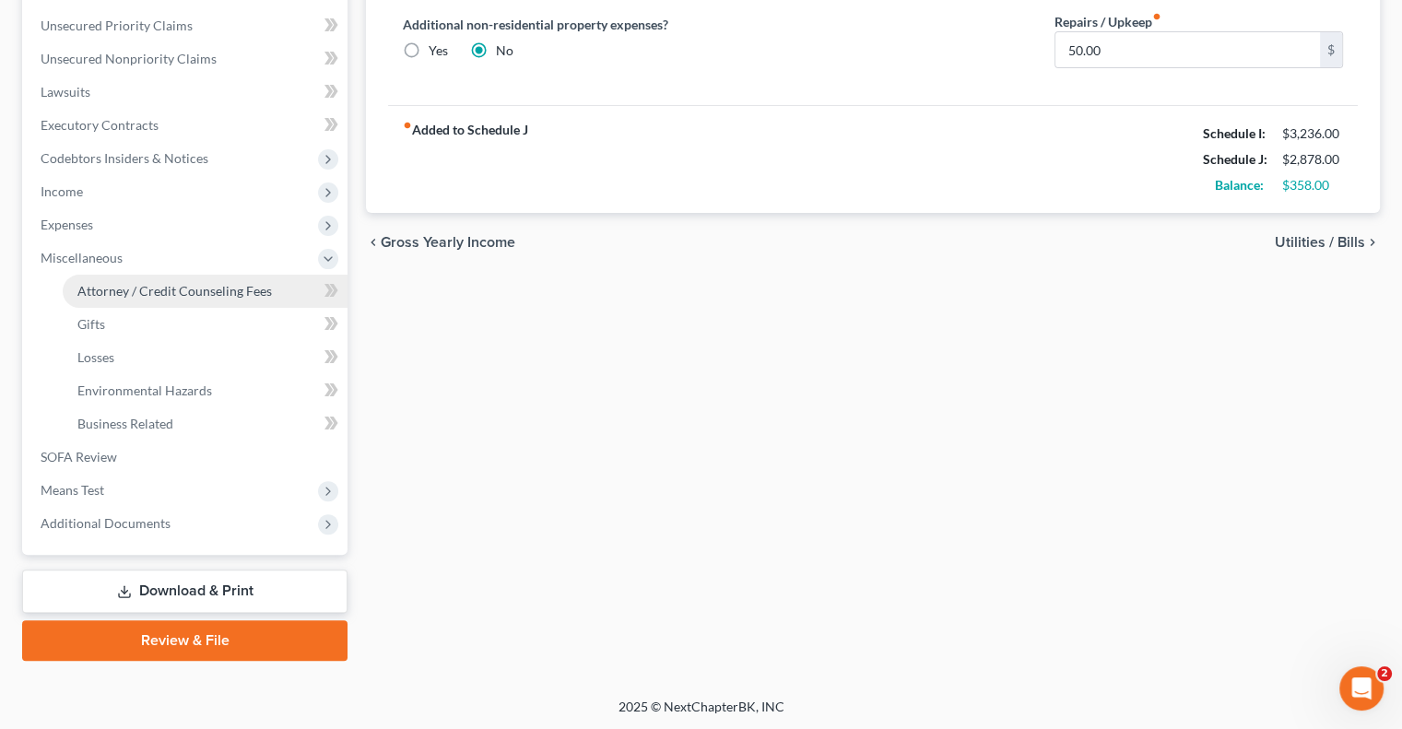
click at [170, 299] on link "Attorney / Credit Counseling Fees" at bounding box center [205, 291] width 285 height 33
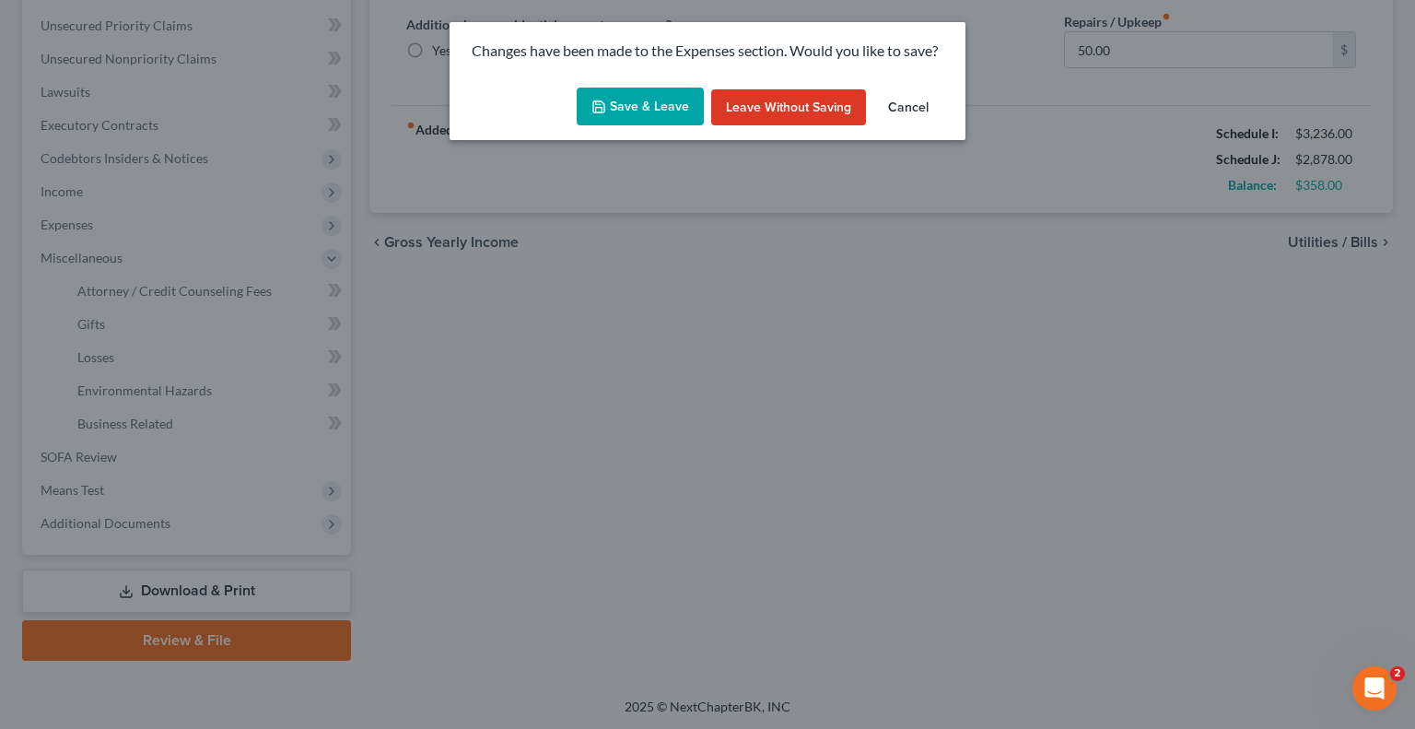
click at [627, 114] on button "Save & Leave" at bounding box center [640, 107] width 127 height 39
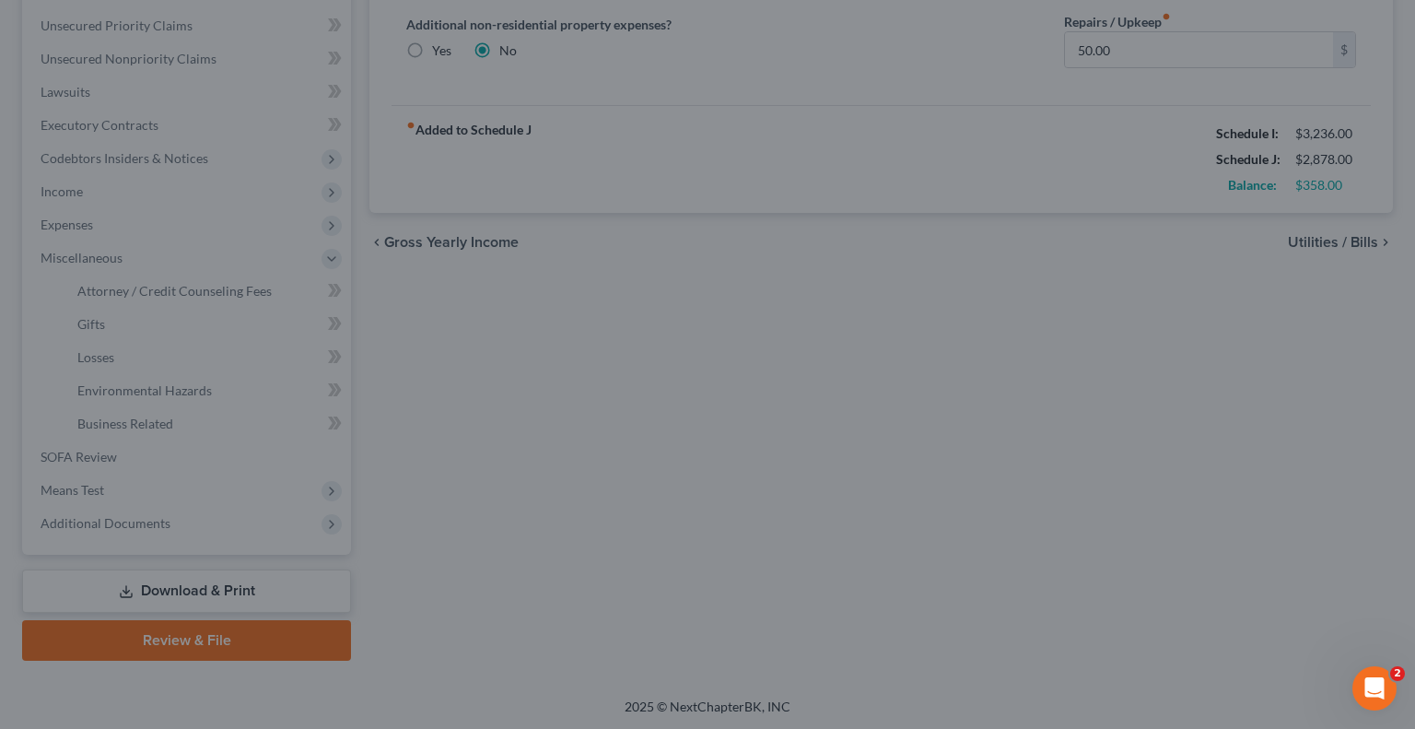
type input "600.00"
select select "0"
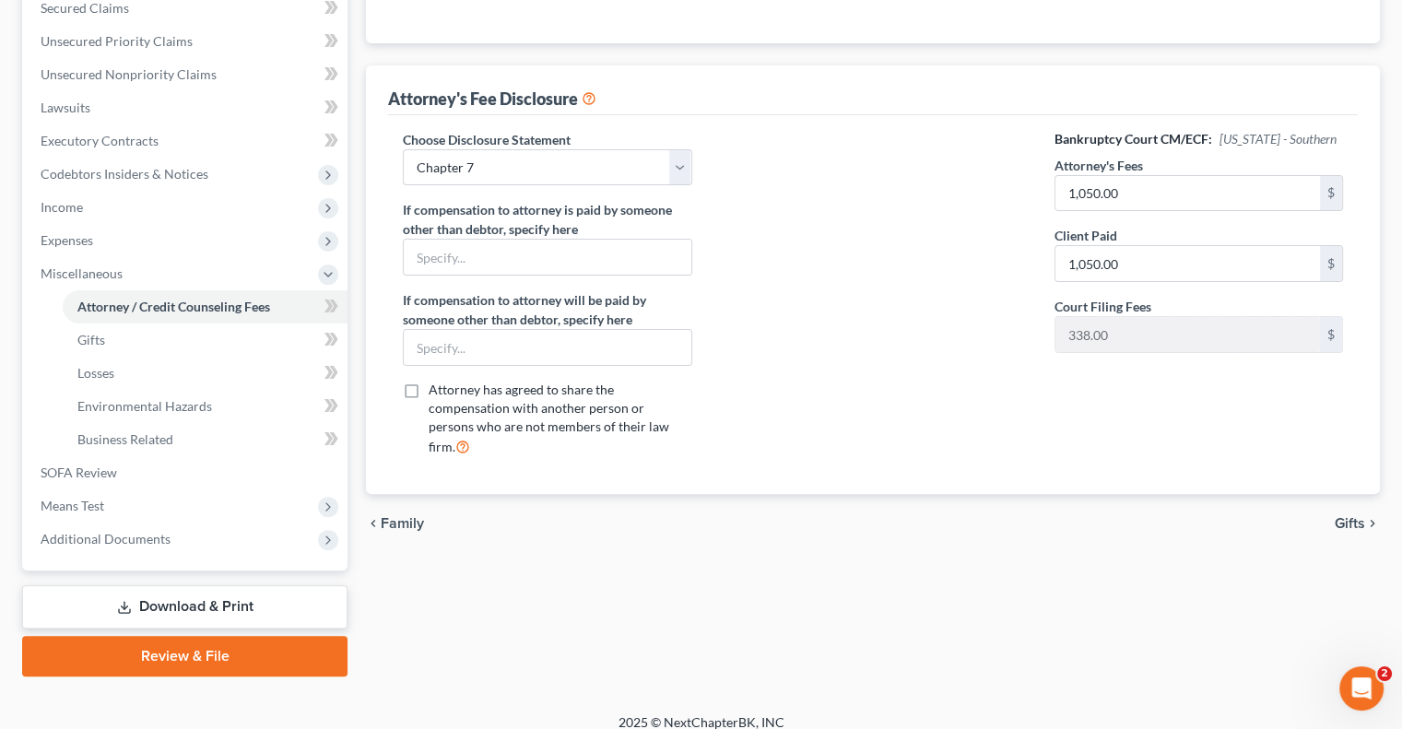
scroll to position [415, 0]
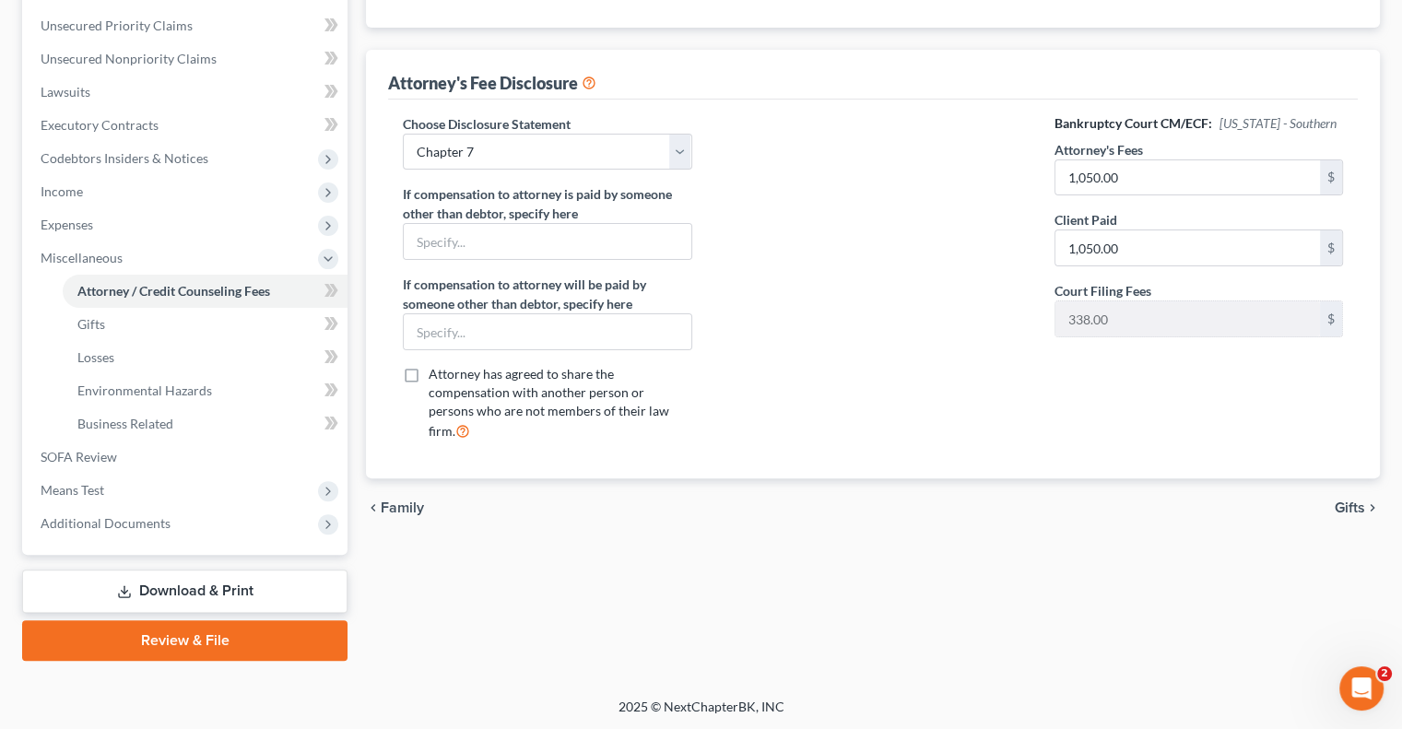
click at [191, 601] on link "Download & Print" at bounding box center [184, 591] width 325 height 43
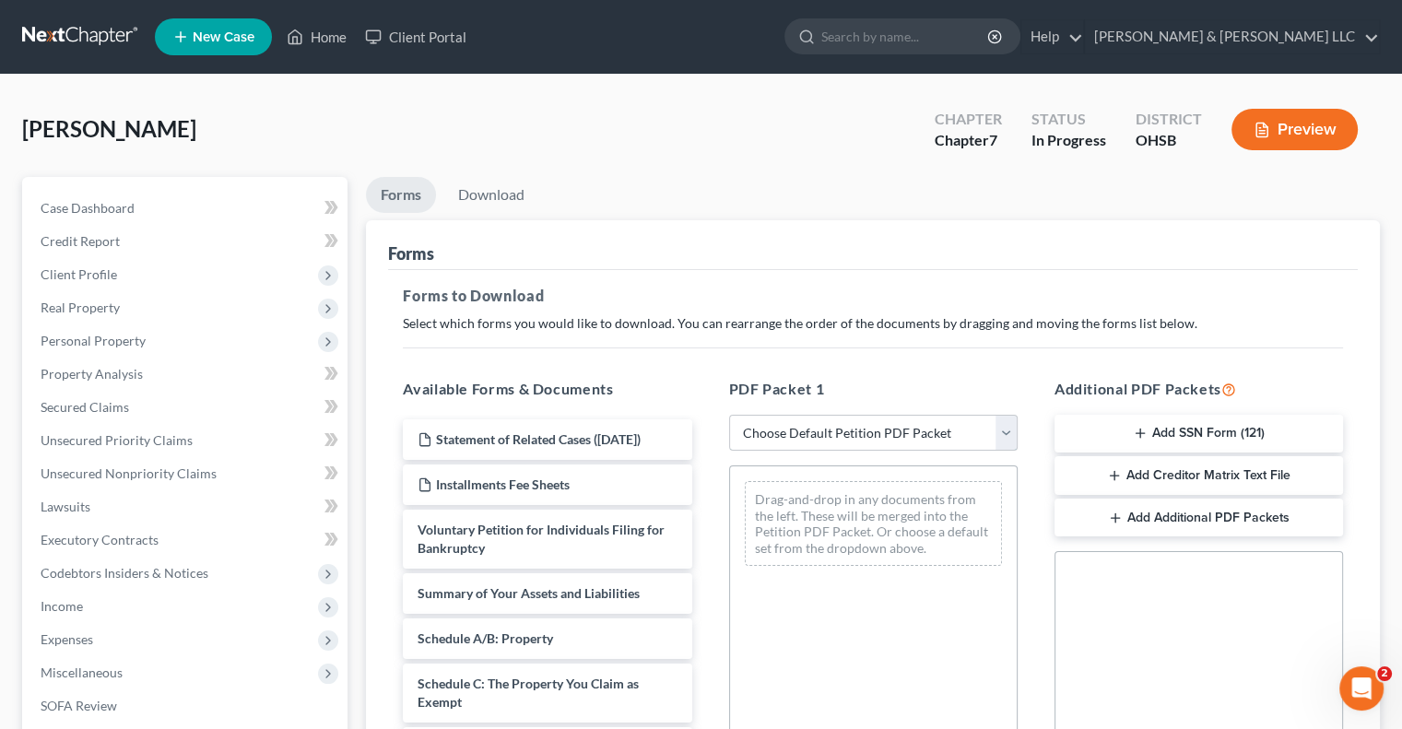
click at [1006, 437] on select "Choose Default Petition PDF Packet Complete Bankruptcy Petition (all forms and …" at bounding box center [873, 433] width 288 height 37
select select "0"
click at [729, 415] on select "Choose Default Petition PDF Packet Complete Bankruptcy Petition (all forms and …" at bounding box center [873, 433] width 288 height 37
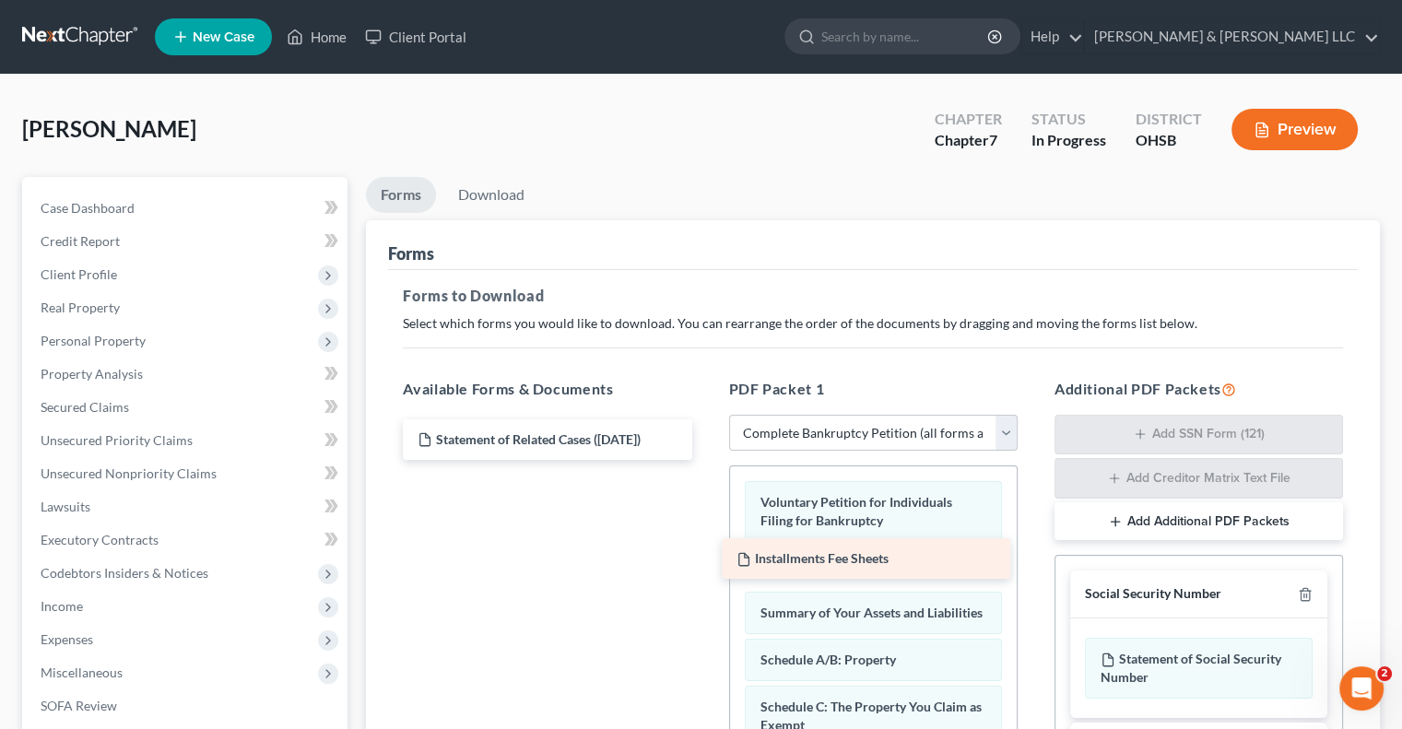
drag, startPoint x: 519, startPoint y: 475, endPoint x: 838, endPoint y: 550, distance: 327.7
click at [706, 460] on div "Installments Fee Sheets Statement of Related Cases ([DATE]) Installments Fee Sh…" at bounding box center [547, 439] width 318 height 41
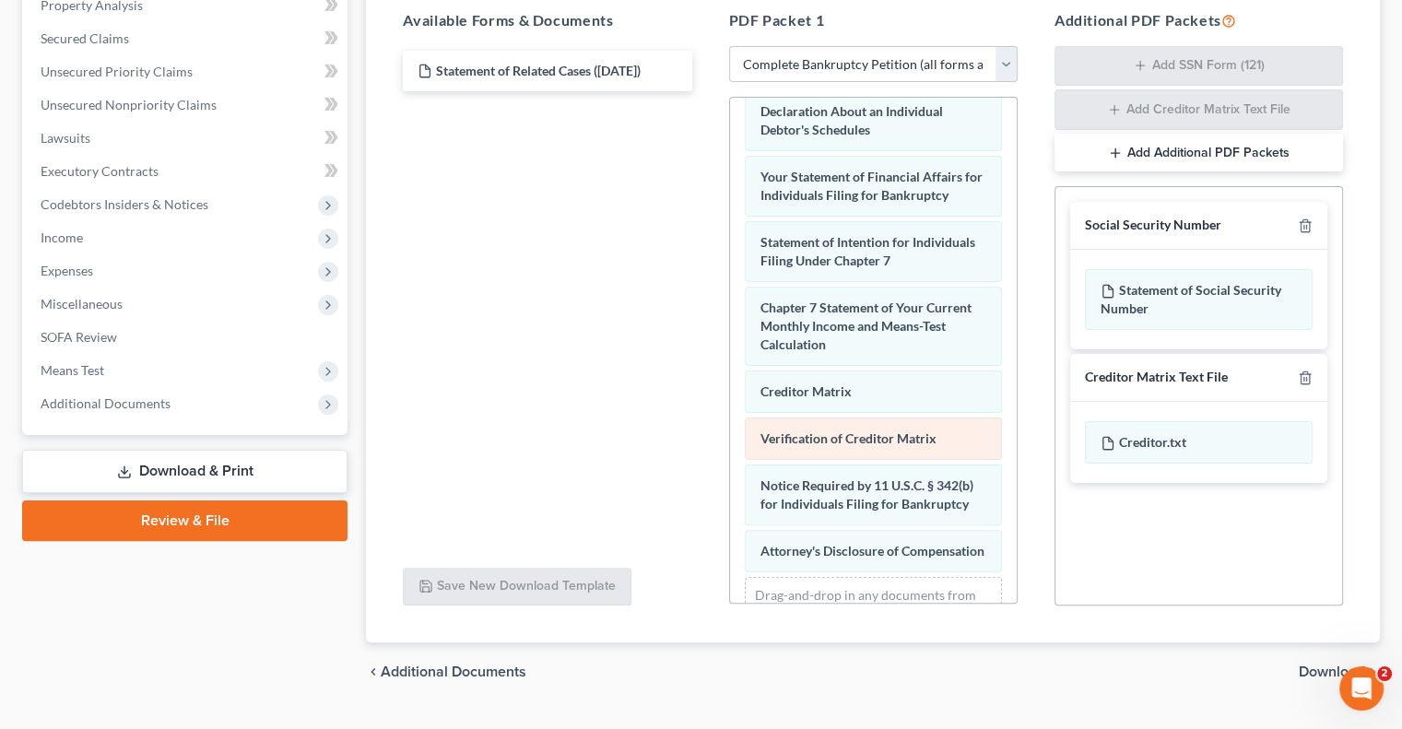
scroll to position [734, 0]
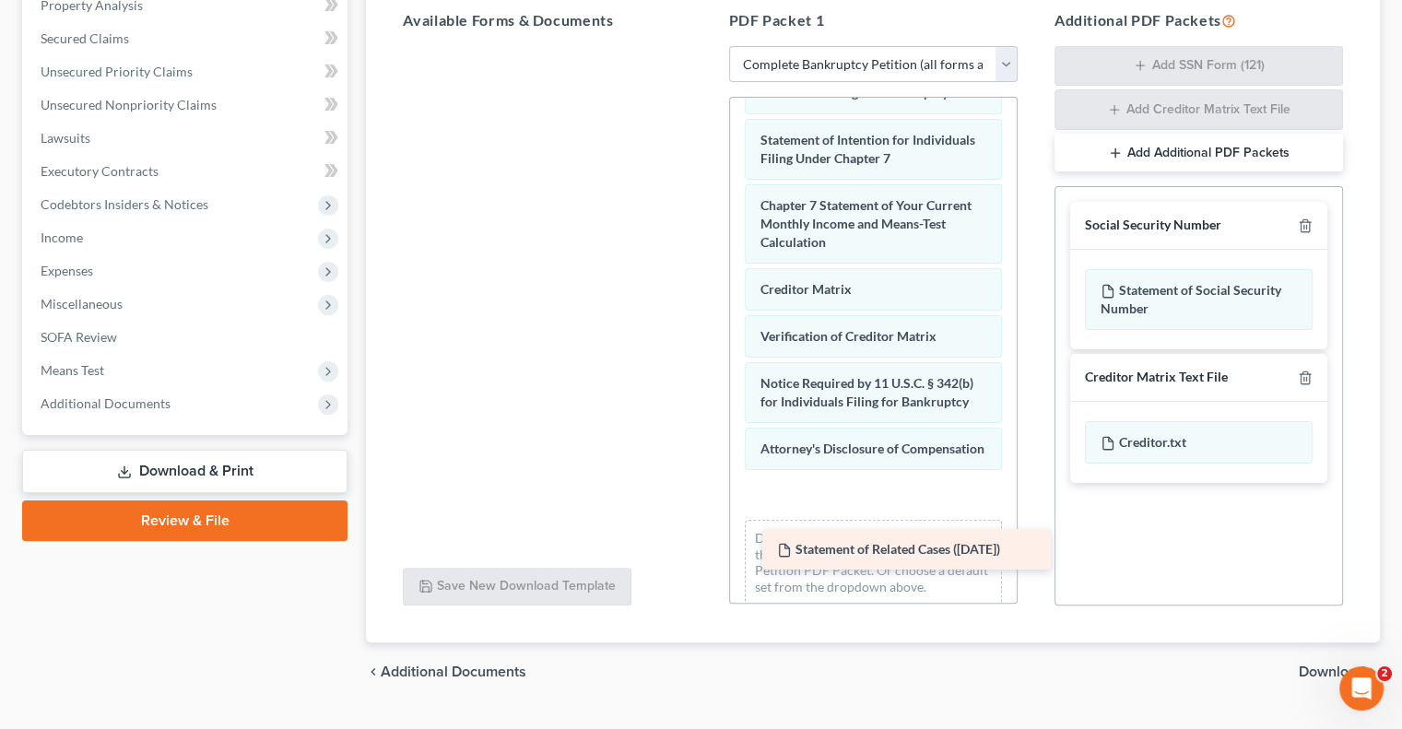
drag, startPoint x: 465, startPoint y: 77, endPoint x: 825, endPoint y: 558, distance: 599.7
click at [706, 46] on div "Statement of Related Cases ([DATE]) Statement of Related Cases ([DATE])" at bounding box center [547, 46] width 318 height 0
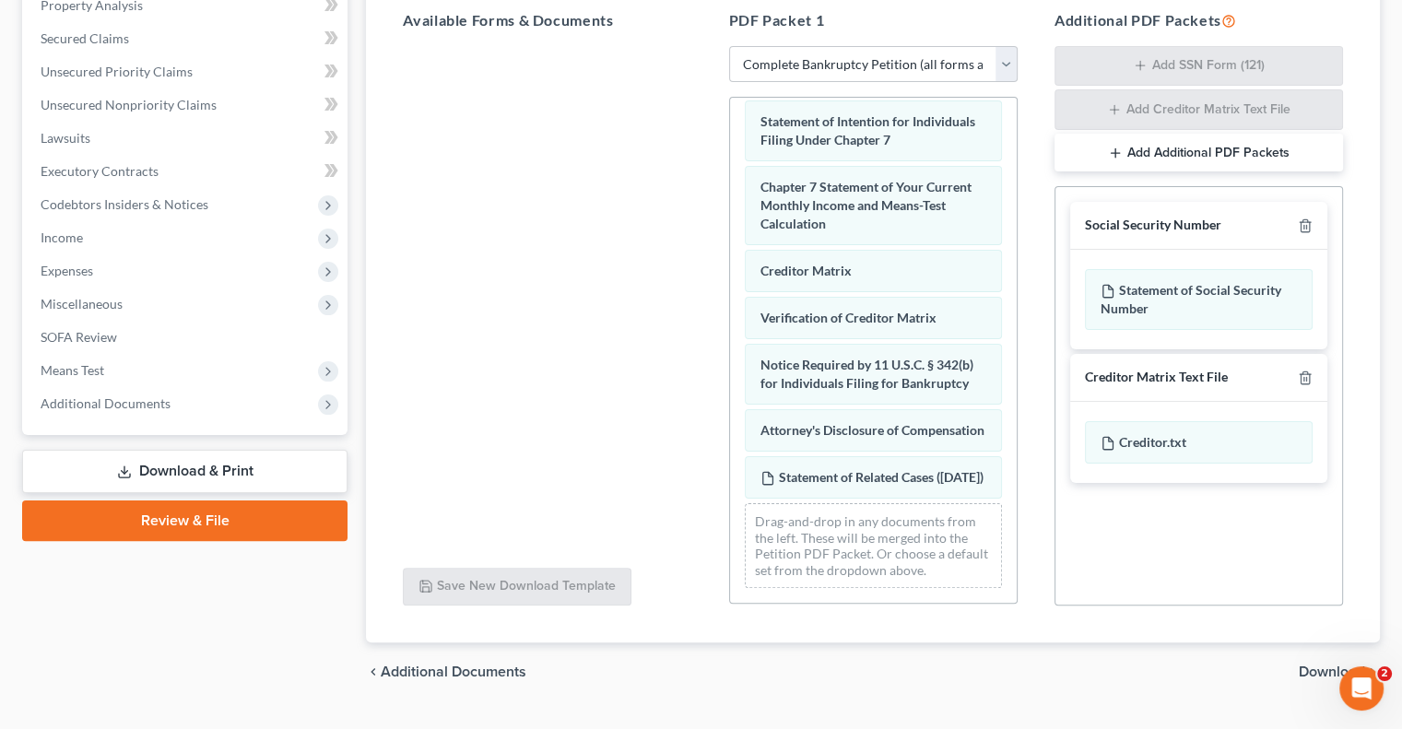
scroll to position [799, 0]
click at [1306, 379] on line "button" at bounding box center [1306, 379] width 0 height 4
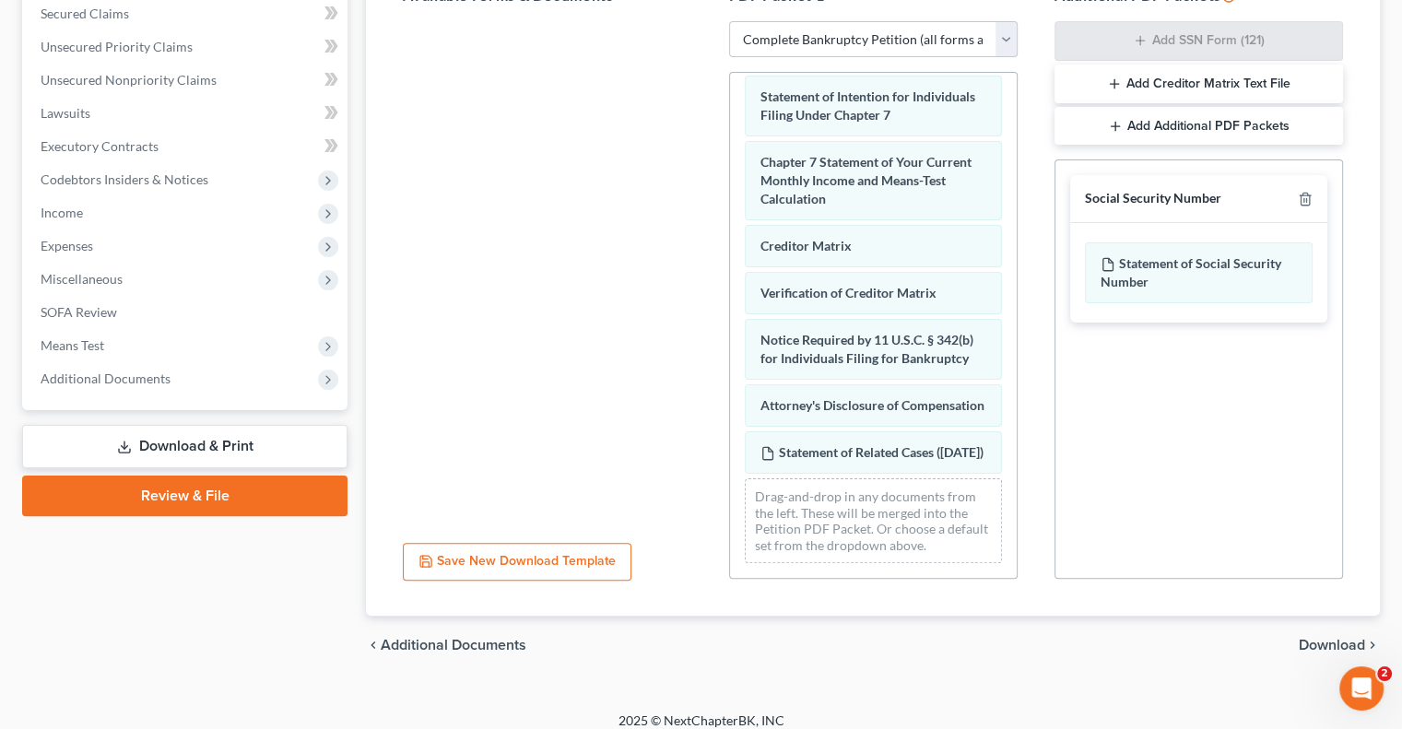
scroll to position [407, 0]
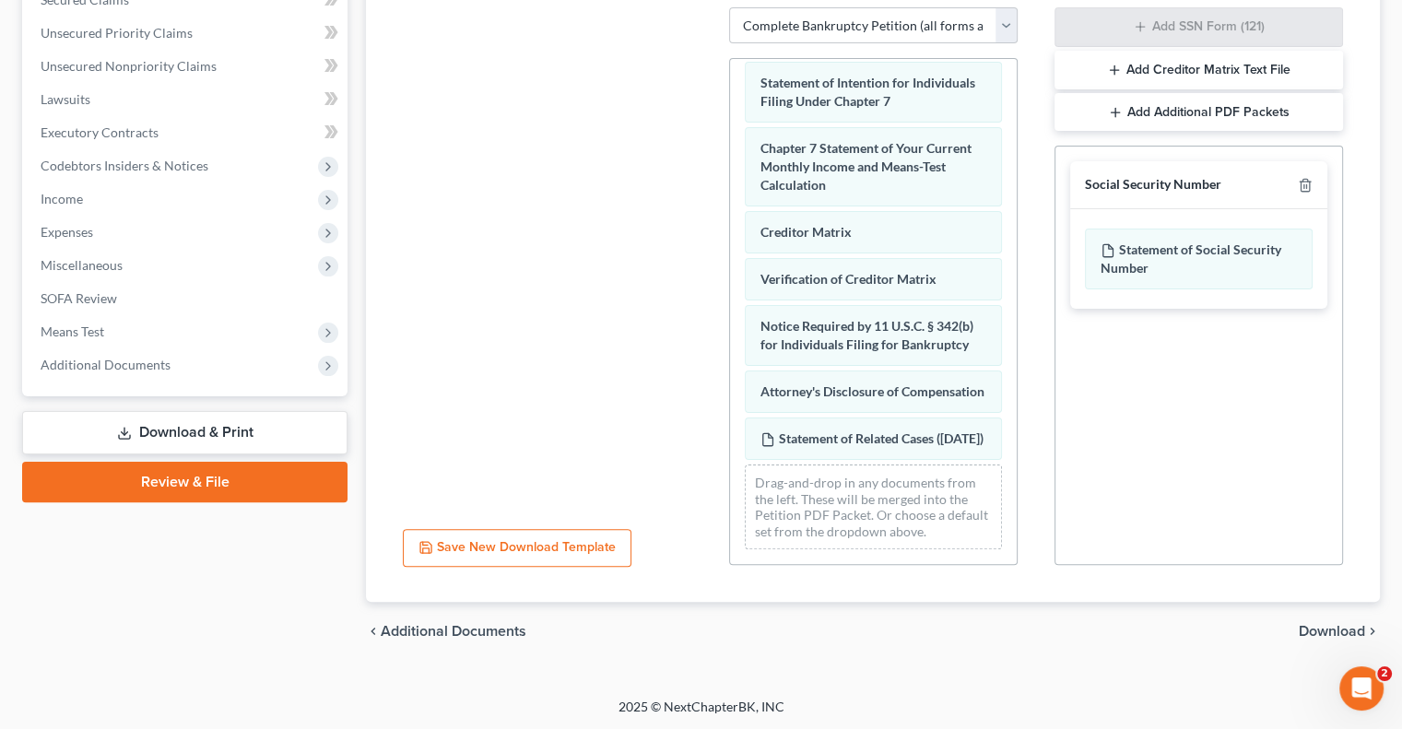
click at [1322, 633] on span "Download" at bounding box center [1331, 631] width 66 height 15
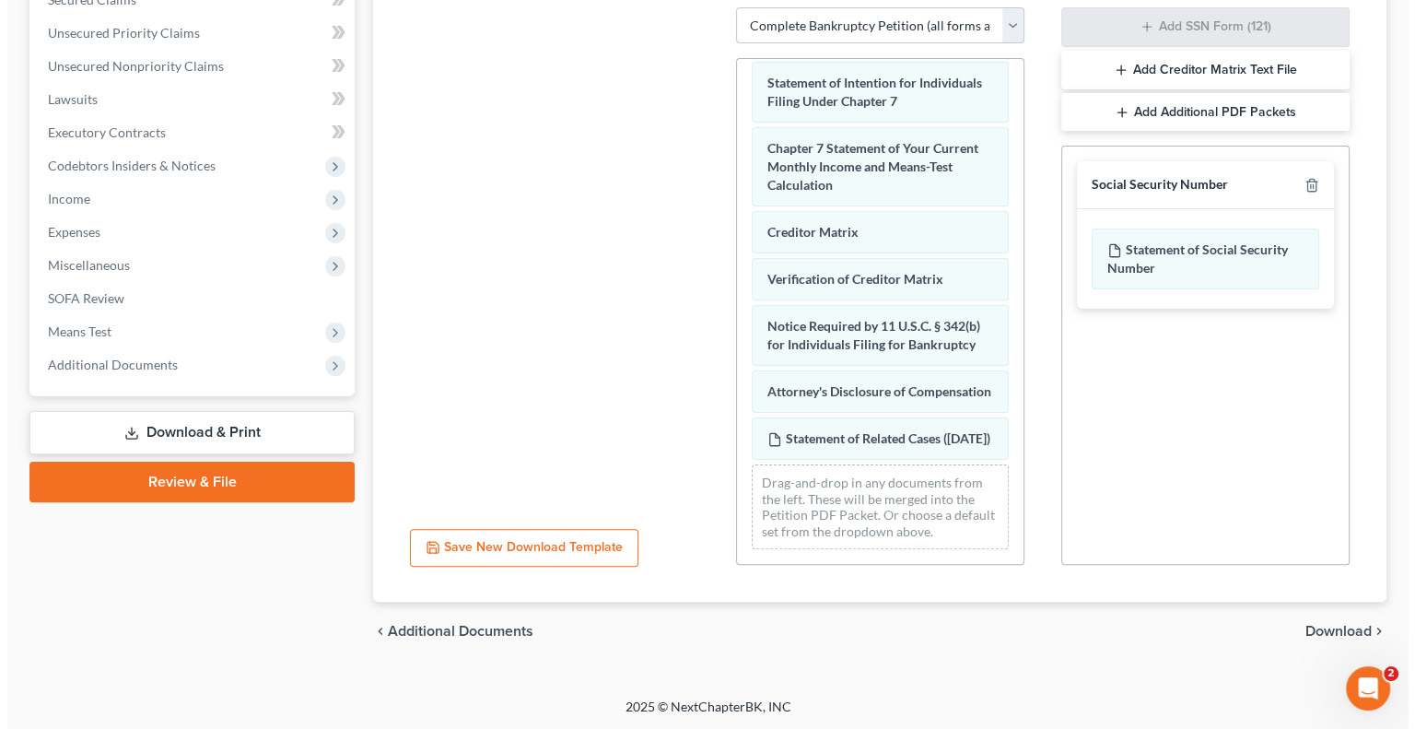
scroll to position [249, 0]
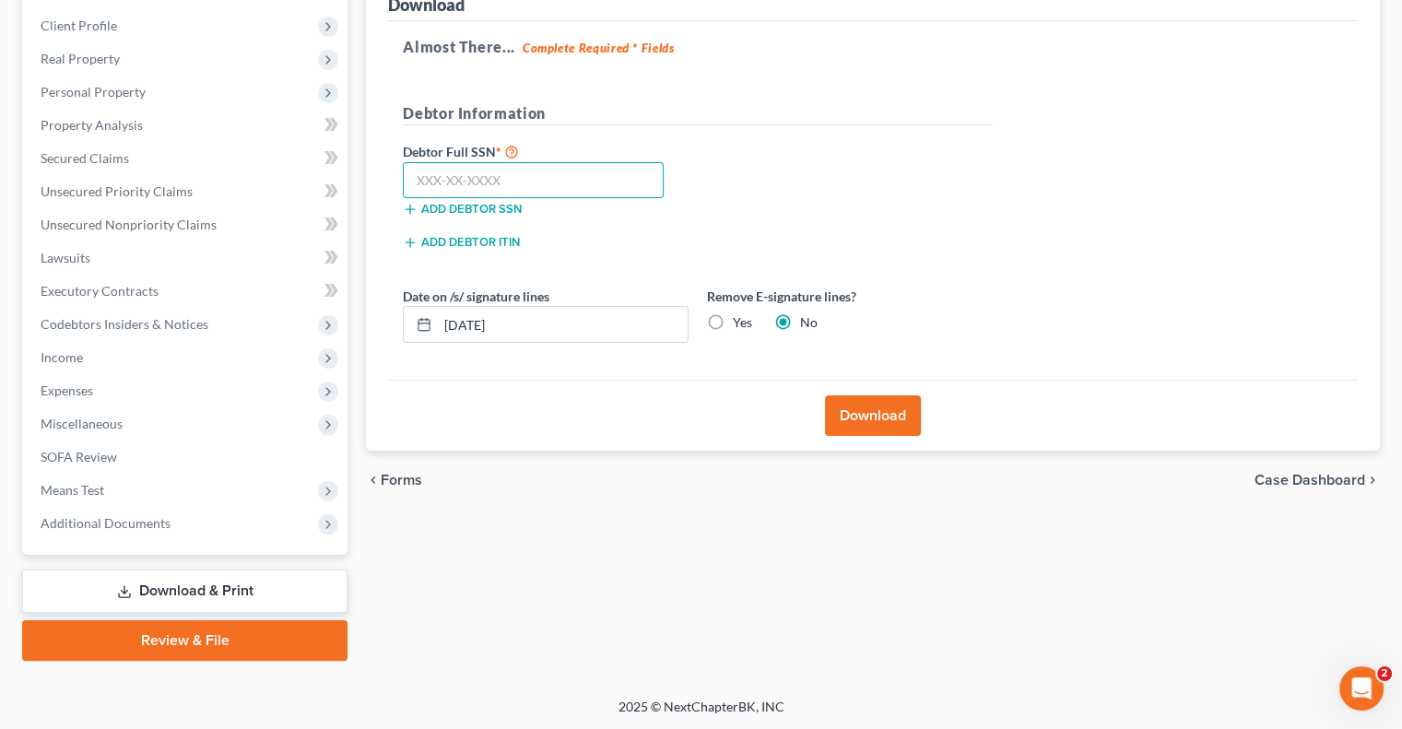
click at [546, 180] on input "text" at bounding box center [533, 180] width 261 height 37
type input "153-08-6244"
click at [733, 320] on label "Yes" at bounding box center [742, 322] width 19 height 18
click at [740, 320] on input "Yes" at bounding box center [746, 319] width 12 height 12
radio input "true"
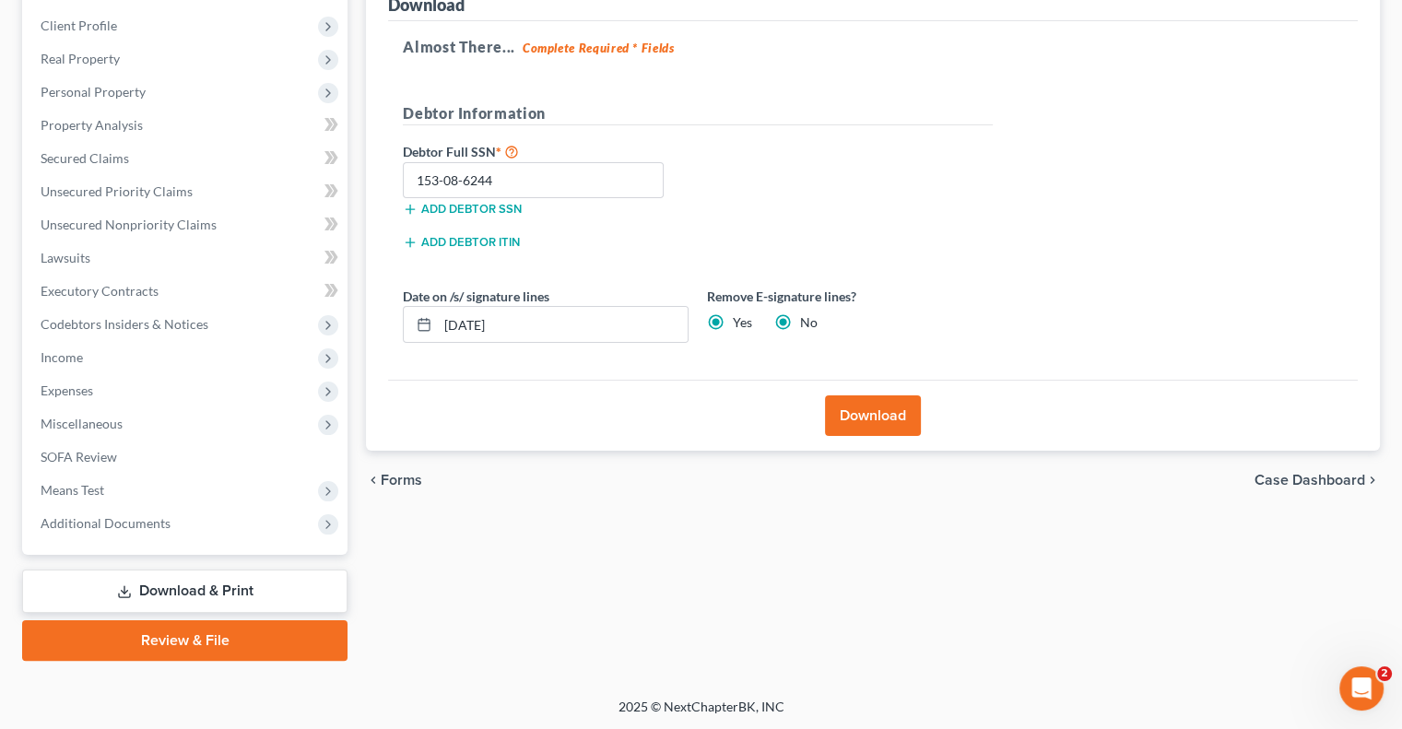
radio input "false"
drag, startPoint x: 591, startPoint y: 326, endPoint x: 418, endPoint y: 317, distance: 172.6
click at [418, 317] on div "[DATE]" at bounding box center [546, 324] width 286 height 37
click at [849, 405] on button "Download" at bounding box center [873, 415] width 96 height 41
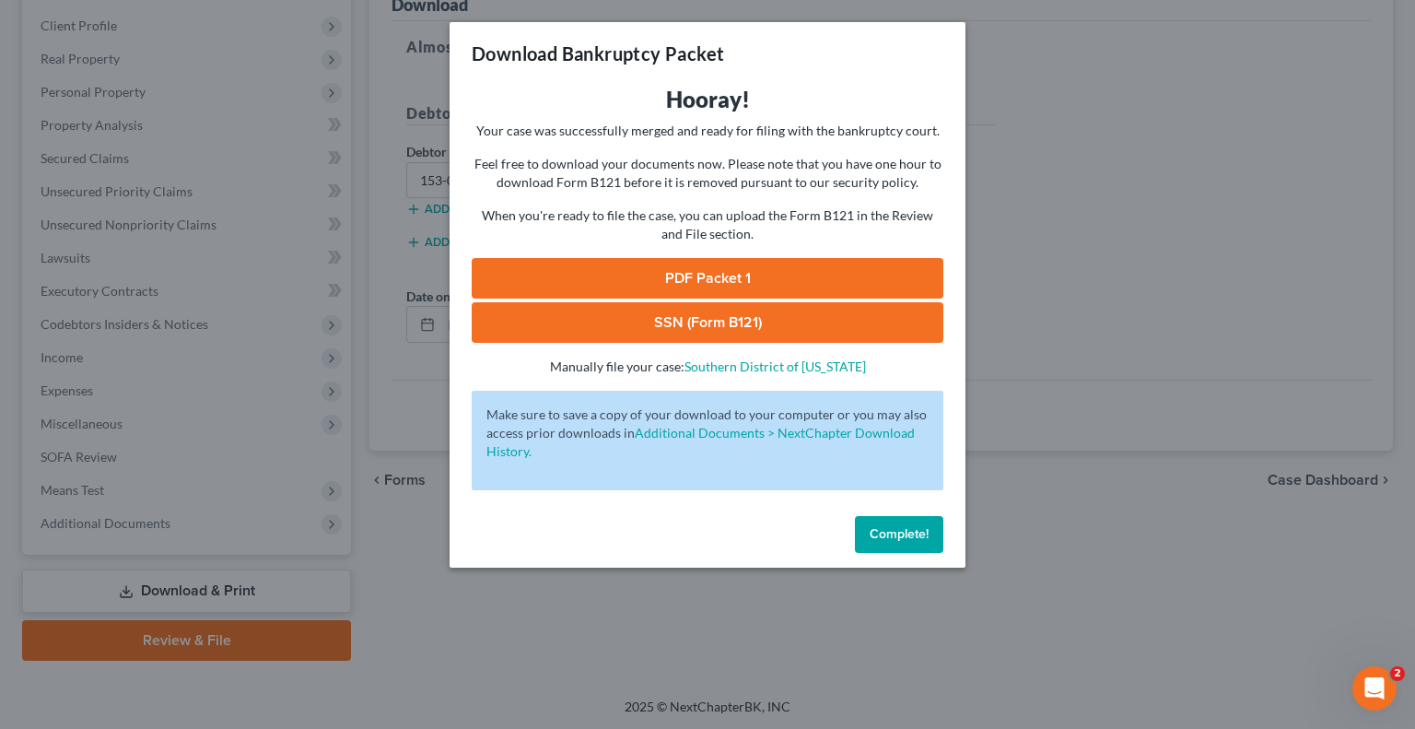
click at [678, 269] on link "PDF Packet 1" at bounding box center [708, 278] width 472 height 41
click at [735, 322] on link "SSN (Form B121)" at bounding box center [708, 322] width 472 height 41
